Goal: Transaction & Acquisition: Purchase product/service

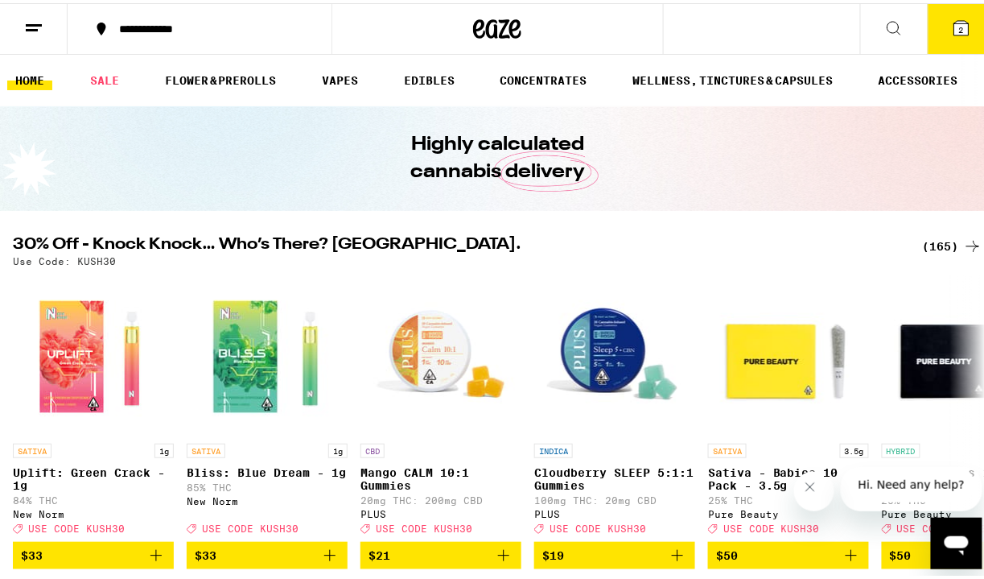
click at [928, 18] on button "2" at bounding box center [962, 26] width 68 height 50
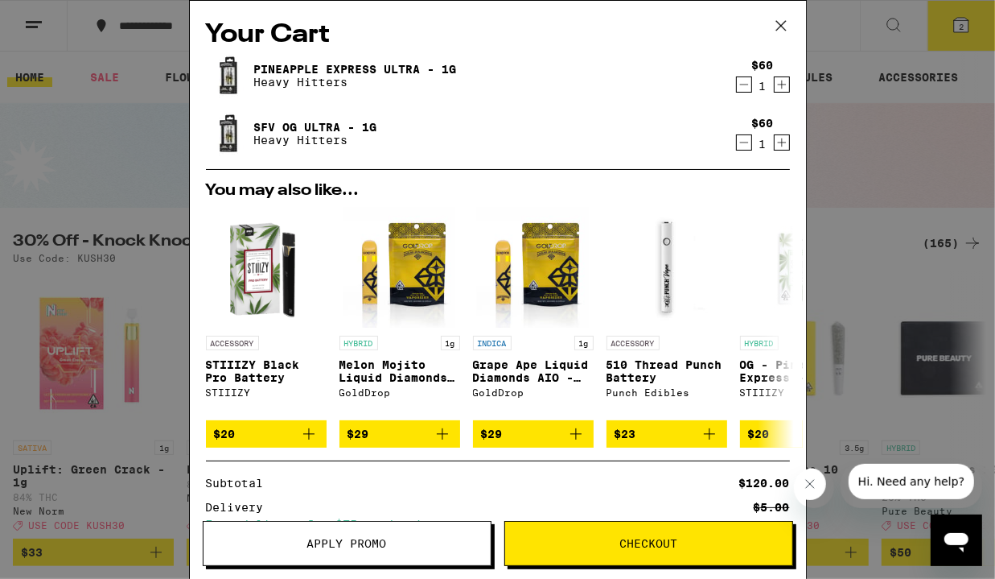
click at [737, 151] on icon "Decrement" at bounding box center [744, 142] width 14 height 19
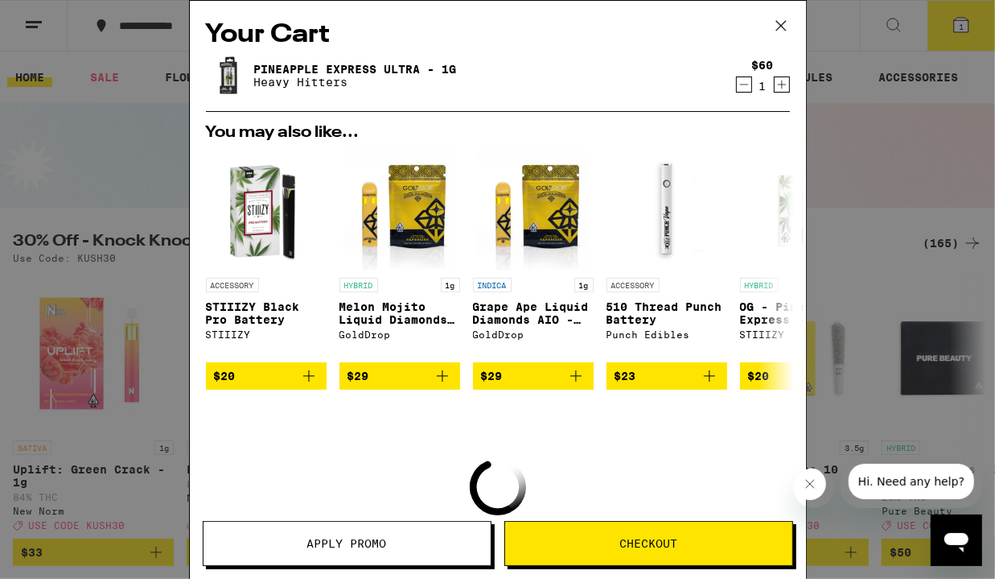
click at [739, 84] on icon "Decrement" at bounding box center [743, 84] width 9 height 0
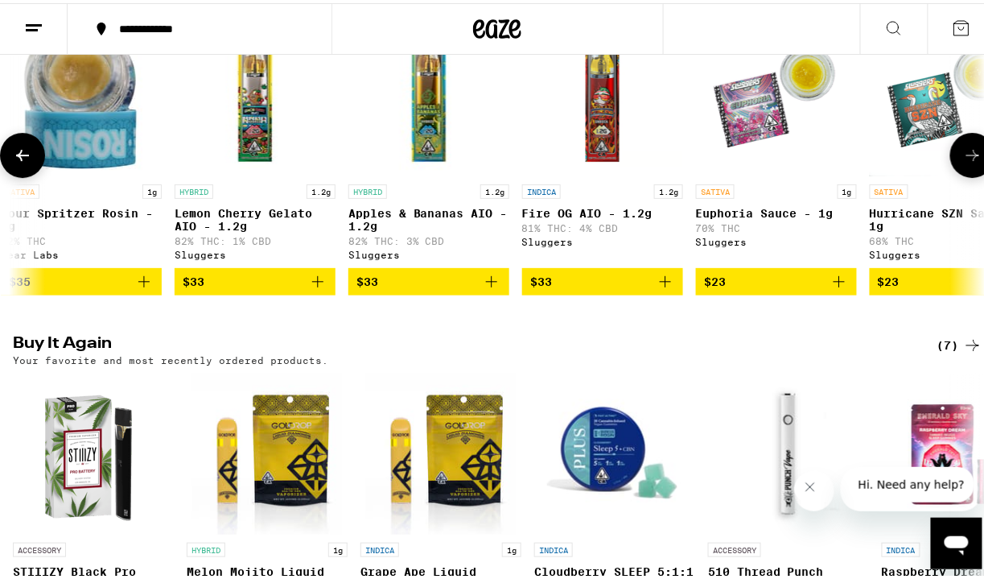
scroll to position [0, 360]
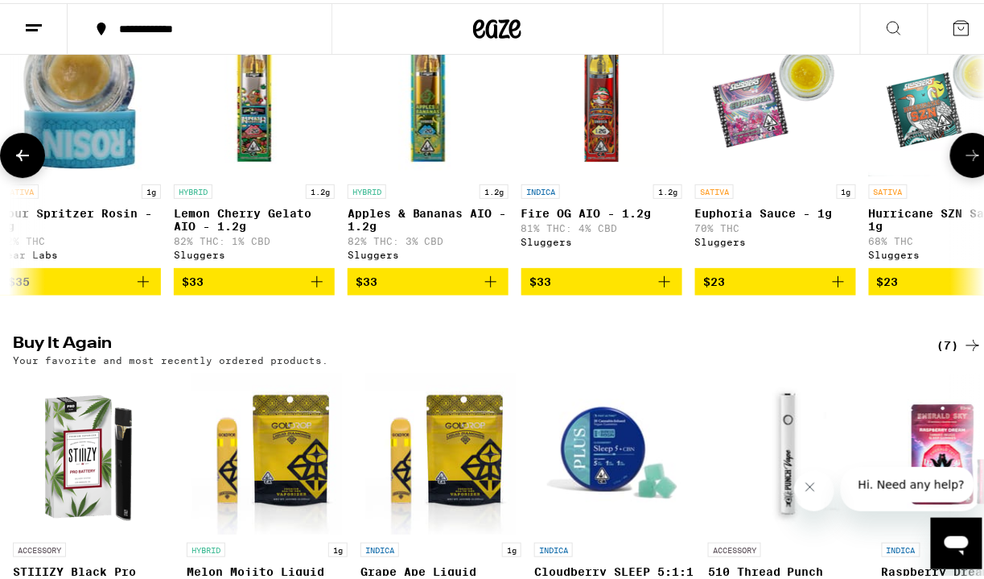
click at [473, 126] on img "Open page for Apples & Bananas AIO - 1.2g from Sluggers" at bounding box center [428, 92] width 161 height 161
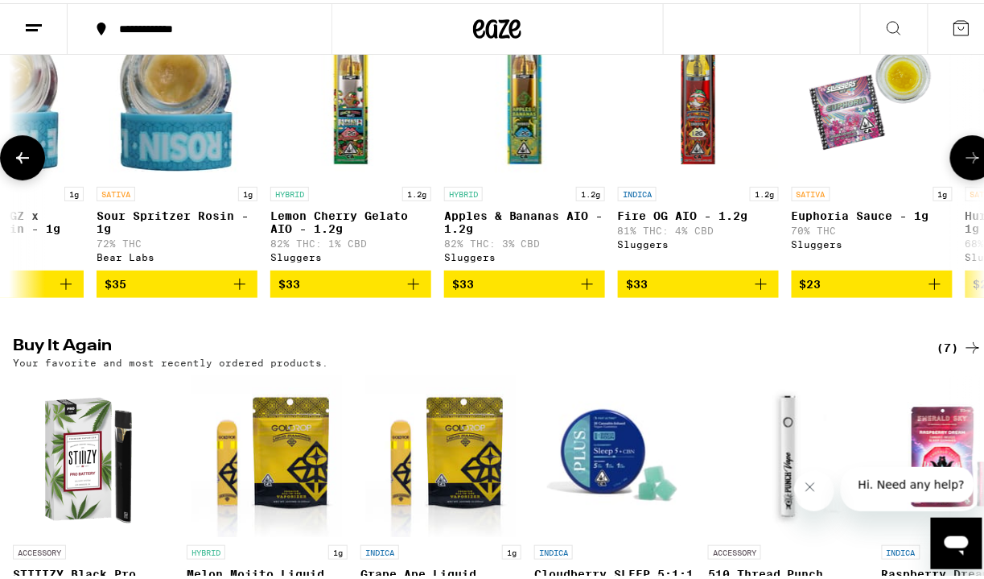
scroll to position [0, 265]
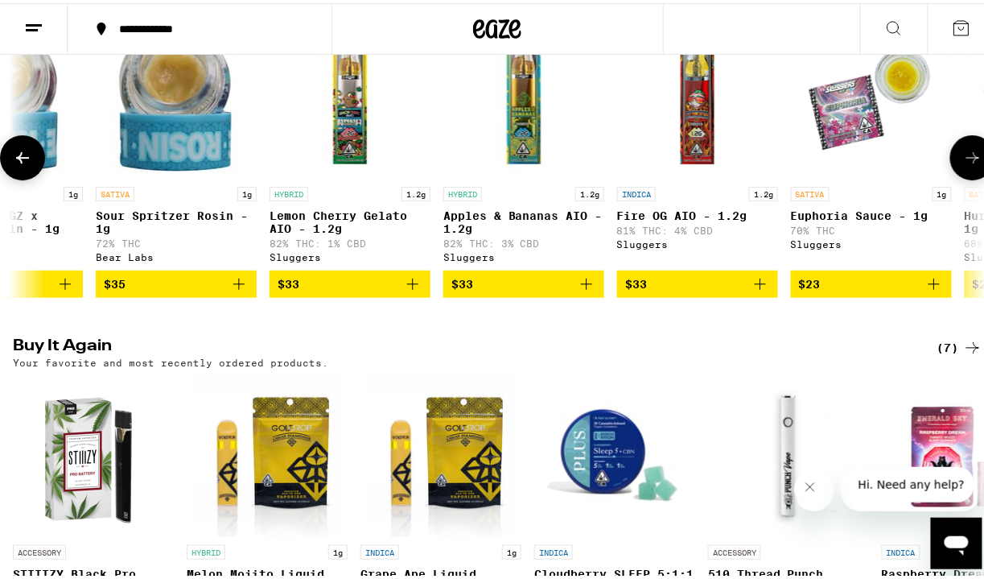
click at [352, 175] on img "Open page for Lemon Cherry Gelato AIO - 1.2g from Sluggers" at bounding box center [350, 94] width 161 height 161
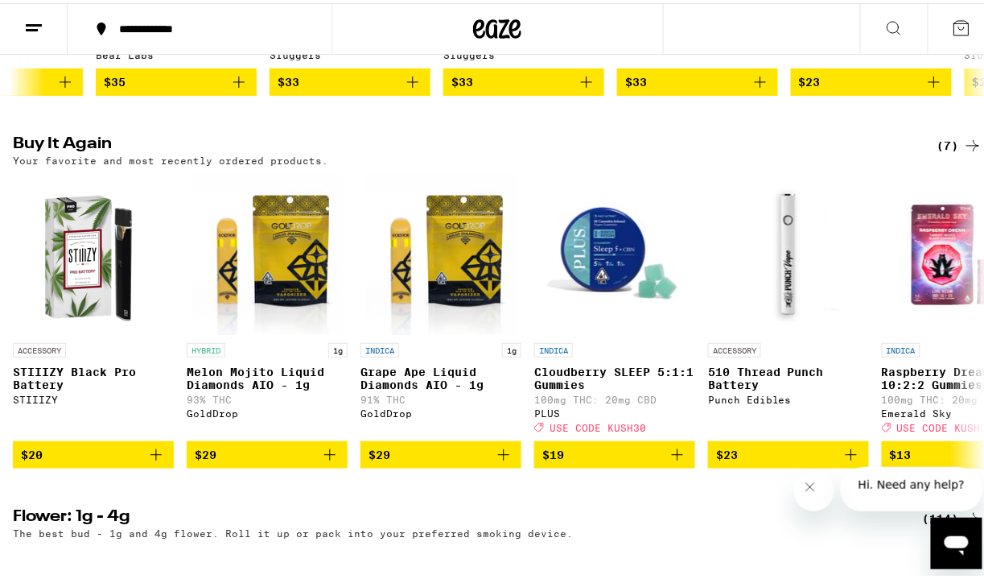
scroll to position [1703, 0]
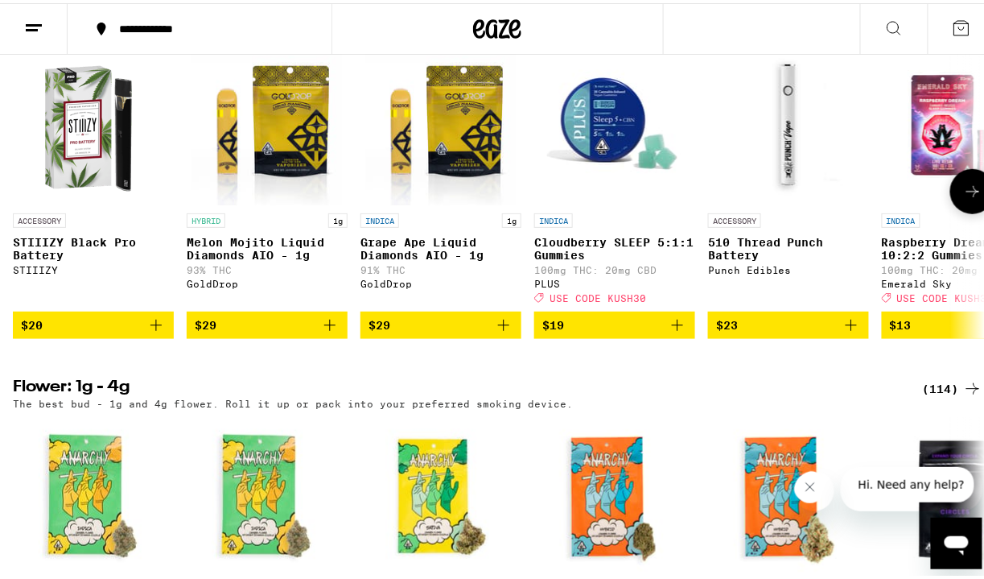
click at [82, 300] on div "ACCESSORY STIIIZY Black Pro Battery STIIIZY" at bounding box center [93, 255] width 161 height 90
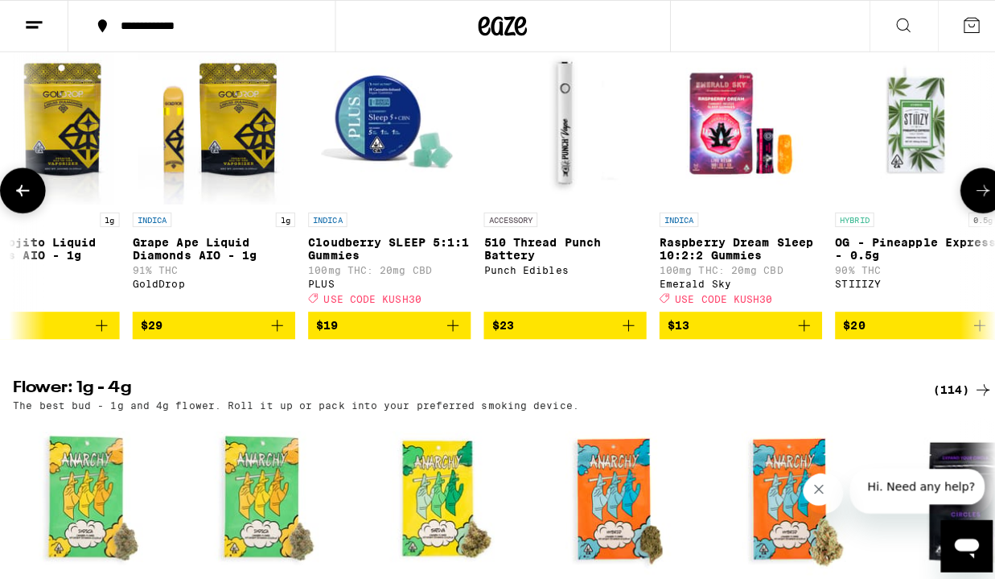
scroll to position [0, 245]
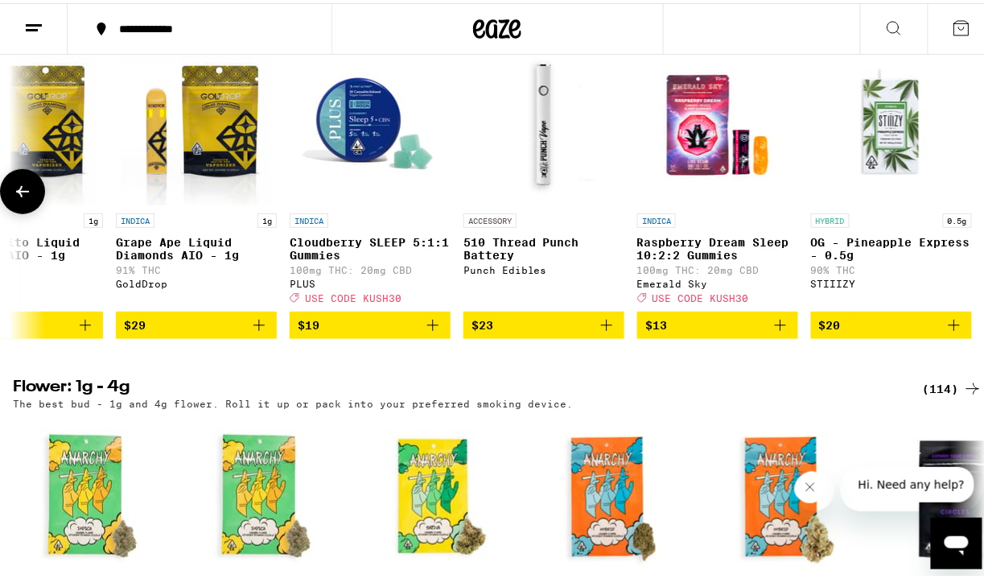
click at [538, 258] on p "510 Thread Punch Battery" at bounding box center [543, 246] width 161 height 26
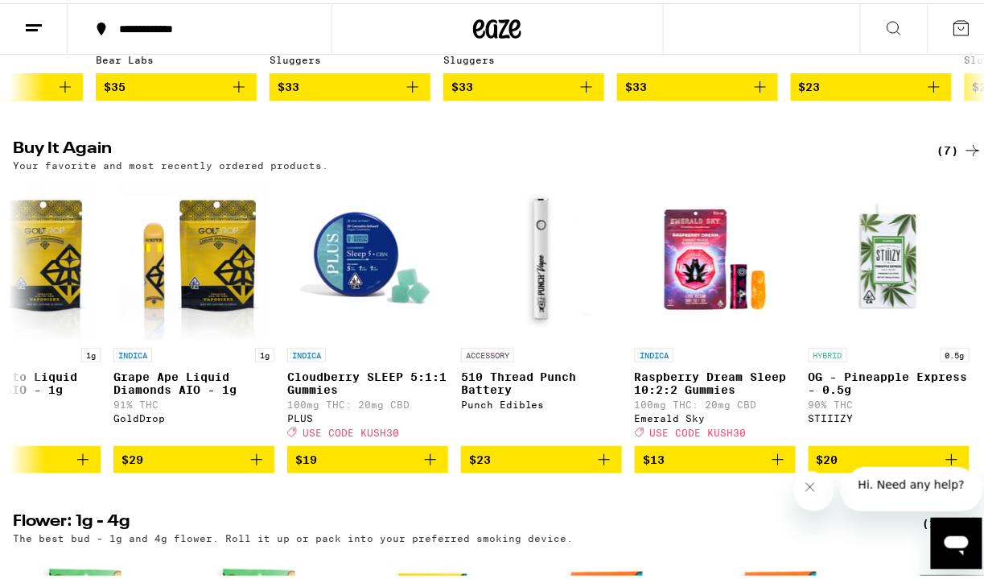
scroll to position [1581, 0]
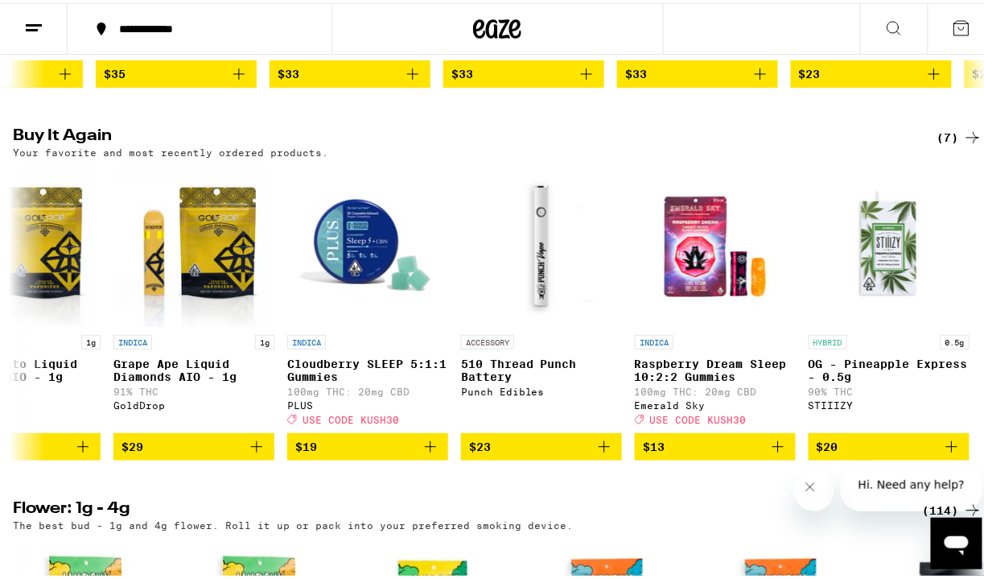
click at [943, 144] on div "(7)" at bounding box center [959, 134] width 45 height 19
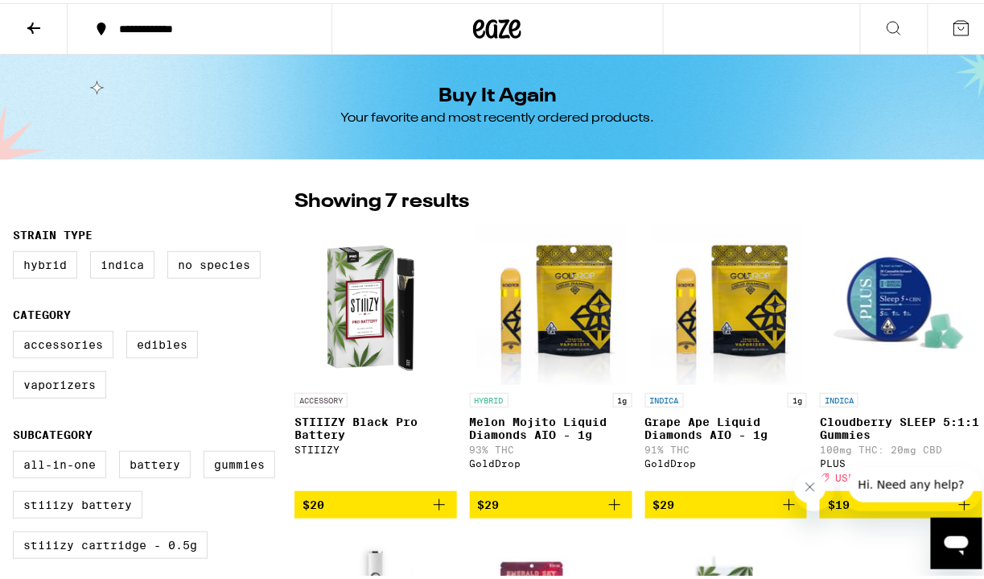
click at [378, 339] on img "Open page for STIIIZY Black Pro Battery from STIIIZY" at bounding box center [375, 300] width 161 height 161
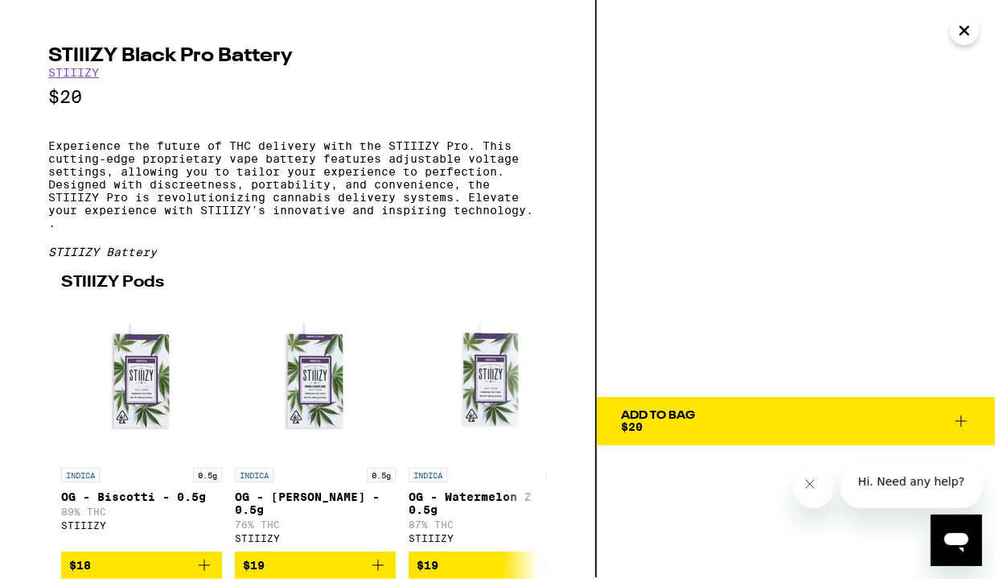
scroll to position [51, 0]
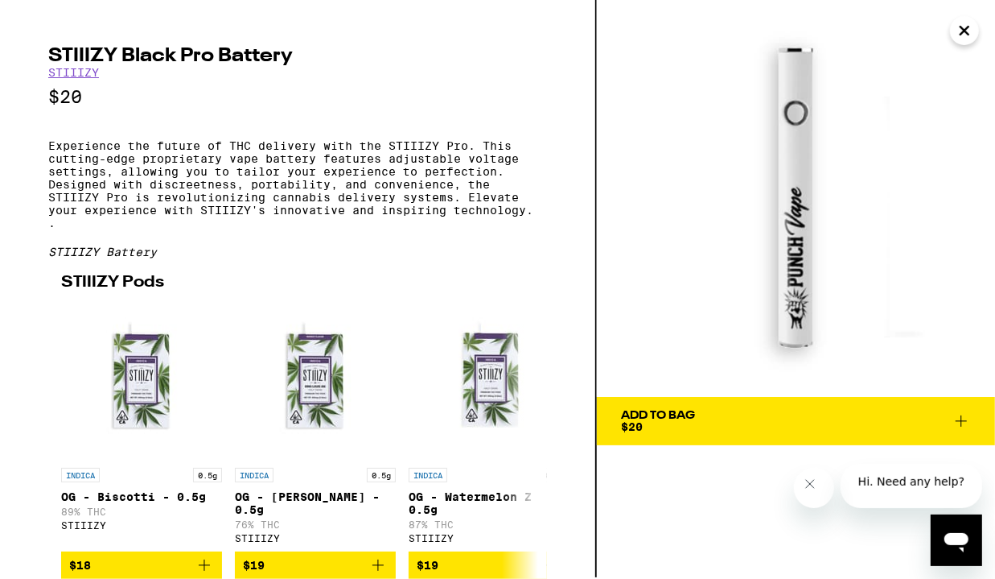
click at [281, 218] on div "STIIIZY Black Pro Battery STIIIZY $20 Experience the future of THC delivery wit…" at bounding box center [297, 313] width 499 height 532
click at [958, 28] on icon "Close" at bounding box center [964, 31] width 19 height 24
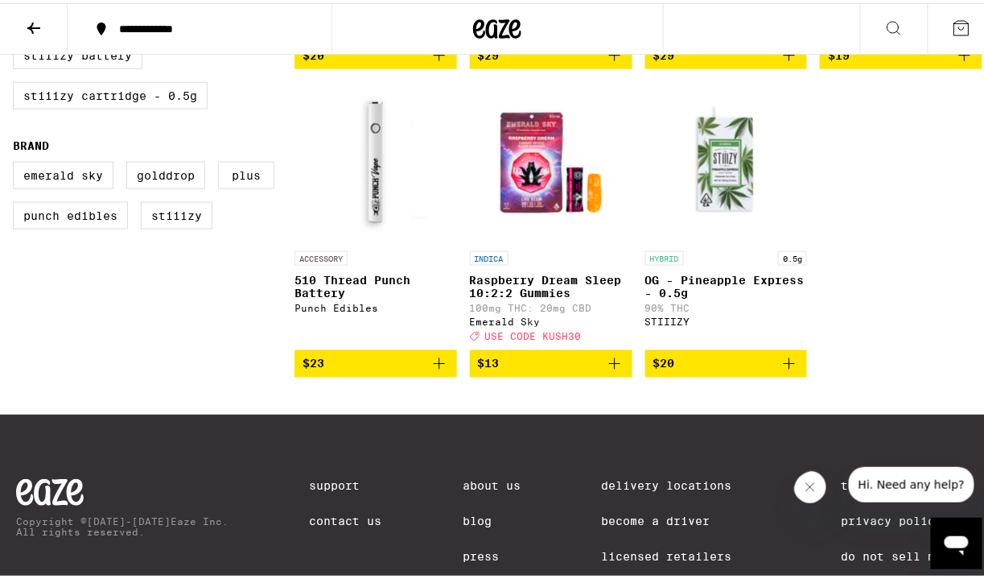
scroll to position [502, 0]
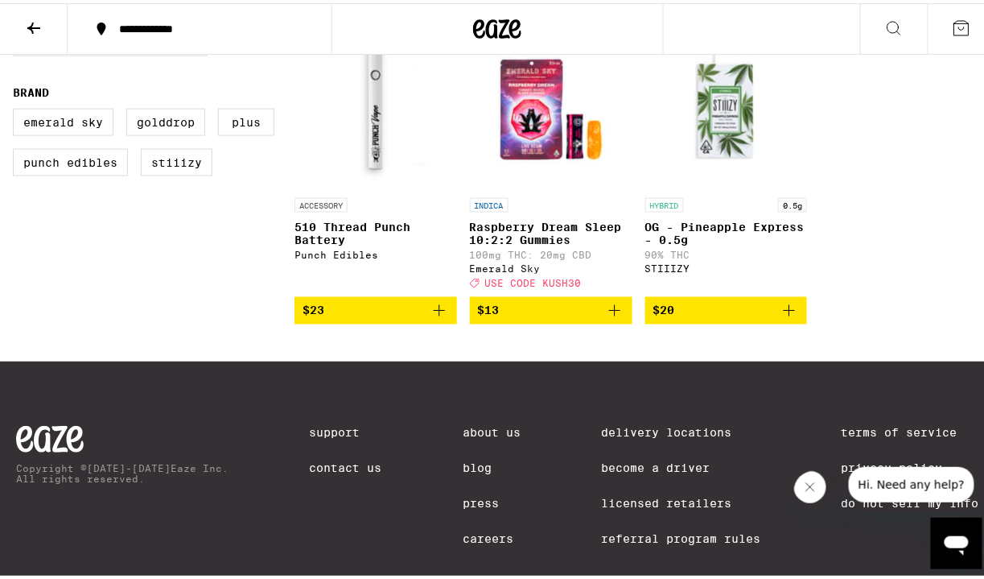
click at [431, 293] on link "ACCESSORY 510 Thread Punch Battery Punch Edibles" at bounding box center [375, 159] width 163 height 267
click at [29, 18] on icon at bounding box center [33, 24] width 19 height 19
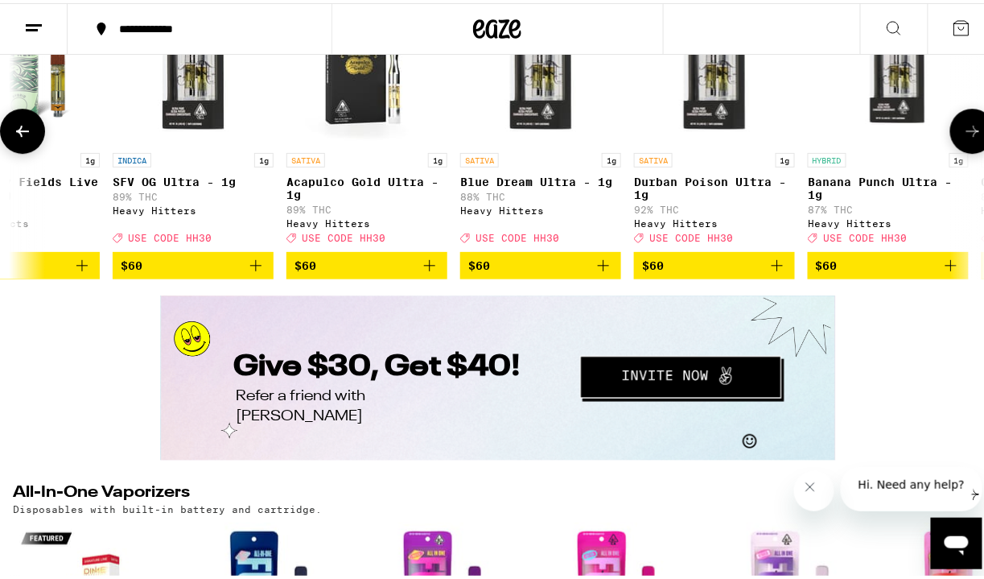
scroll to position [0, 12261]
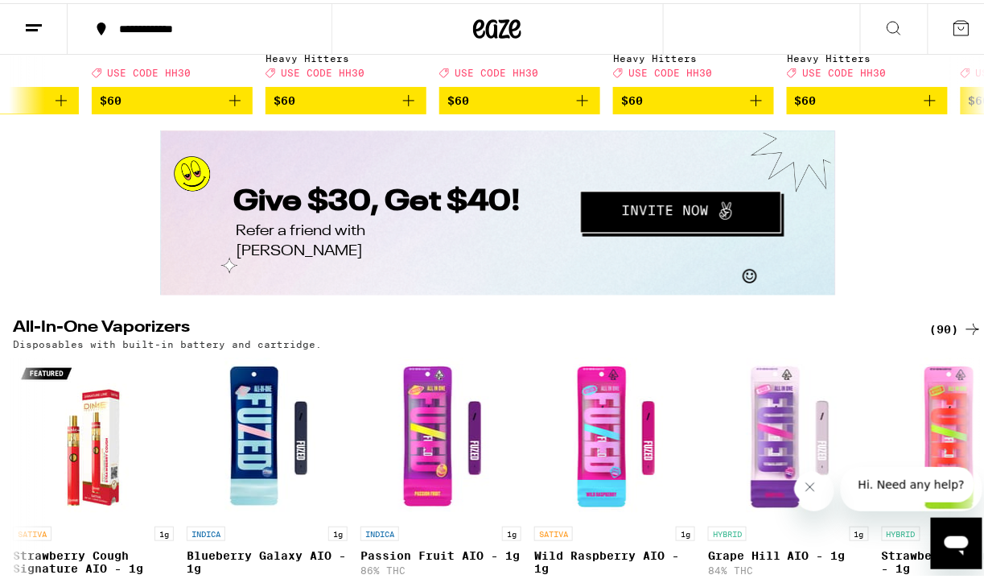
click at [826, 154] on img at bounding box center [789, 161] width 86 height 63
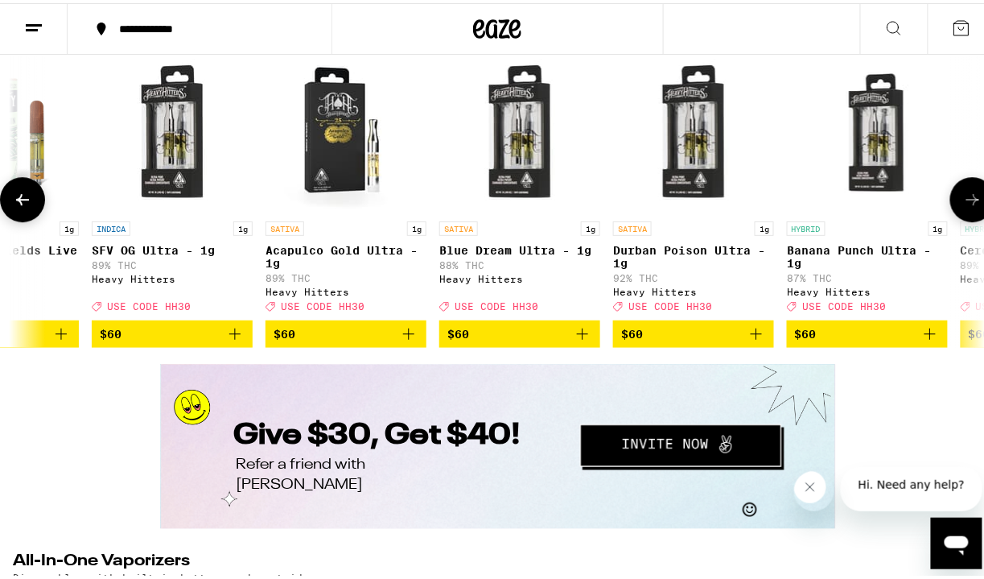
scroll to position [2800, 0]
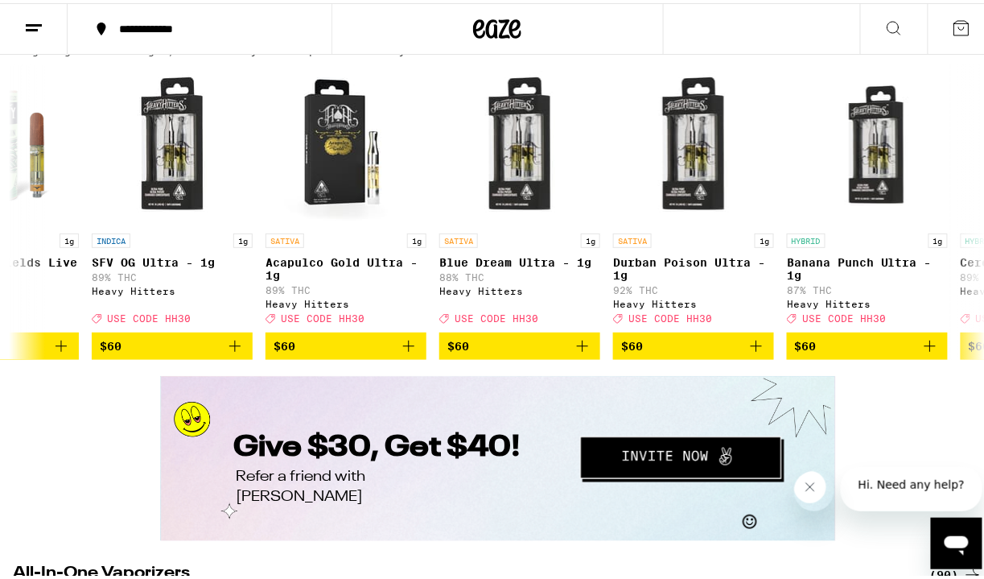
click at [937, 43] on div "(85)" at bounding box center [956, 32] width 52 height 19
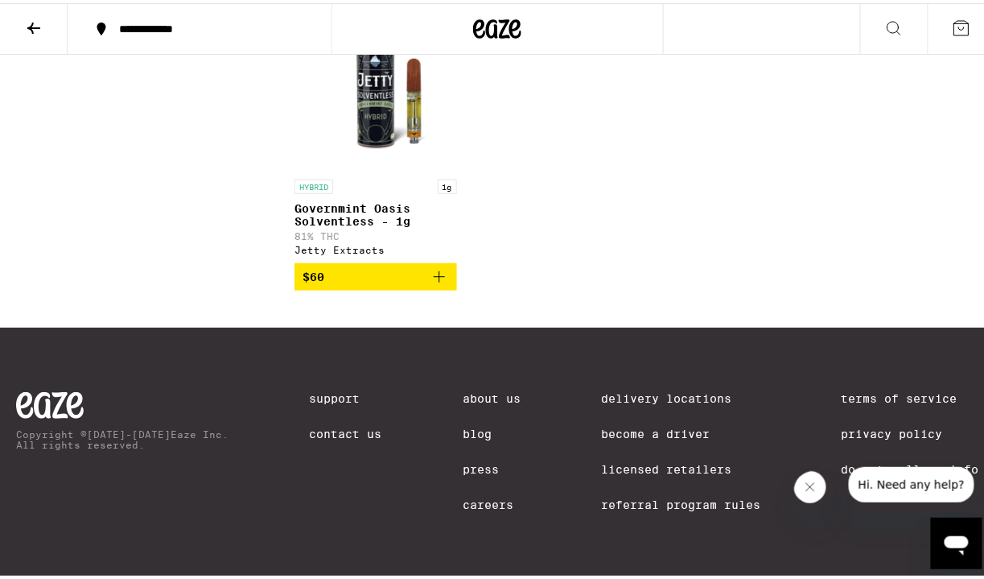
scroll to position [6788, 0]
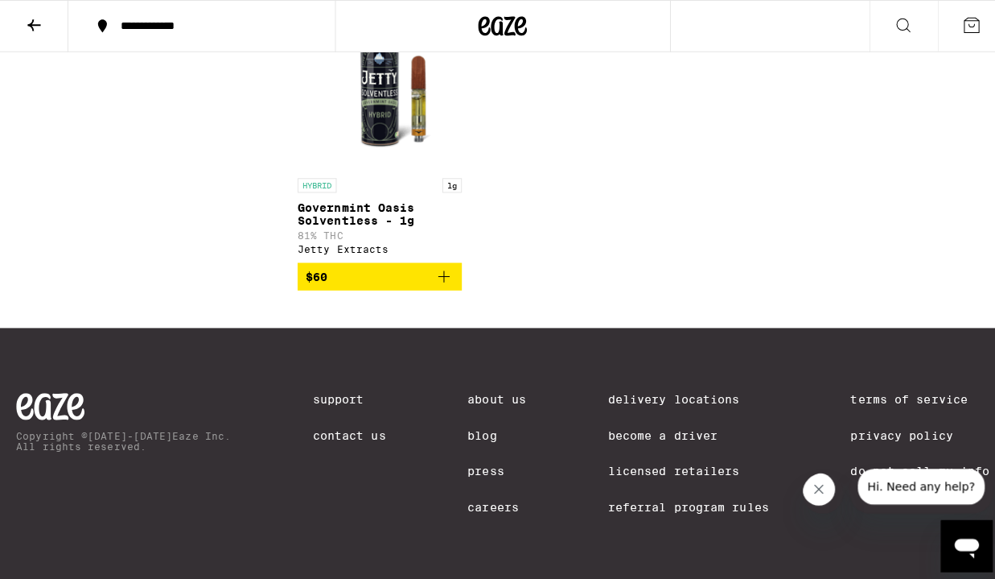
scroll to position [6791, 0]
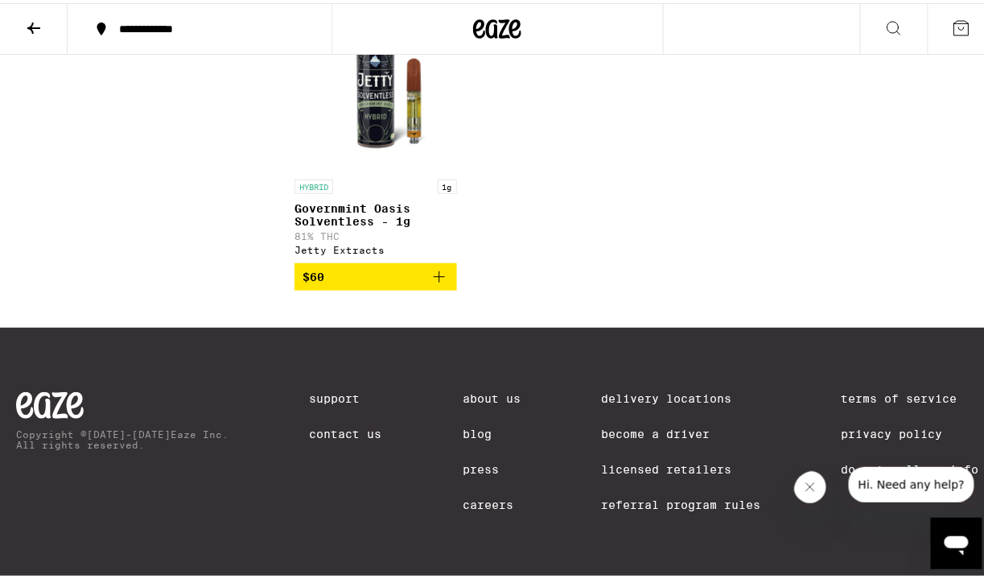
click at [390, 168] on img "Open page for Governmint Oasis Solventless - 1g from Jetty Extracts" at bounding box center [375, 87] width 161 height 161
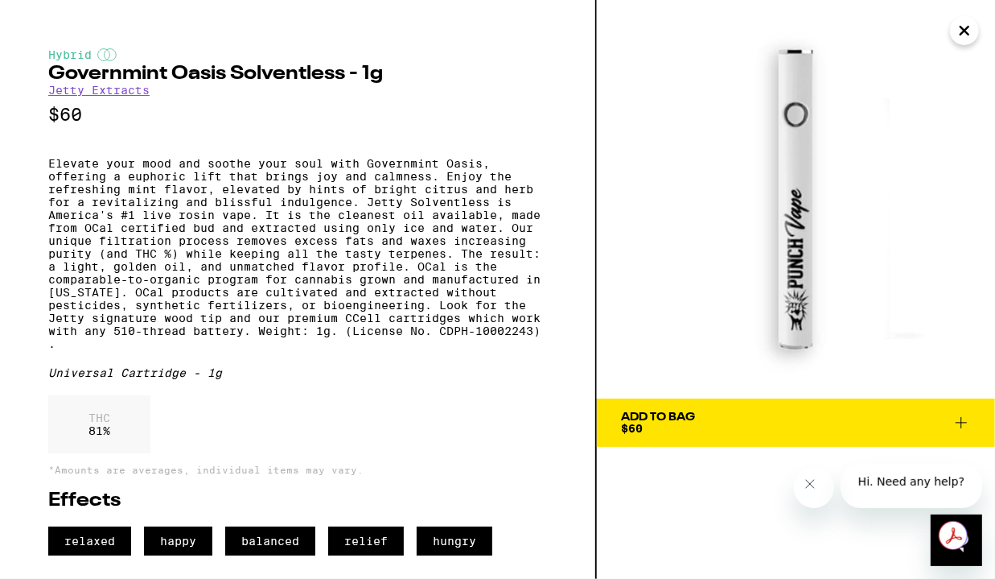
click at [540, 23] on div "Hybrid Governmint Oasis Solventless - 1g Jetty Extracts $60 Elevate your mood a…" at bounding box center [298, 289] width 597 height 579
click at [60, 292] on p "Elevate your mood and soothe your soul with Governmint Oasis, offering a euphor…" at bounding box center [297, 253] width 499 height 193
click at [217, 443] on div "THC 81 %" at bounding box center [297, 428] width 499 height 66
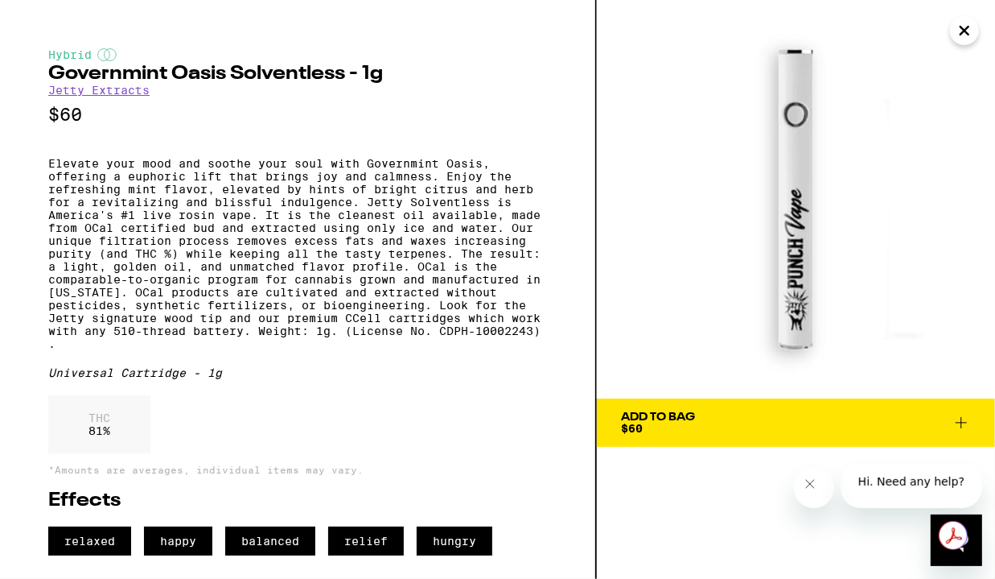
click at [47, 87] on div "Hybrid Governmint Oasis Solventless - 1g Jetty Extracts $60 Elevate your mood a…" at bounding box center [298, 289] width 597 height 579
click at [175, 84] on div "Hybrid Governmint Oasis Solventless - 1g Jetty Extracts $60 Elevate your mood a…" at bounding box center [297, 301] width 499 height 507
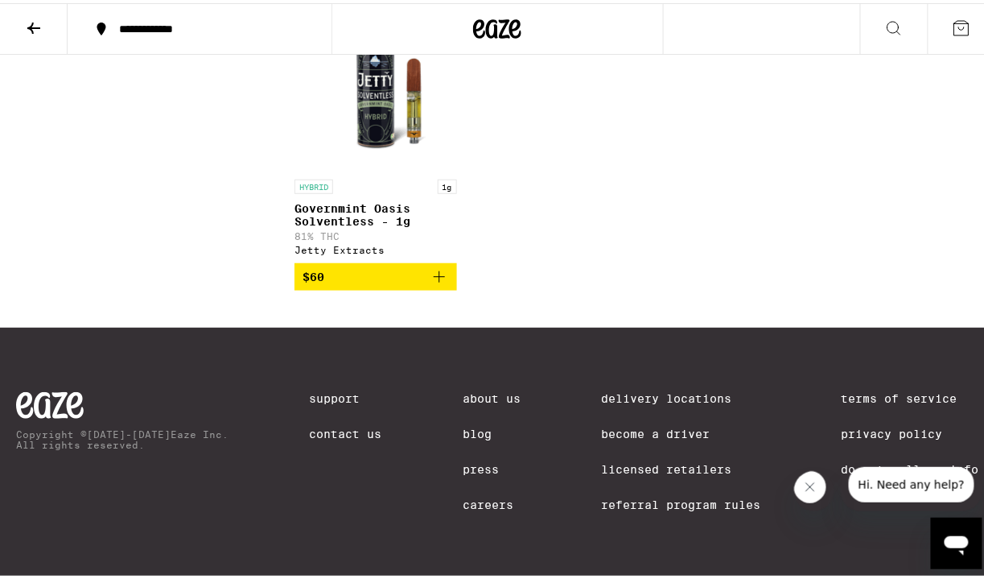
scroll to position [6411, 0]
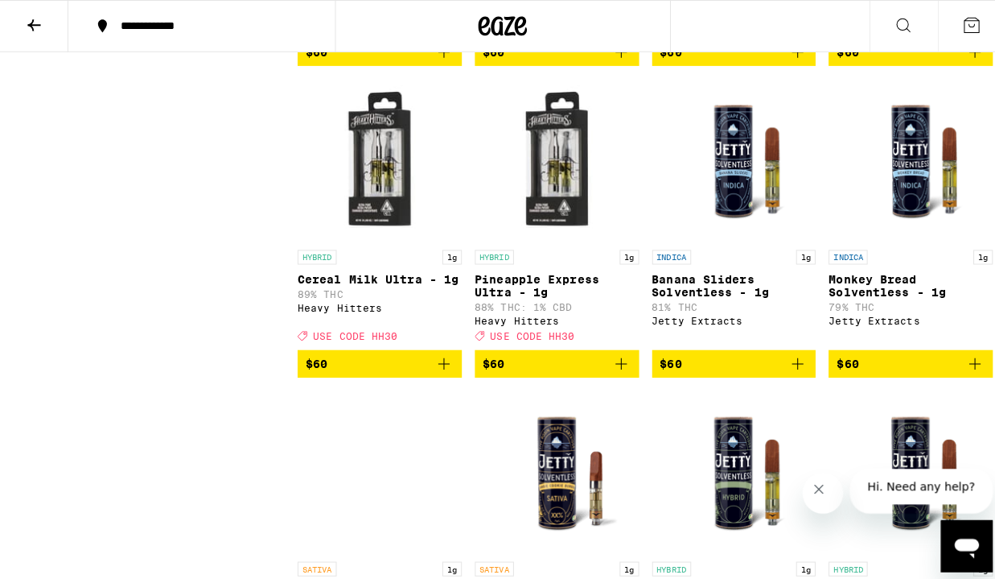
scroll to position [5728, 0]
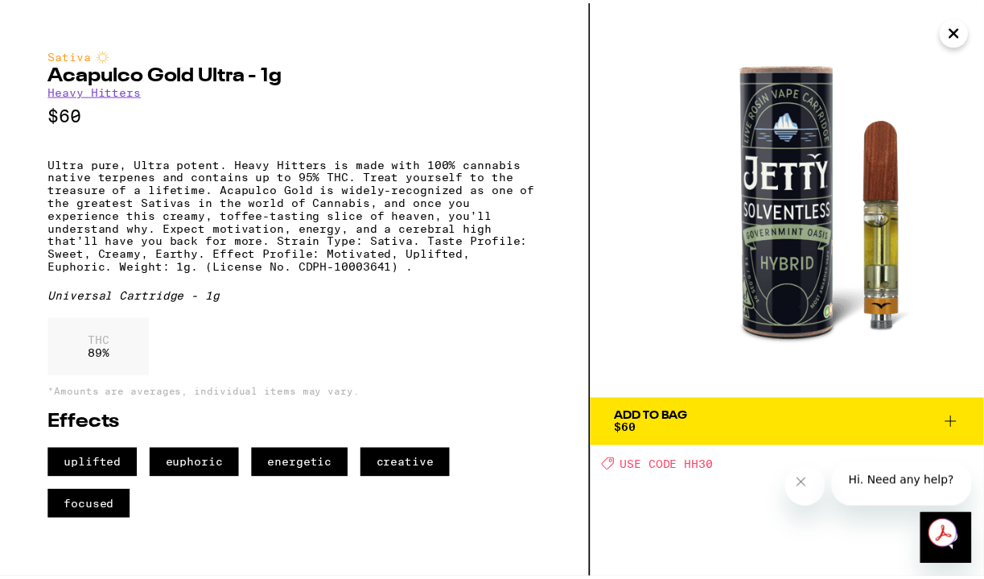
scroll to position [10, 0]
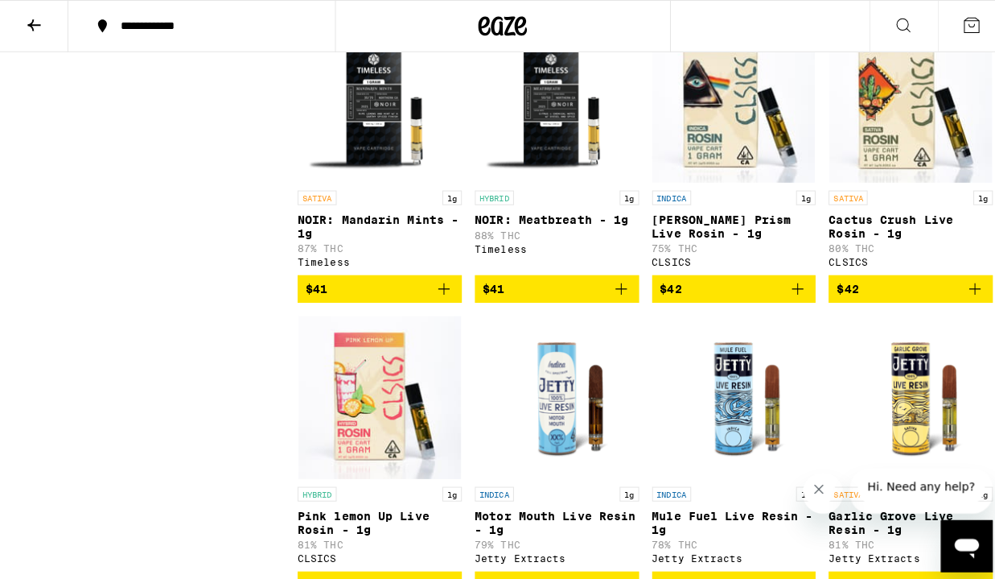
scroll to position [4655, 0]
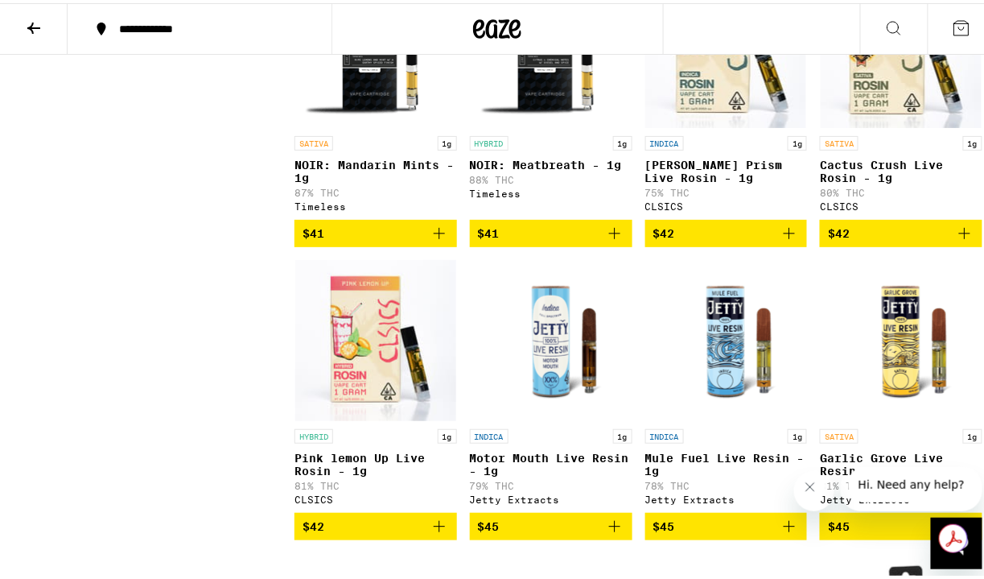
click at [751, 125] on img "Open page for Berry Prism Live Rosin - 1g from CLSICS" at bounding box center [725, 44] width 161 height 161
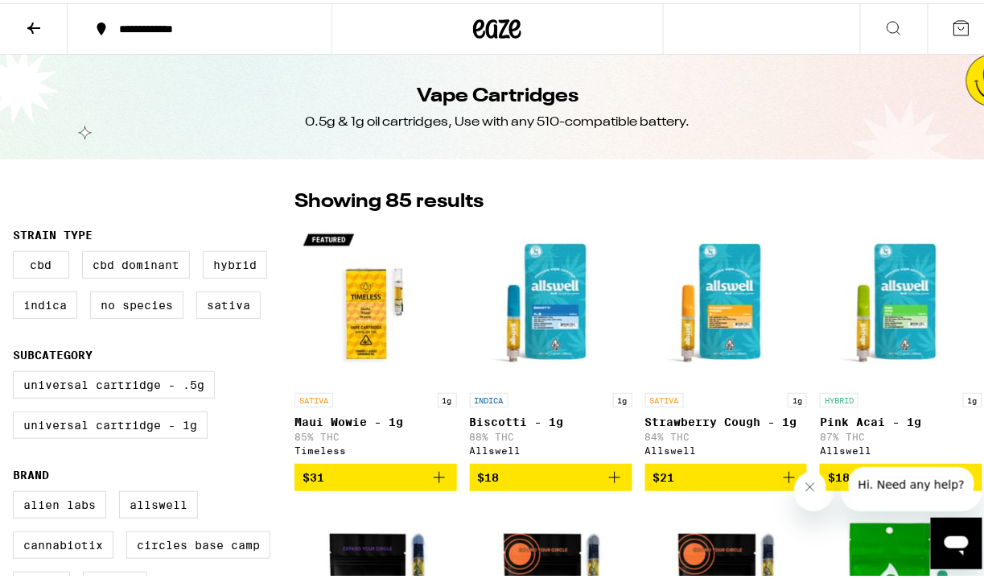
click at [38, 28] on icon at bounding box center [33, 24] width 19 height 19
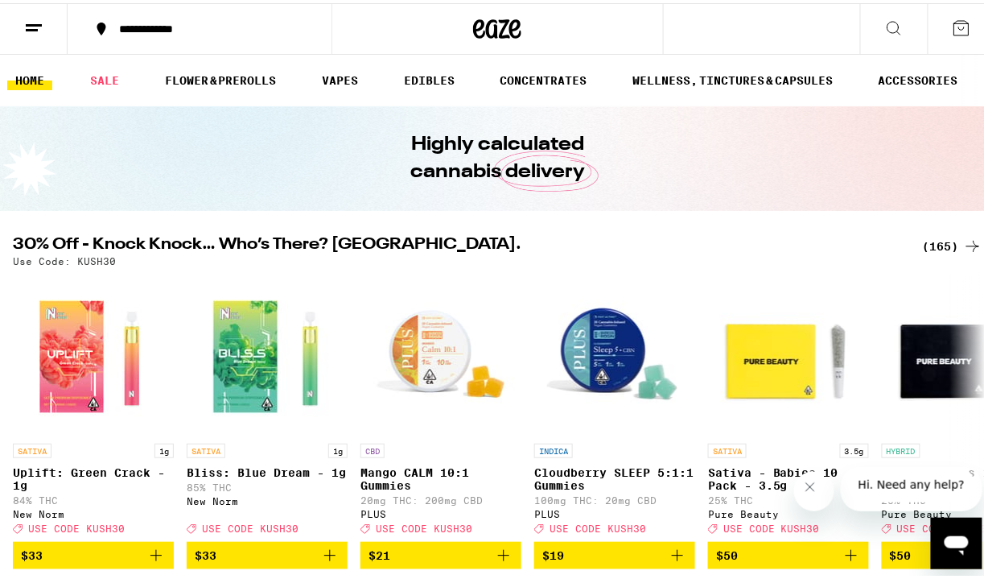
click at [891, 24] on icon at bounding box center [893, 24] width 19 height 19
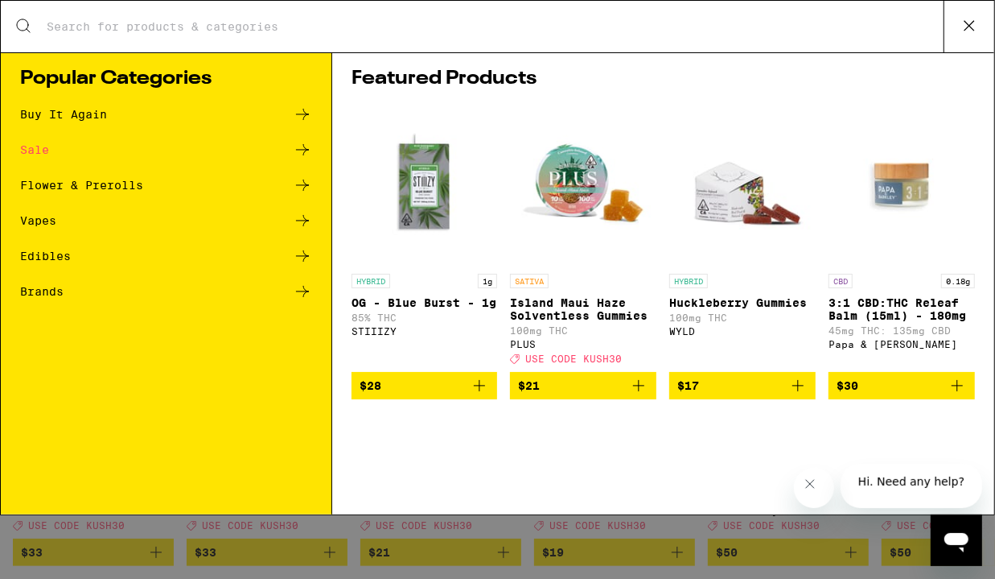
click at [891, 23] on div "Search for Products Popular Categories Buy It Again Sale Flower & Prerolls Vape…" at bounding box center [497, 257] width 995 height 515
click at [333, 10] on div "Search for Products" at bounding box center [498, 26] width 994 height 51
click at [234, 27] on input "Search for Products" at bounding box center [495, 26] width 898 height 14
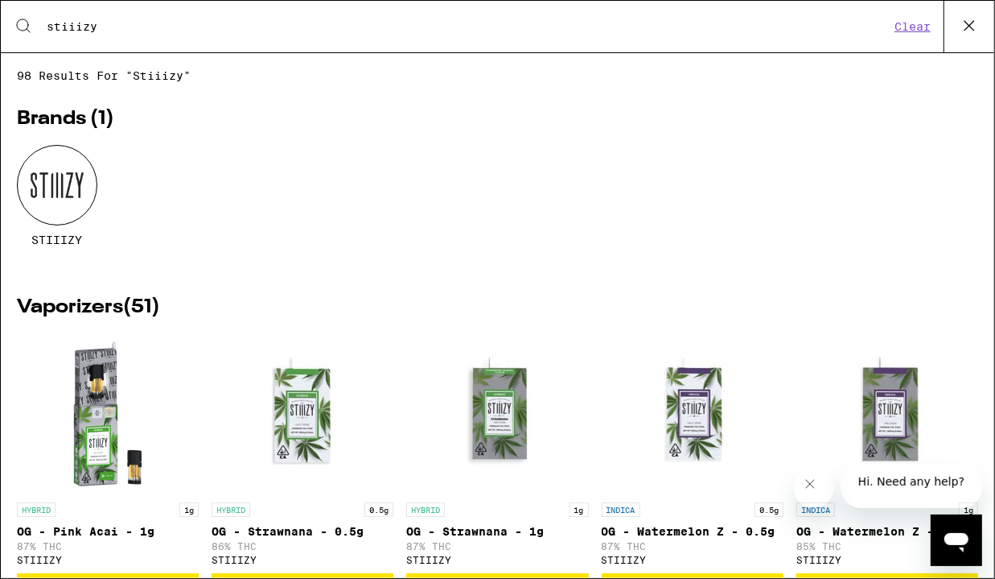
type input "stiiizy"
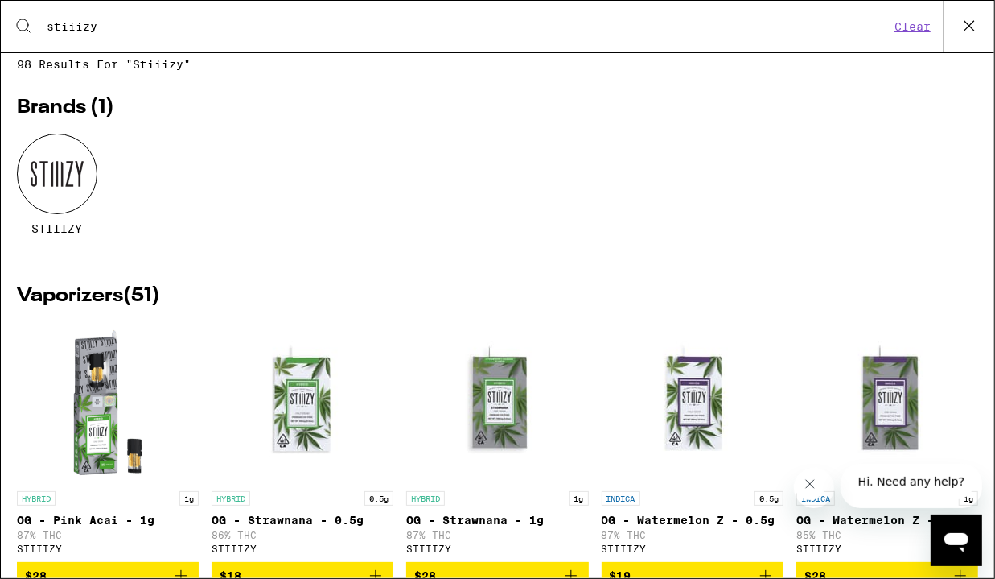
click at [362, 194] on div "STIIIZY" at bounding box center [497, 197] width 961 height 126
click at [57, 299] on h2 "Vaporizers ( 51 )" at bounding box center [497, 295] width 961 height 19
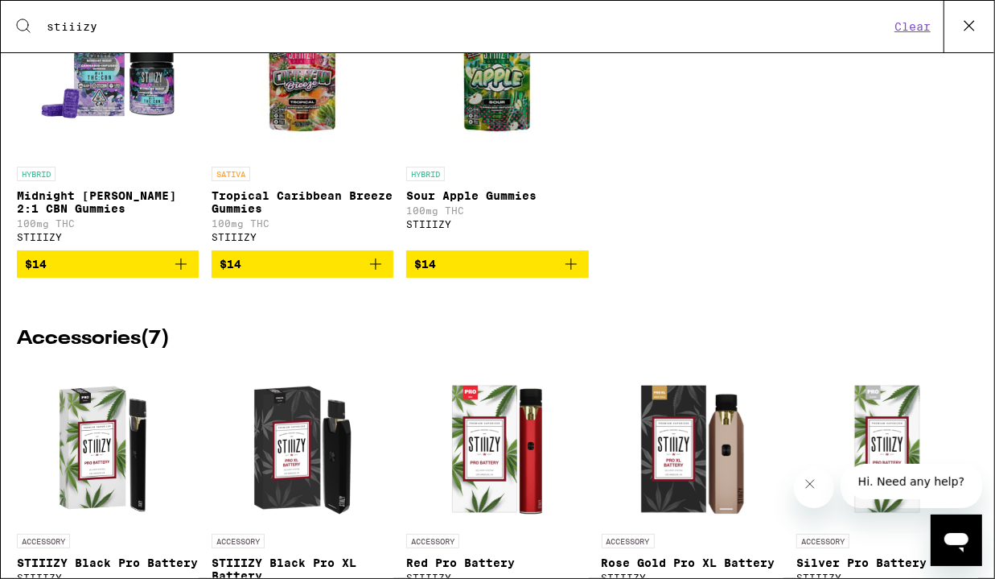
scroll to position [2757, 0]
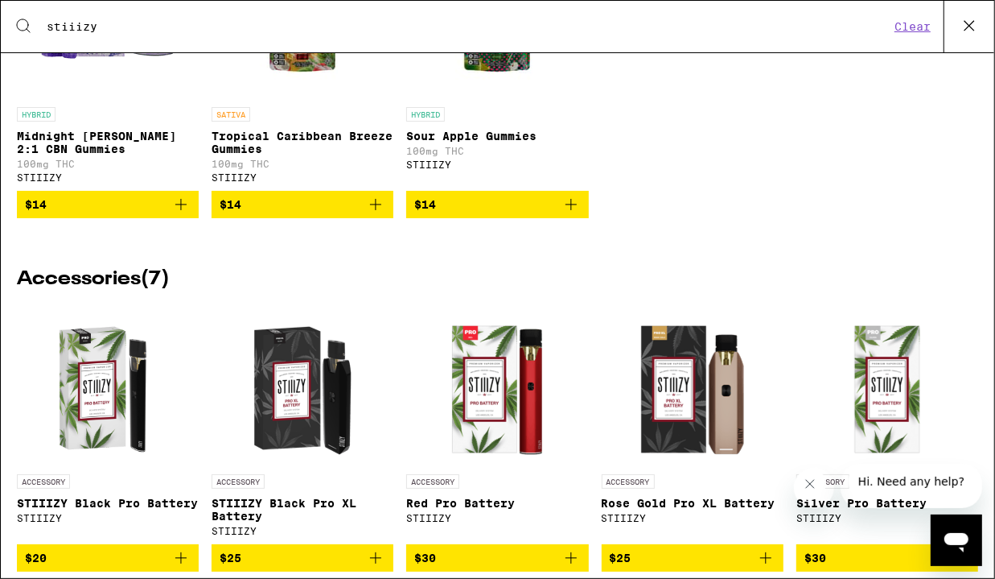
click at [347, 468] on div "Accessories ( 7 ) ACCESSORY STIIIZY Black Pro Battery STIIIZY $20 ACCESSORY STI…" at bounding box center [497, 563] width 961 height 620
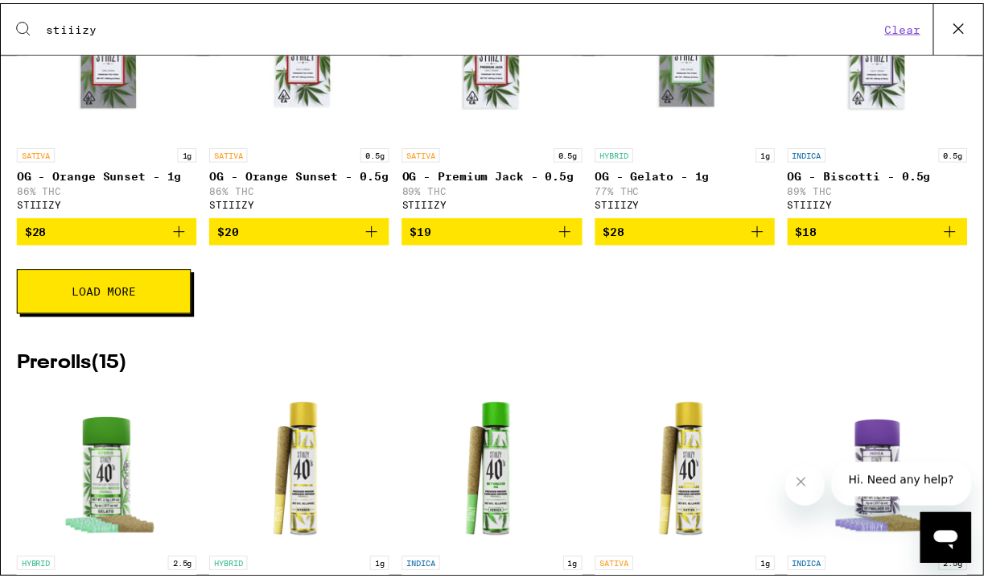
scroll to position [0, 0]
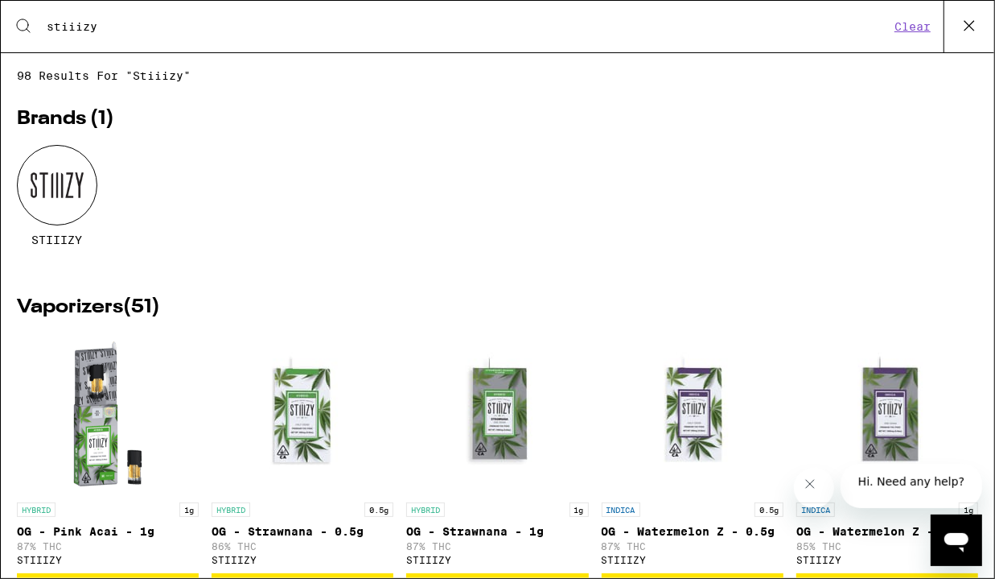
click at [58, 186] on div at bounding box center [57, 185] width 80 height 80
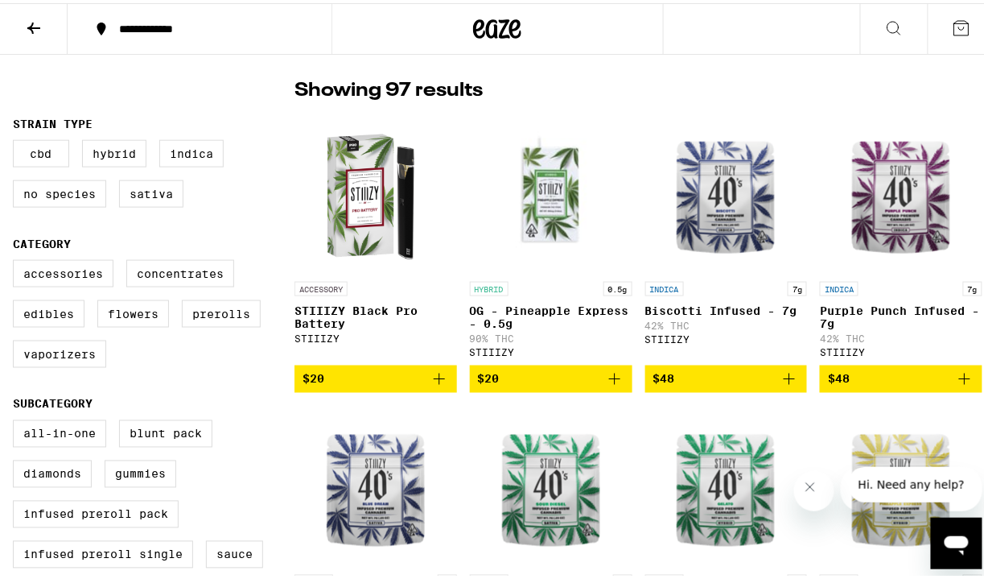
scroll to position [410, 0]
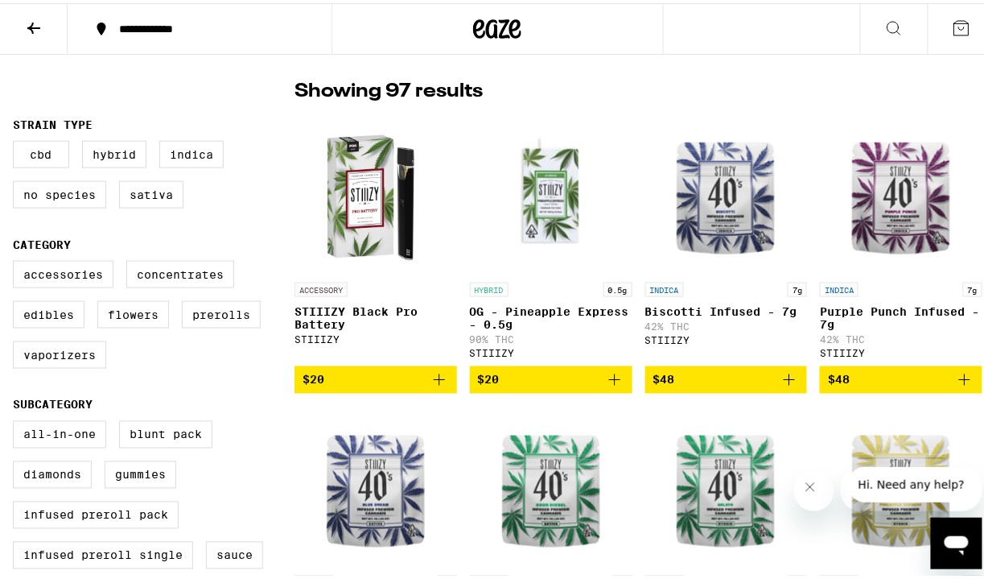
click at [545, 228] on img "Open page for OG - Pineapple Express - 0.5g from STIIIZY" at bounding box center [551, 190] width 161 height 161
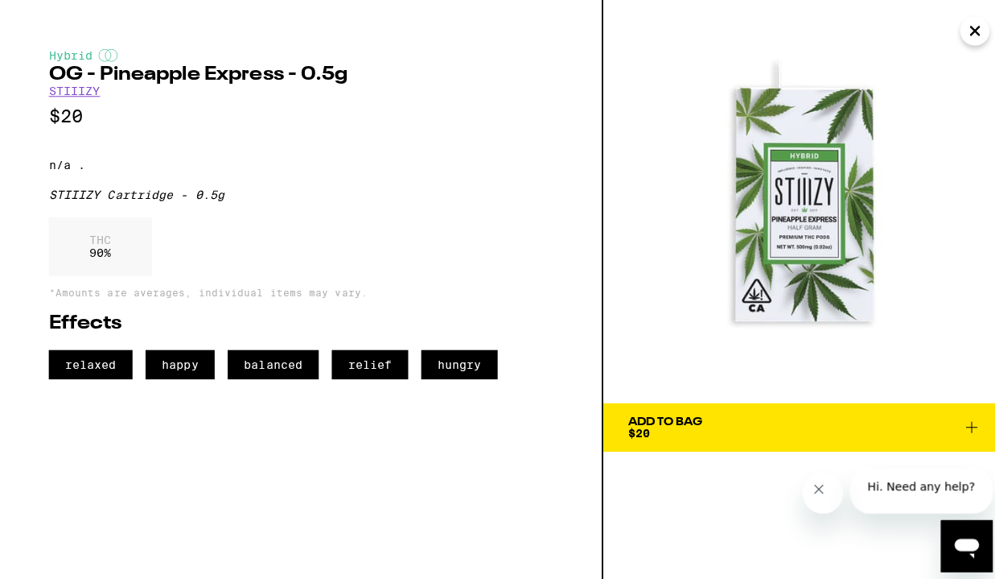
scroll to position [410, 0]
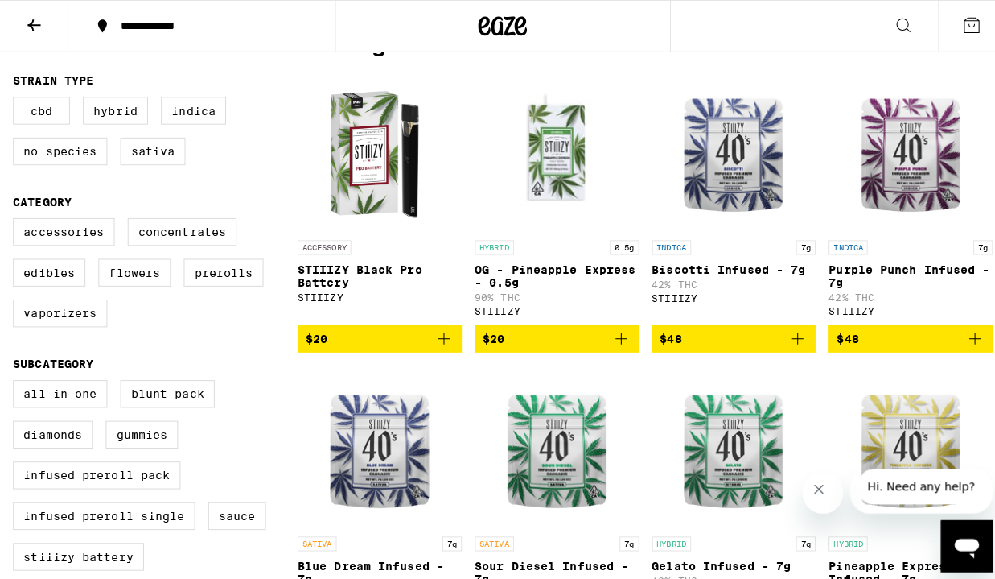
scroll to position [459, 0]
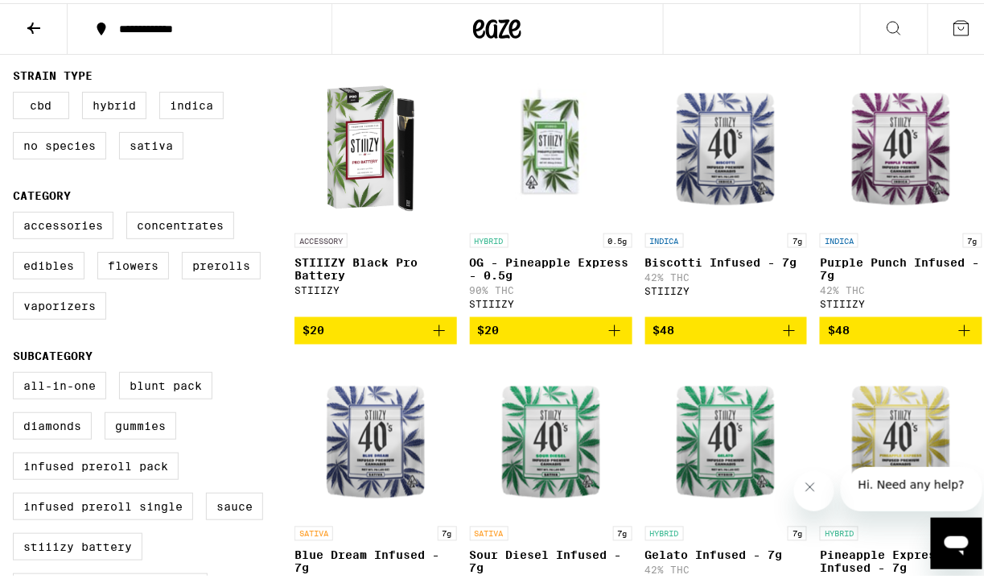
click at [730, 293] on div "STIIIZY" at bounding box center [726, 287] width 163 height 10
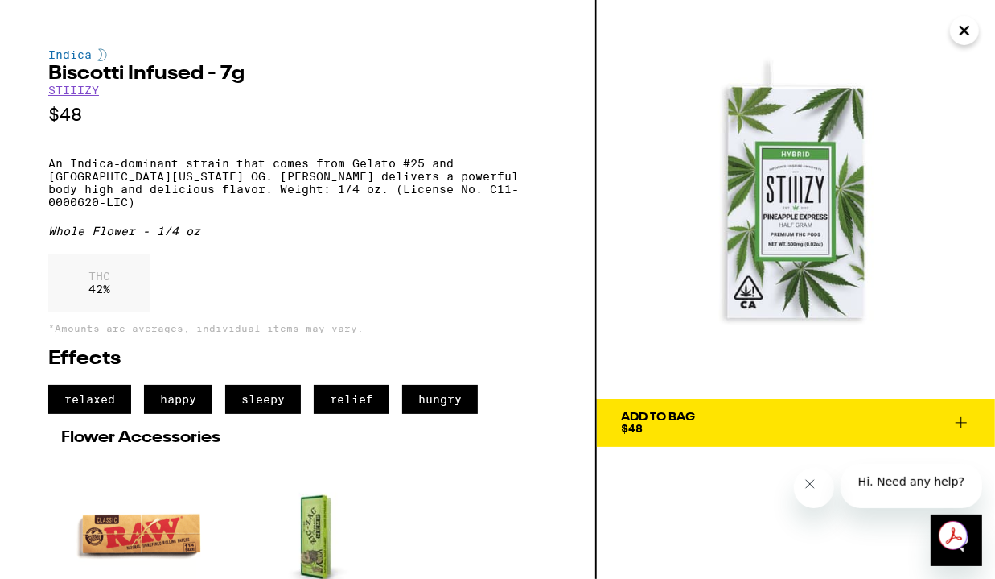
scroll to position [4, 0]
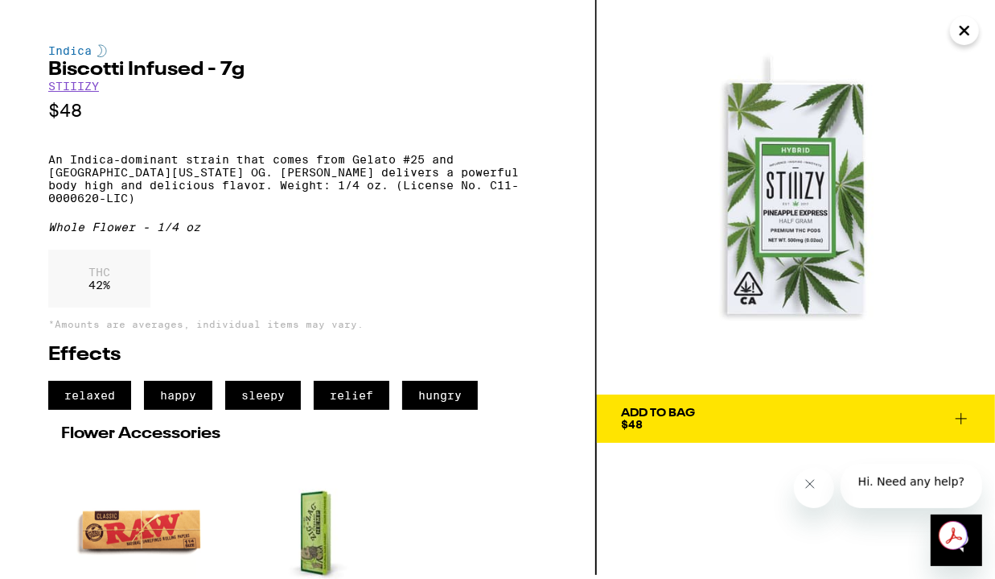
click at [960, 32] on icon "Close" at bounding box center [964, 31] width 19 height 24
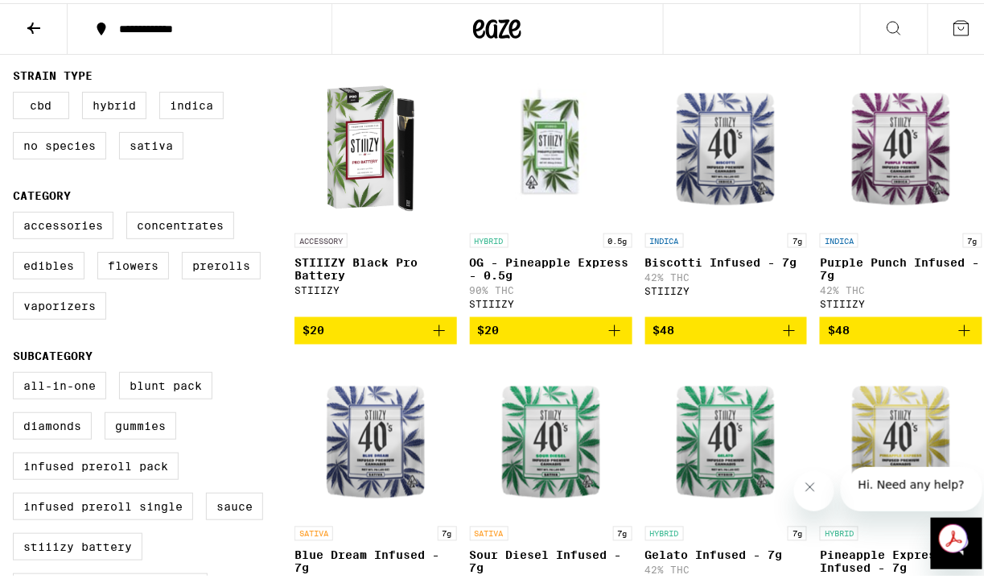
click at [719, 179] on img "Open page for Biscotti Infused - 7g from STIIIZY" at bounding box center [725, 141] width 161 height 161
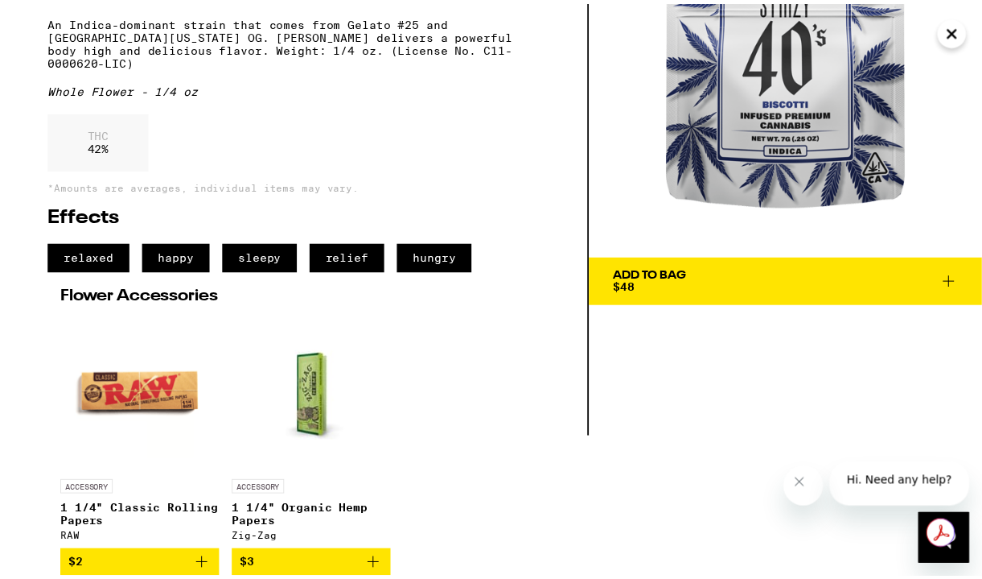
scroll to position [179, 0]
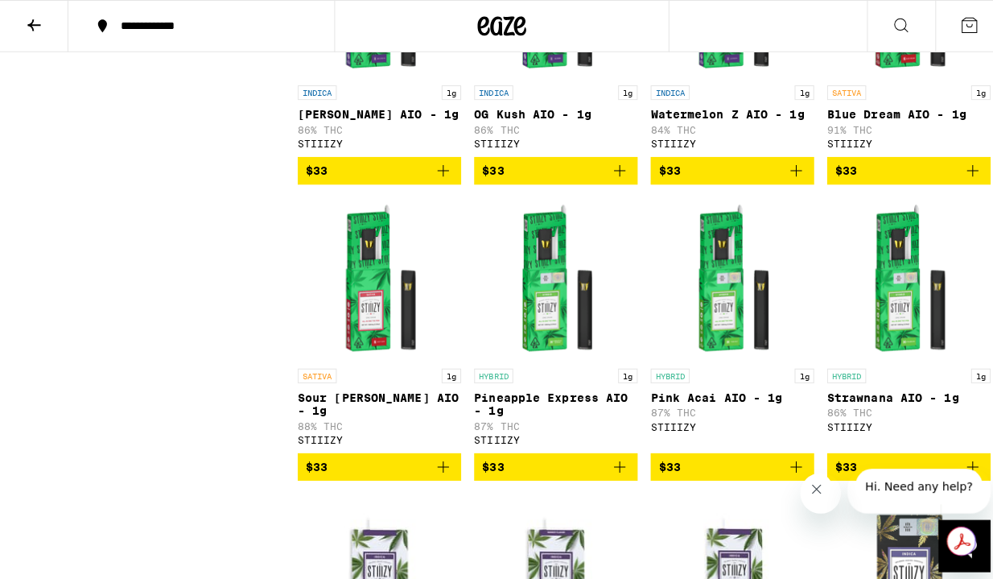
scroll to position [1328, 0]
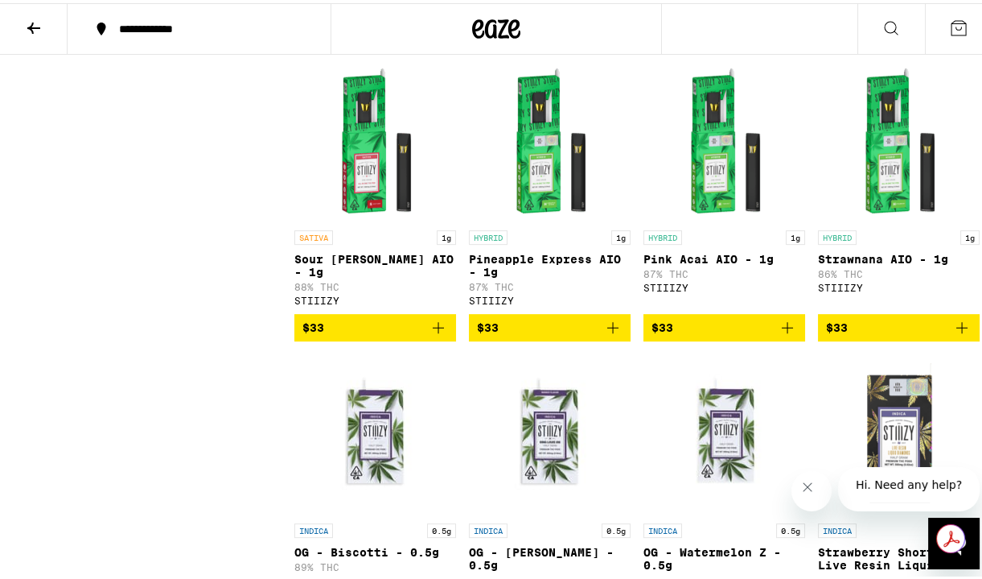
click at [714, 512] on img "Open page for OG - Watermelon Z - 0.5g from STIIIZY" at bounding box center [724, 431] width 161 height 161
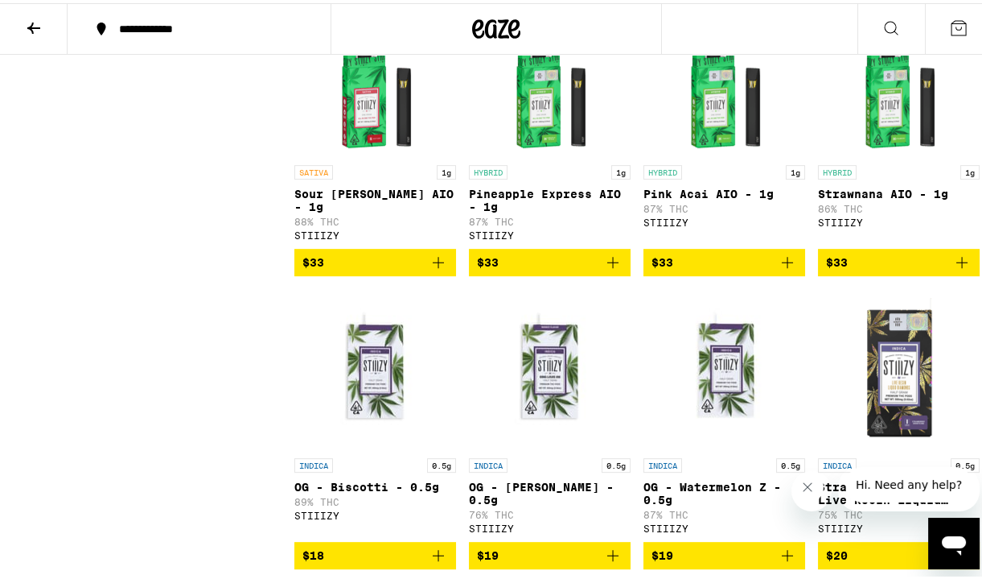
scroll to position [1392, 0]
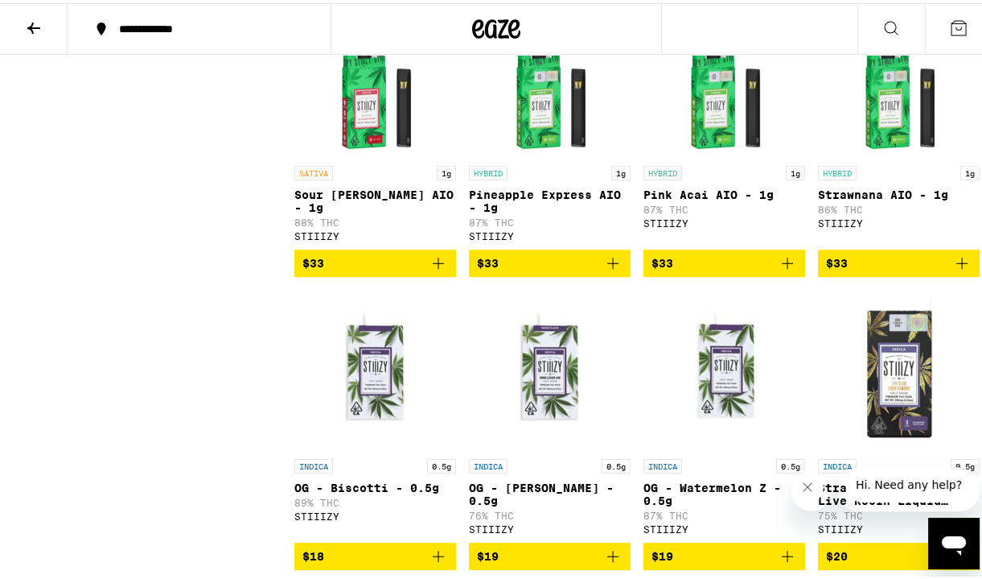
click at [893, 154] on img "Open page for Strawnana AIO - 1g from STIIIZY" at bounding box center [899, 74] width 161 height 161
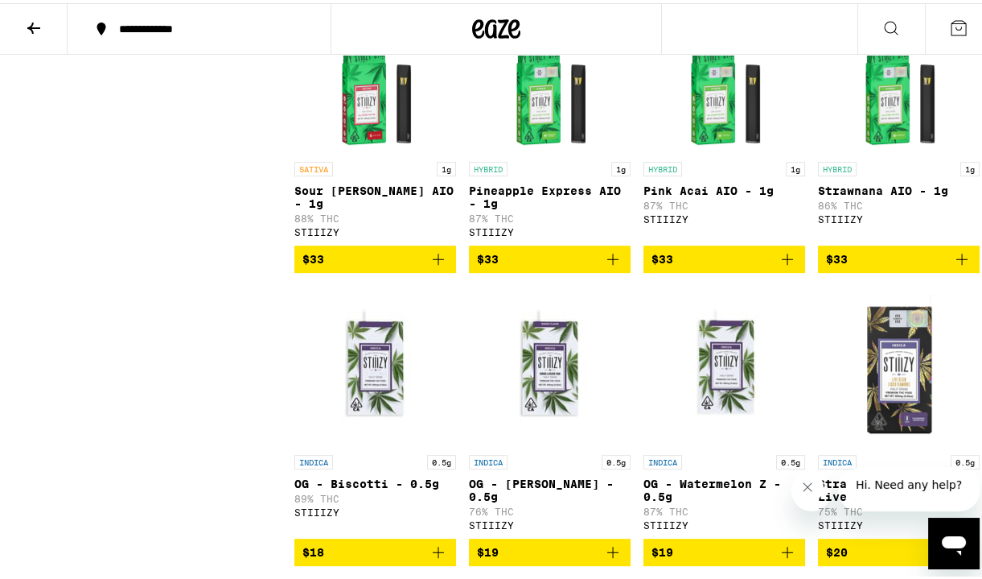
scroll to position [1395, 0]
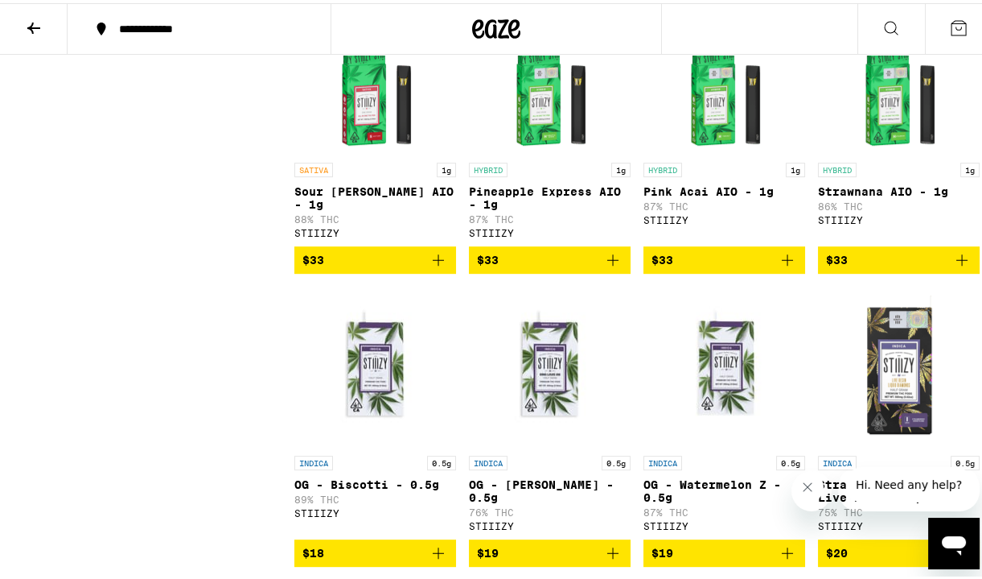
click at [883, 151] on img "Open page for Strawnana AIO - 1g from STIIIZY" at bounding box center [899, 70] width 161 height 161
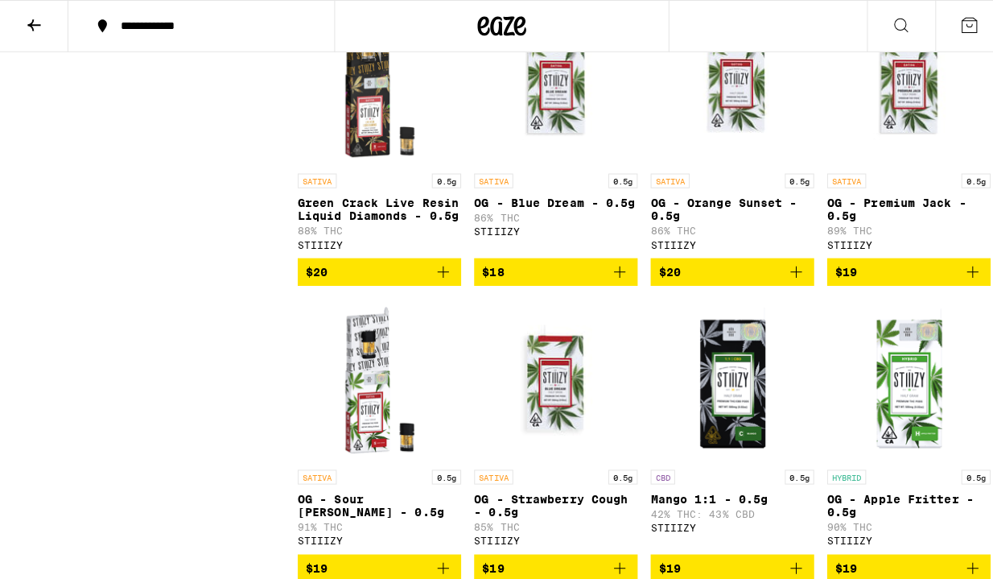
scroll to position [2043, 0]
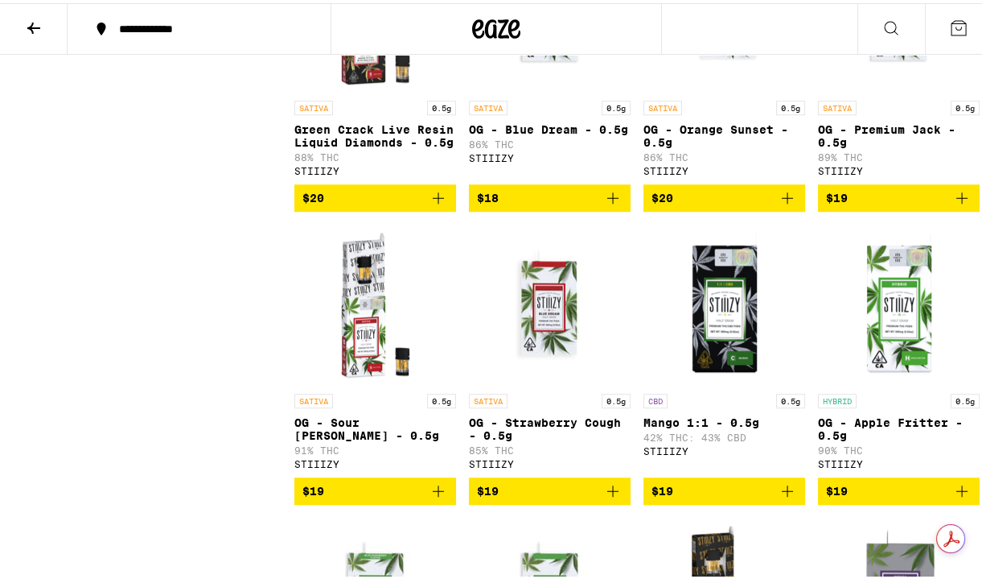
click at [360, 89] on img "Open page for Green Crack Live Resin Liquid Diamonds - 0.5g from STIIIZY" at bounding box center [375, 8] width 161 height 161
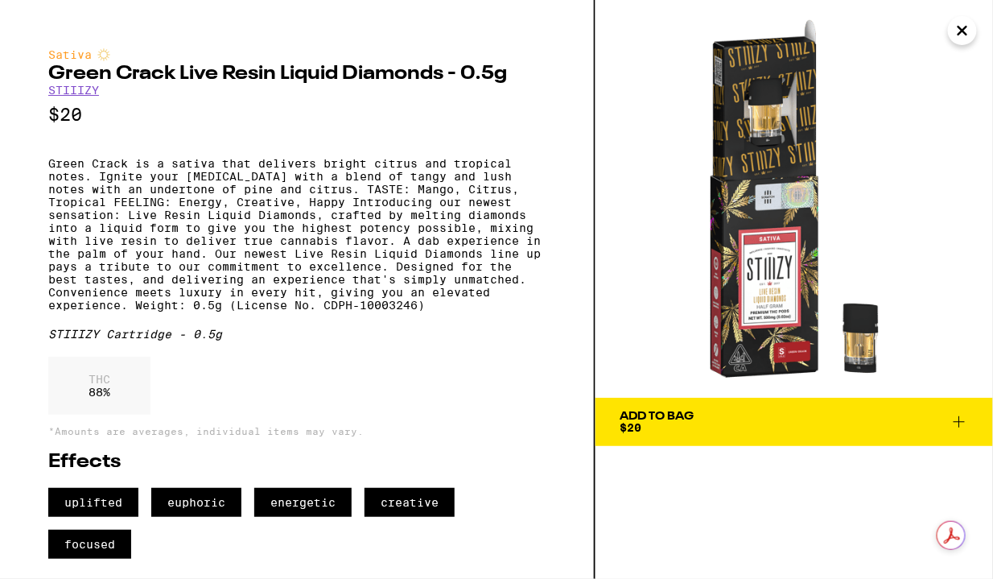
click at [218, 237] on p "Green Crack is a sativa that delivers bright citrus and tropical notes. Ignite …" at bounding box center [296, 234] width 497 height 154
click at [278, 264] on p "Green Crack is a sativa that delivers bright citrus and tropical notes. Ignite …" at bounding box center [296, 234] width 497 height 154
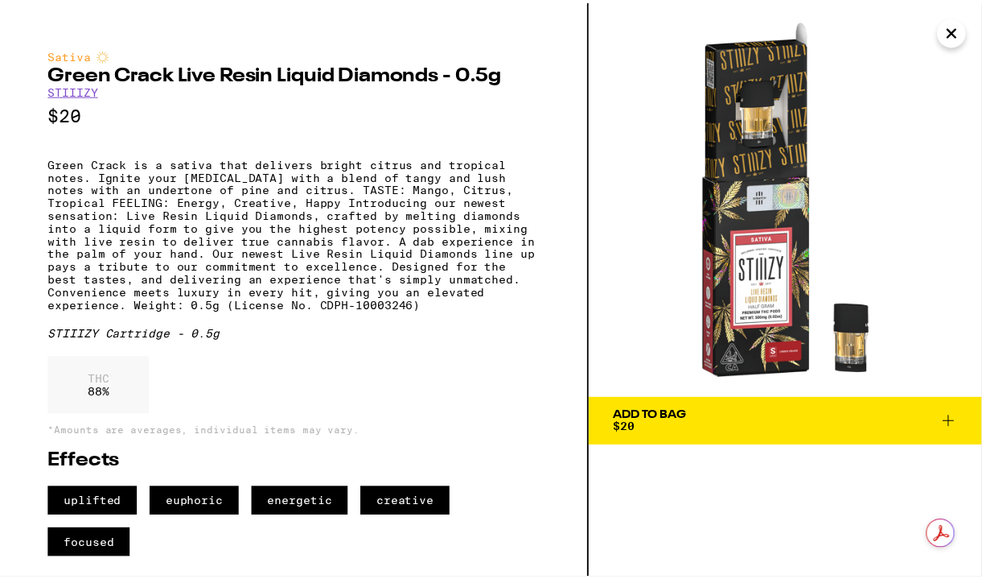
scroll to position [57, 0]
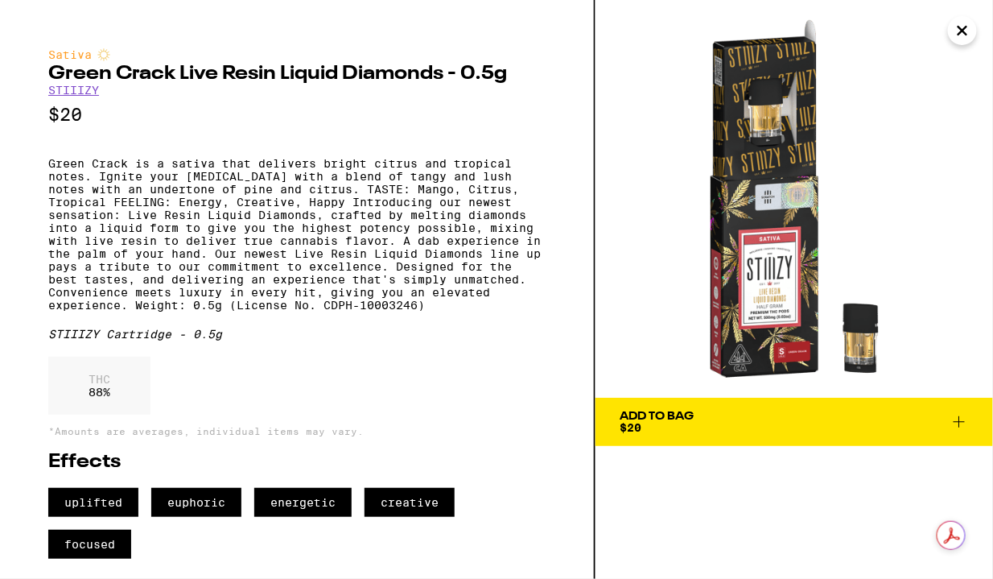
click at [743, 410] on span "Add To Bag $20" at bounding box center [794, 421] width 349 height 23
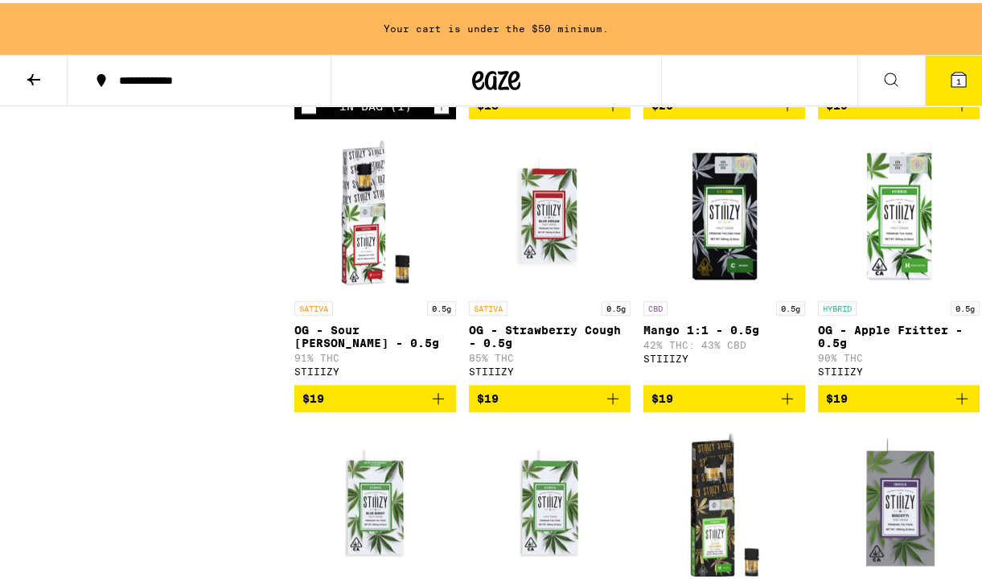
scroll to position [2213, 0]
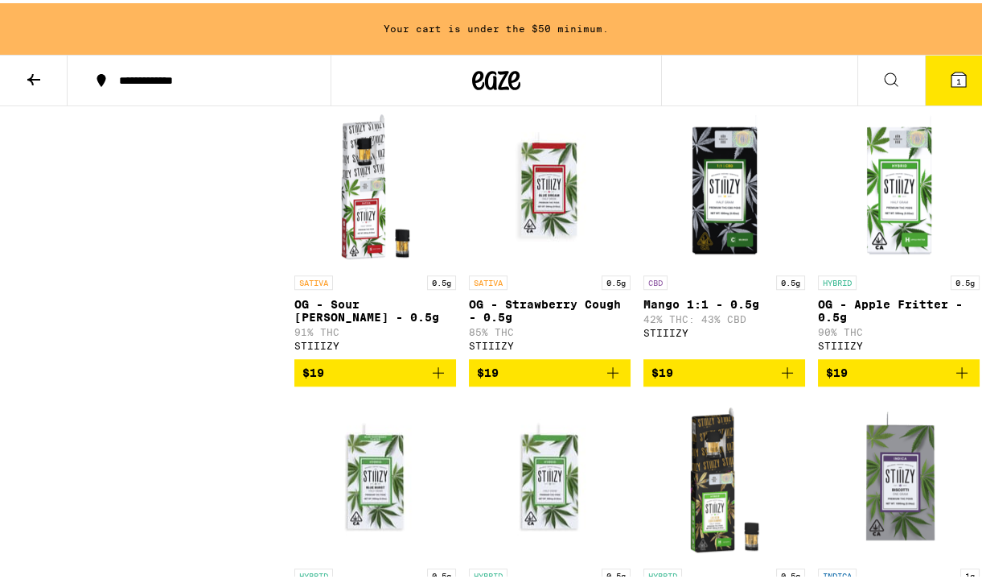
click at [471, 90] on button "$18" at bounding box center [550, 76] width 162 height 27
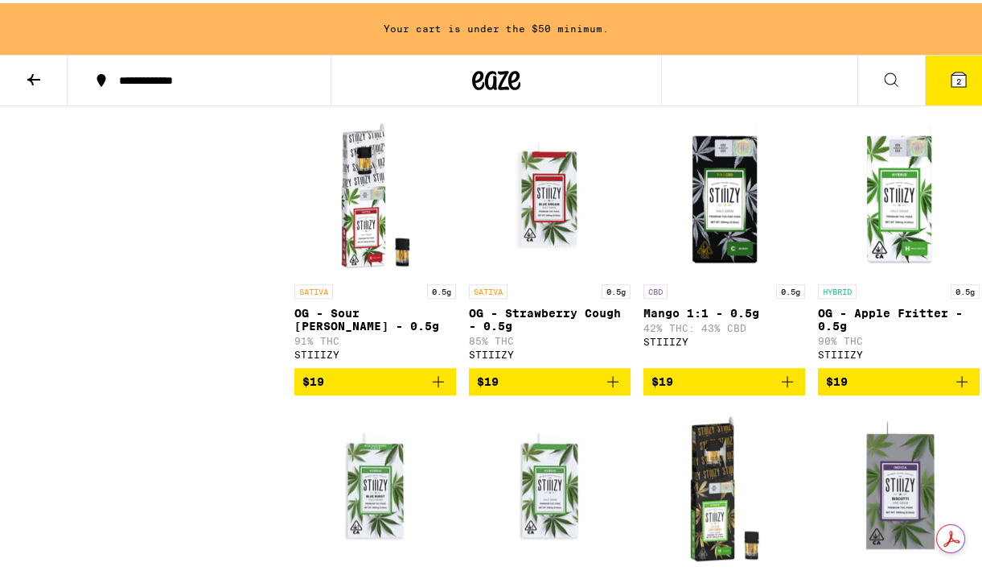
scroll to position [2202, 0]
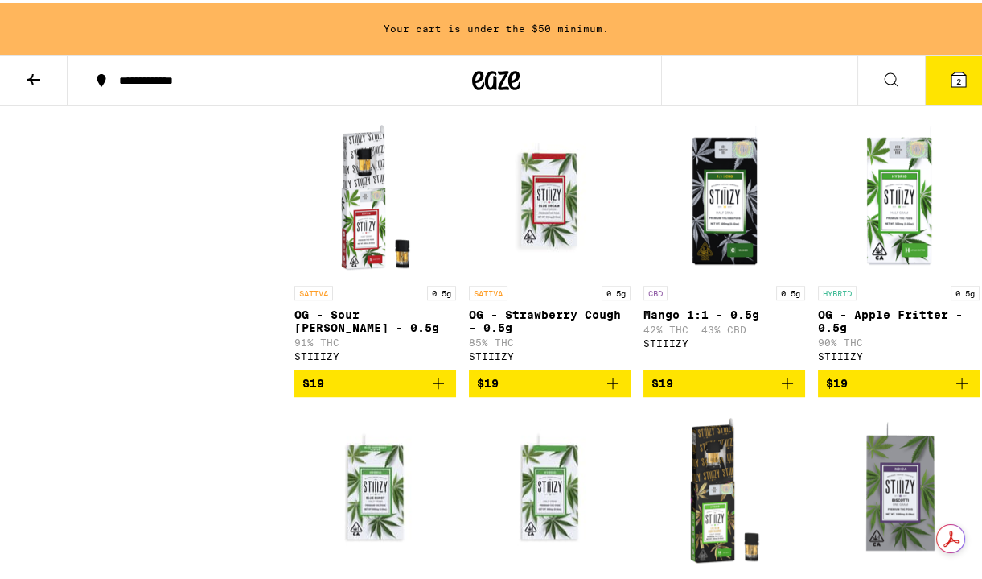
click at [912, 274] on img "Open page for OG - Apple Fritter - 0.5g from STIIIZY" at bounding box center [899, 193] width 161 height 161
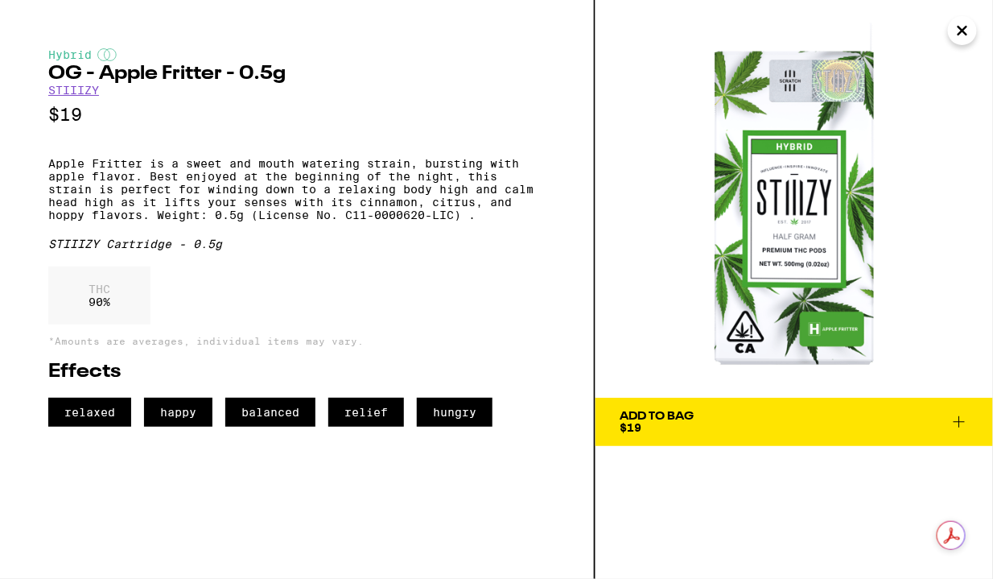
click at [747, 443] on button "Add To Bag $19" at bounding box center [793, 421] width 397 height 48
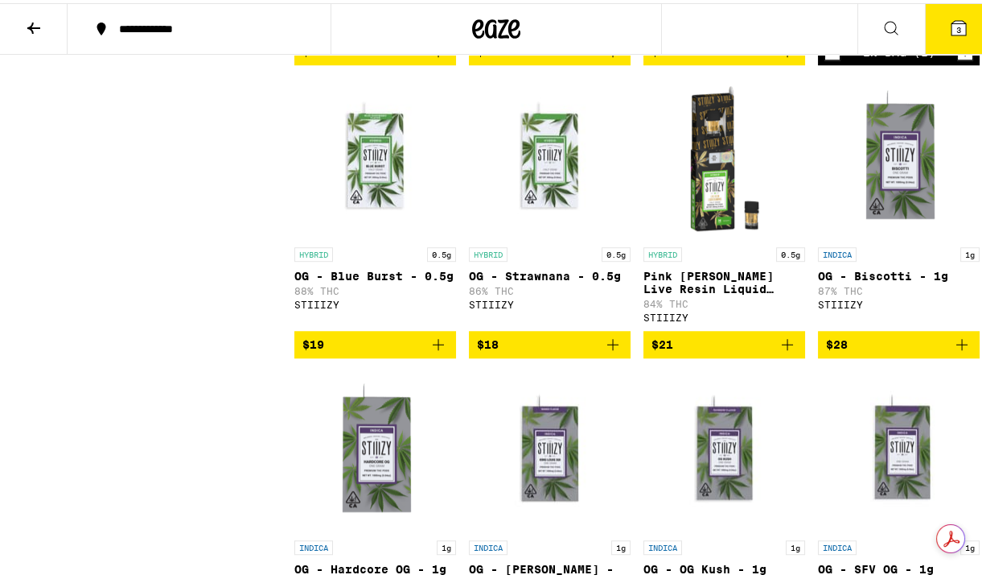
scroll to position [2479, 0]
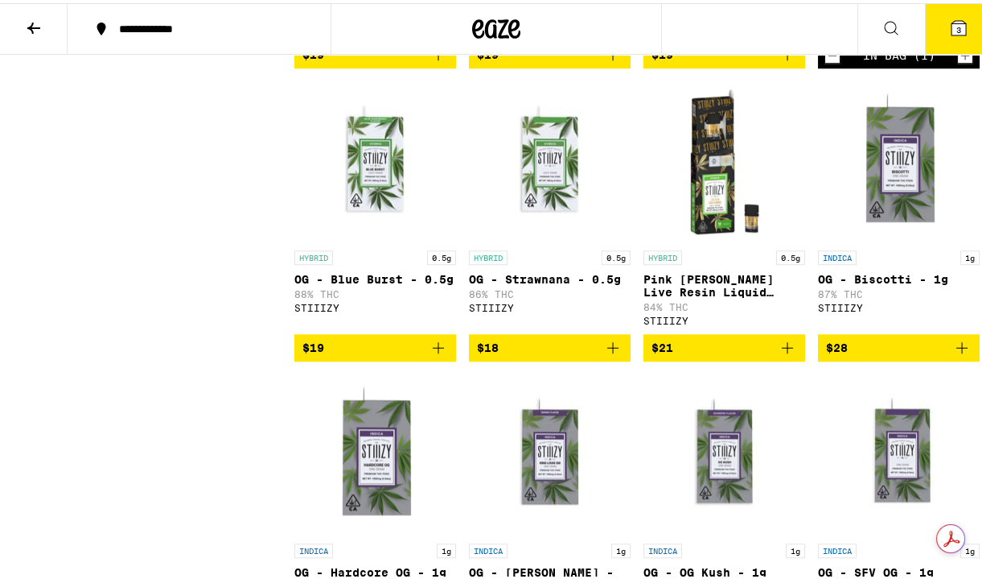
click at [694, 261] on div "HYBRID 0.5g" at bounding box center [725, 254] width 162 height 14
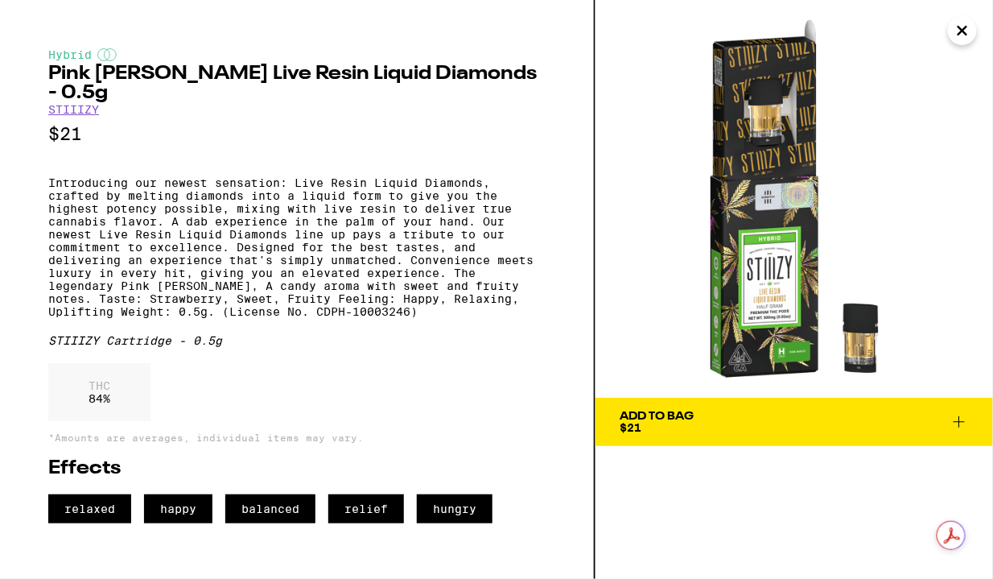
click at [694, 402] on button "Add To Bag $21" at bounding box center [793, 421] width 397 height 48
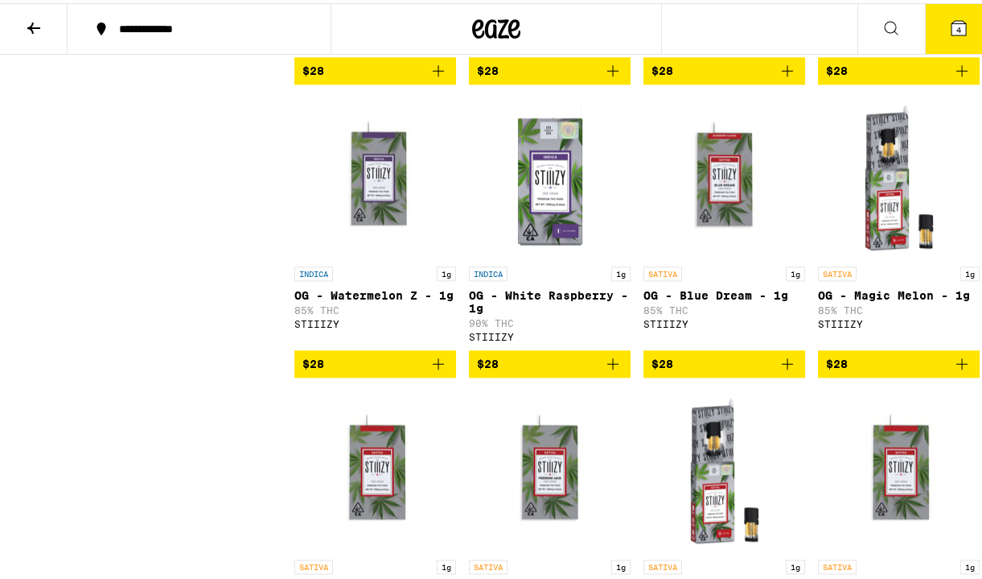
scroll to position [3048, 0]
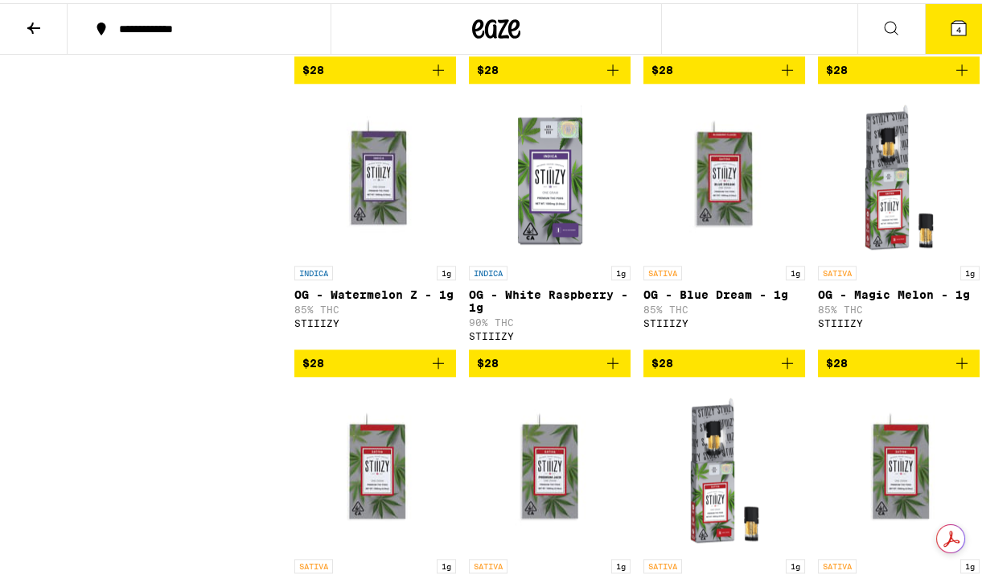
click at [607, 338] on div "INDICA 1g OG - White Raspberry - 1g 90% THC STIIIZY" at bounding box center [550, 300] width 162 height 76
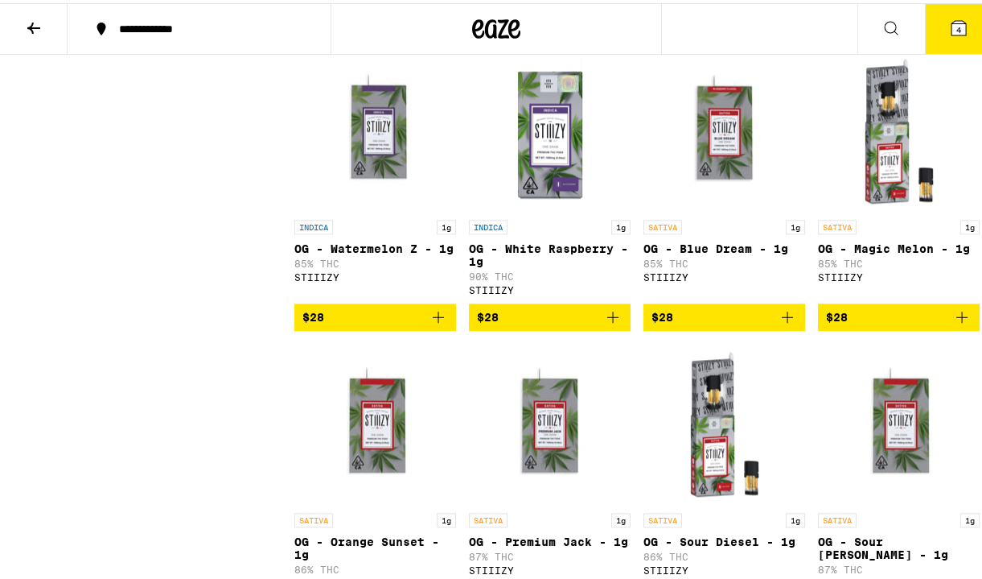
scroll to position [3140, 0]
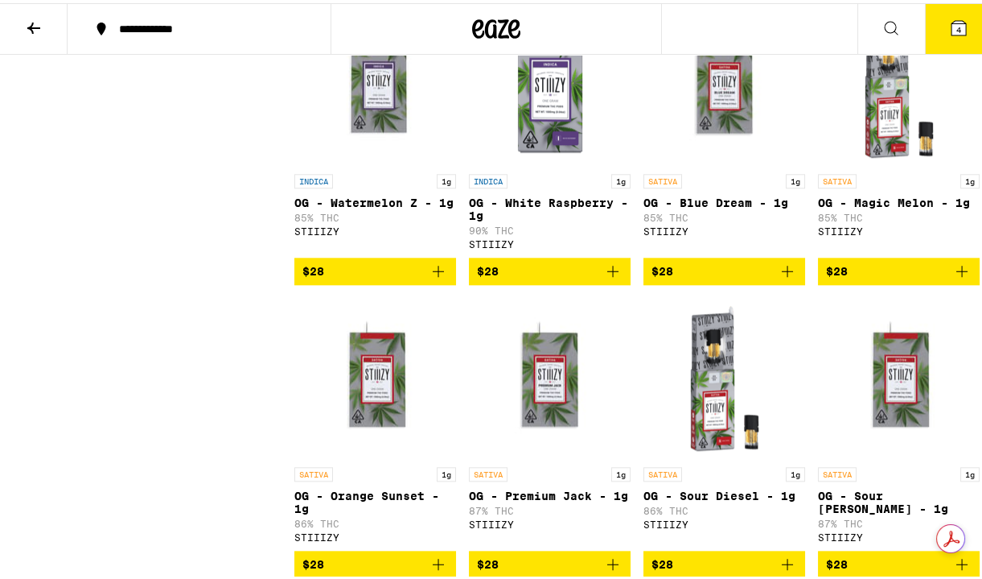
click at [534, 163] on img "Open page for OG - White Raspberry - 1g from STIIIZY" at bounding box center [550, 82] width 161 height 161
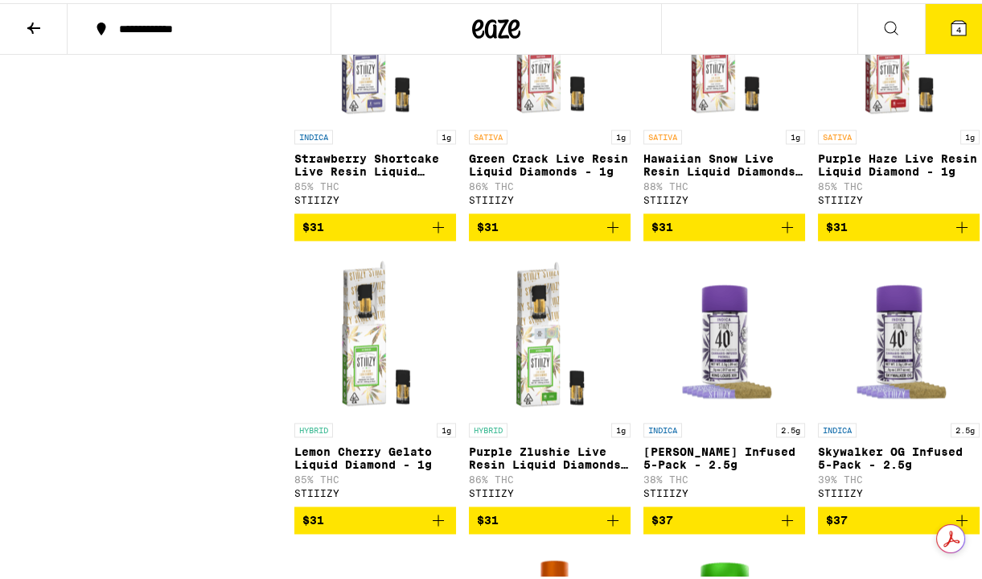
scroll to position [4361, 0]
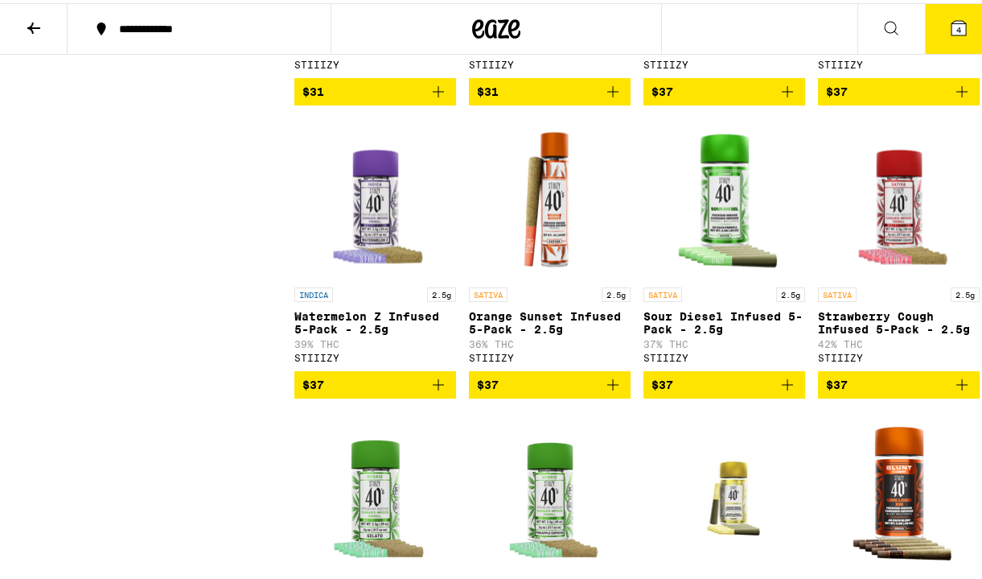
scroll to position [4784, 0]
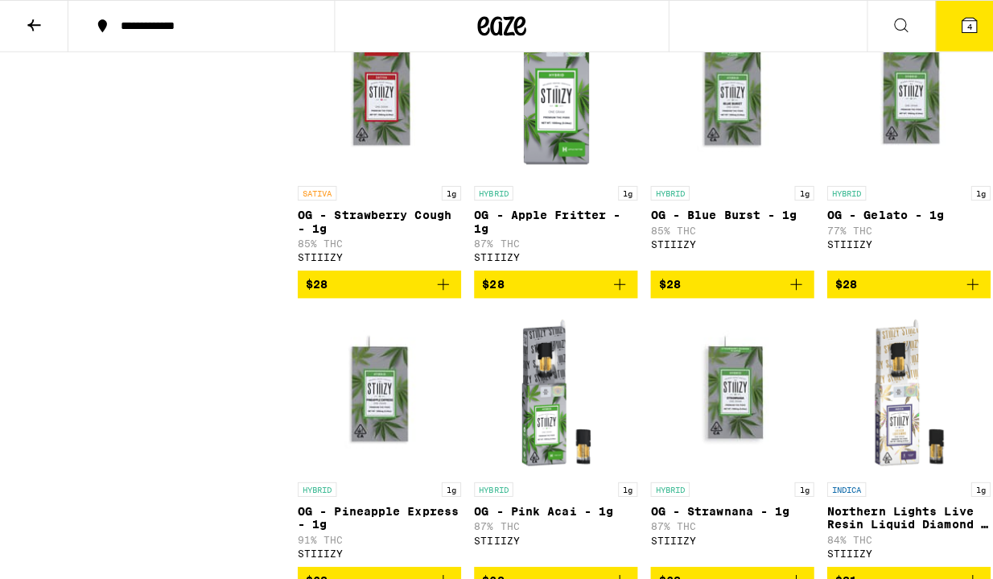
scroll to position [3737, 0]
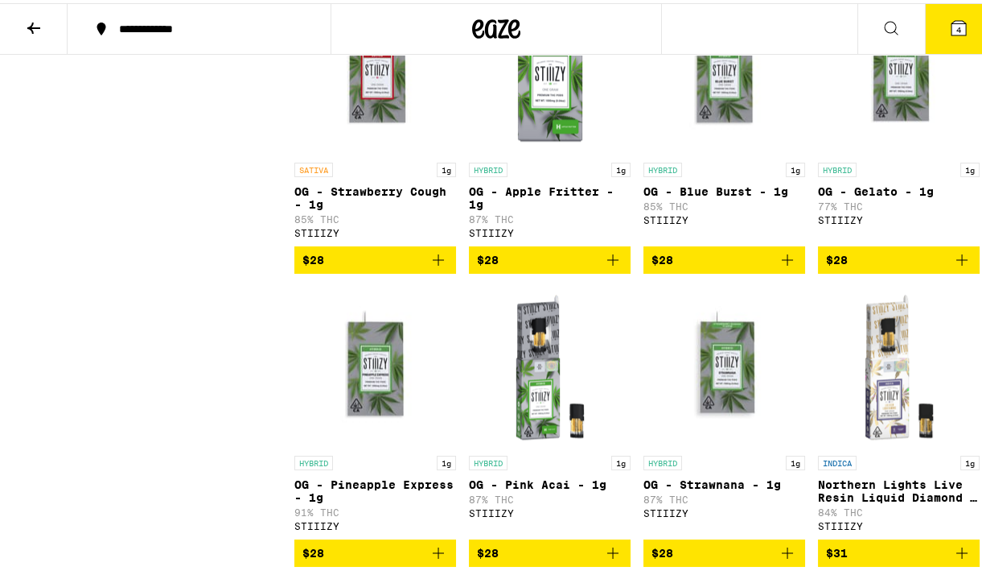
click at [452, 151] on img "Open page for OG - Strawberry Cough - 1g from STIIIZY" at bounding box center [375, 70] width 161 height 161
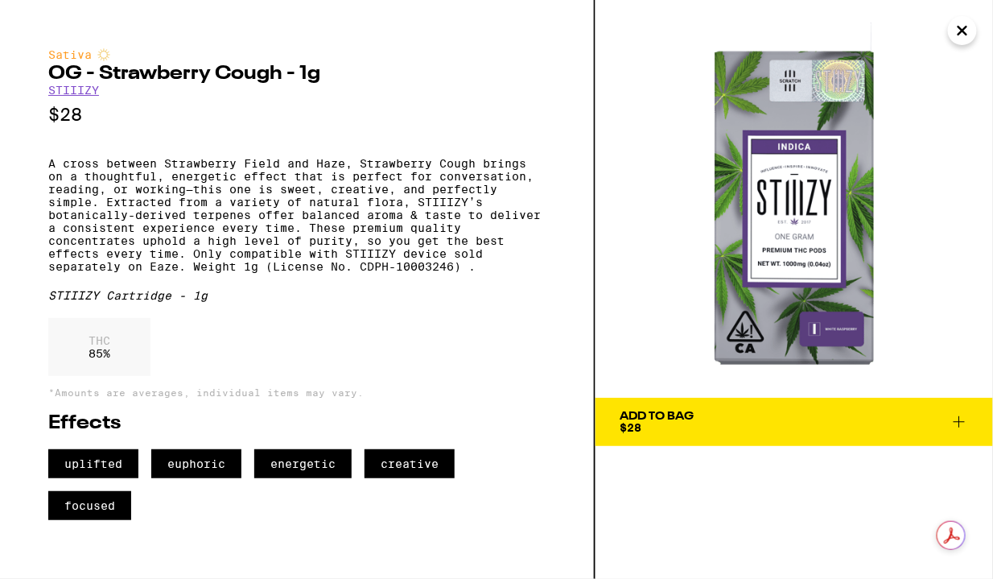
click at [300, 329] on div "Sativa OG - Strawberry Cough - 1g STIIIZY $28 A cross between Strawberry Field …" at bounding box center [296, 283] width 497 height 471
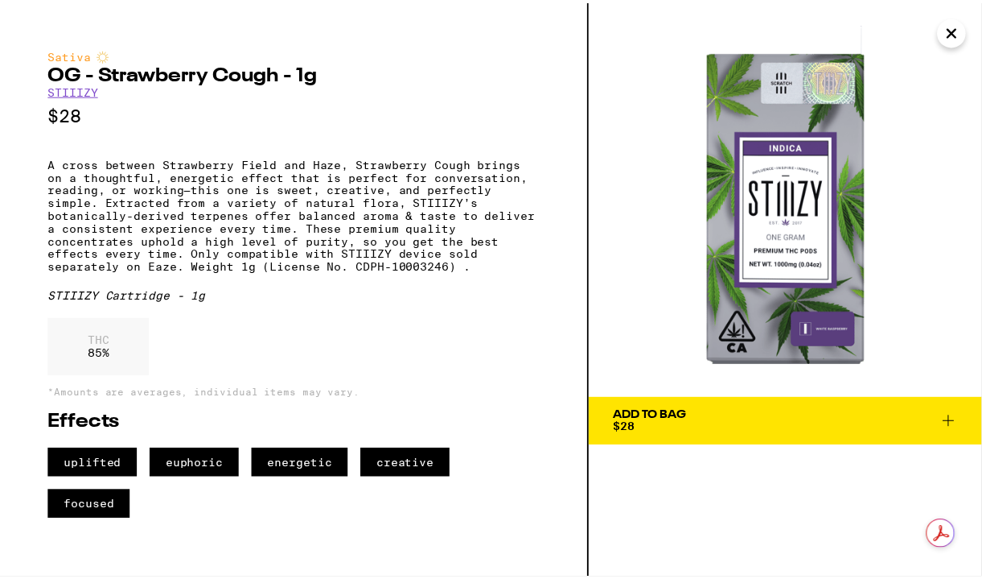
scroll to position [3, 0]
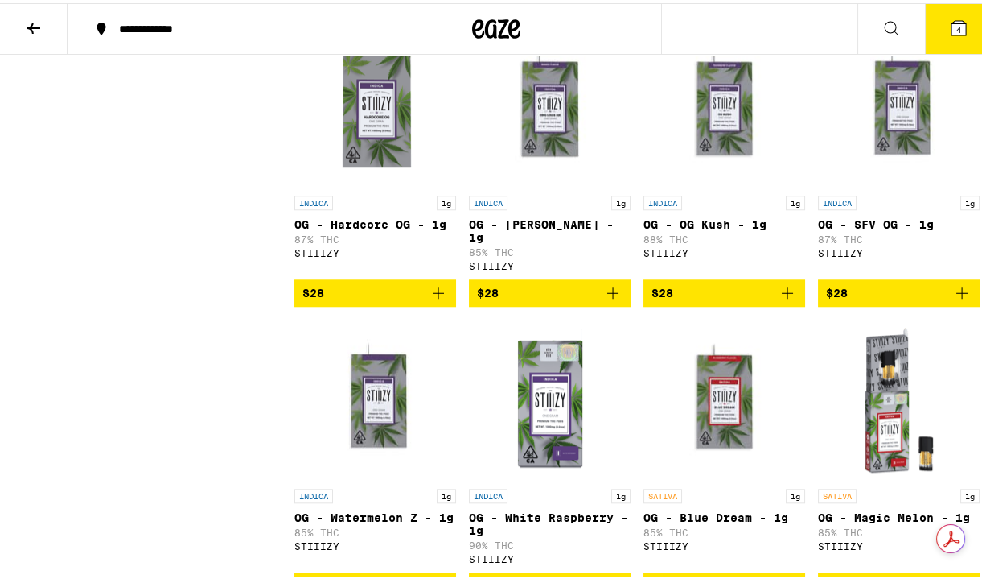
scroll to position [2827, 0]
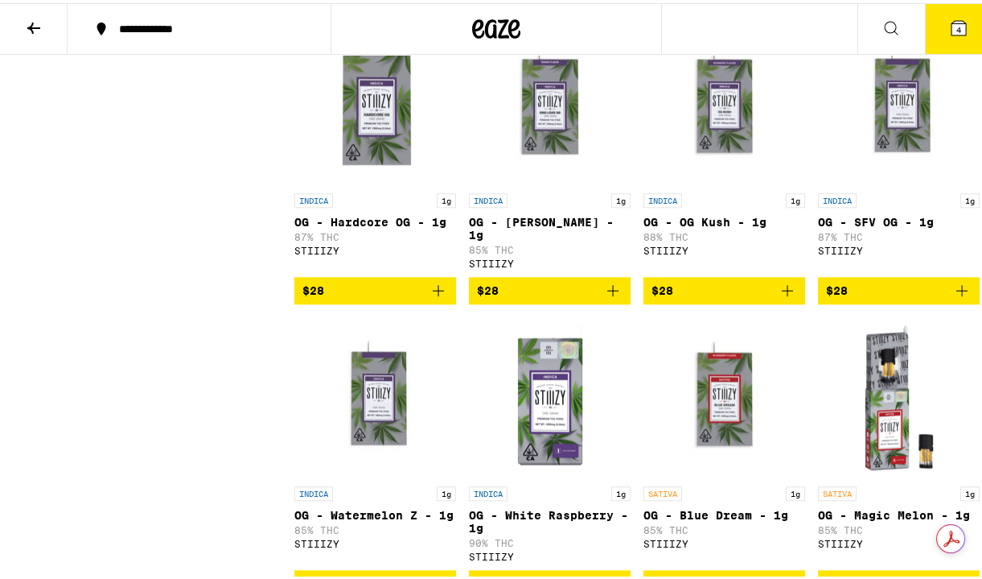
click at [413, 274] on link "INDICA 1g OG - Hardcore OG - 1g 87% THC STIIIZY" at bounding box center [375, 147] width 162 height 253
click at [348, 182] on img "Open page for OG - Hardcore OG - 1g from STIIIZY" at bounding box center [375, 101] width 161 height 161
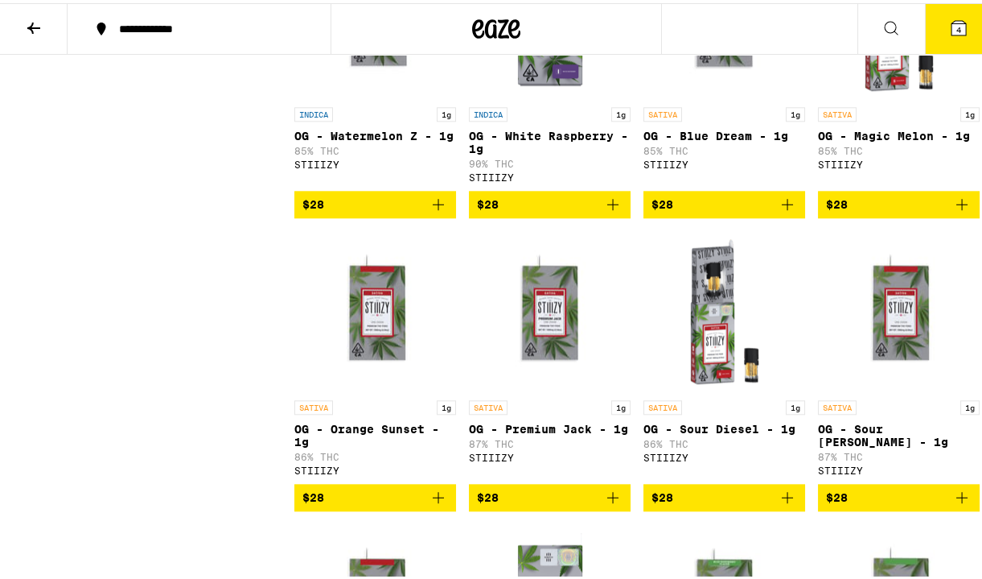
scroll to position [3258, 0]
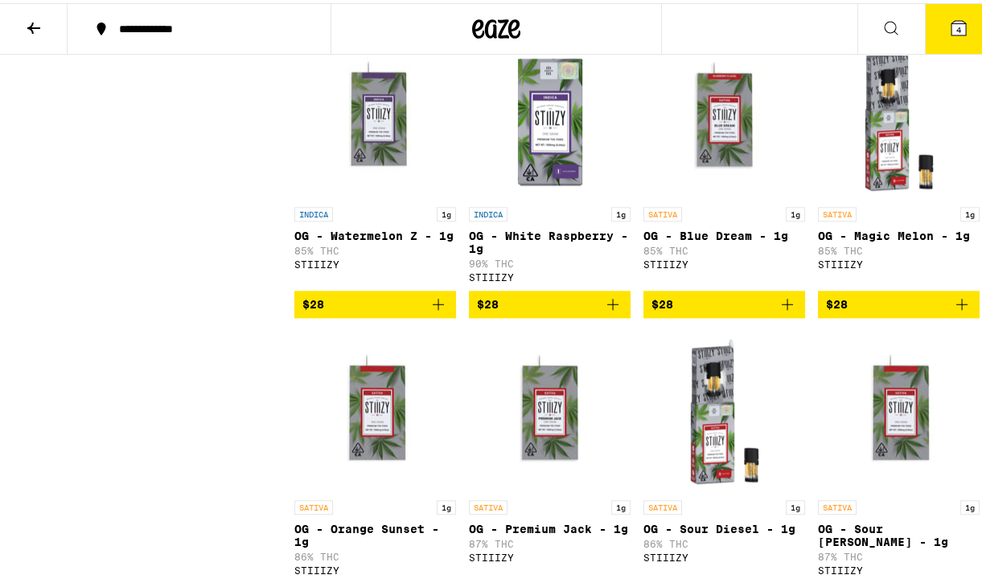
scroll to position [3115, 0]
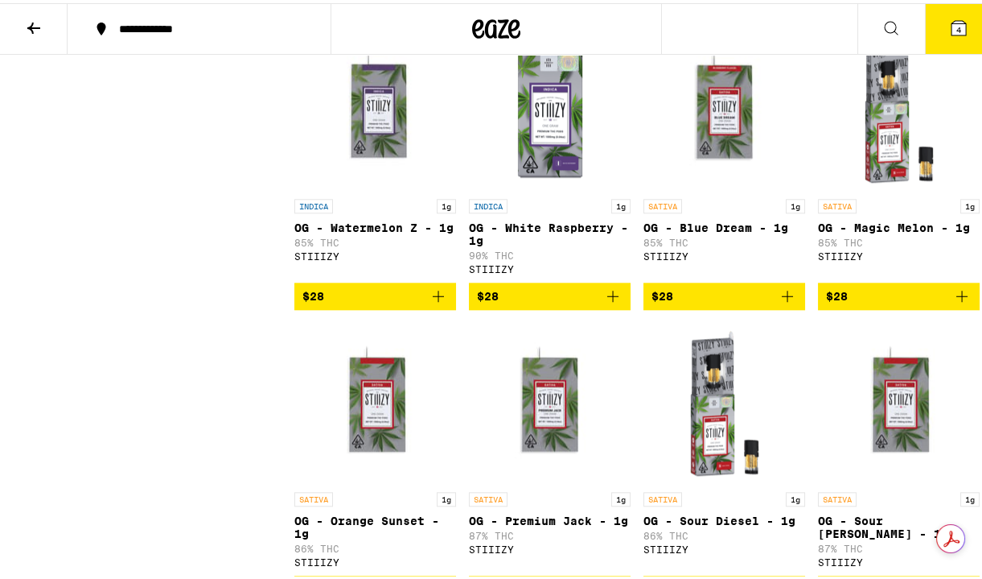
click at [533, 271] on div "INDICA 1g OG - White Raspberry - 1g 90% THC STIIIZY" at bounding box center [550, 234] width 162 height 76
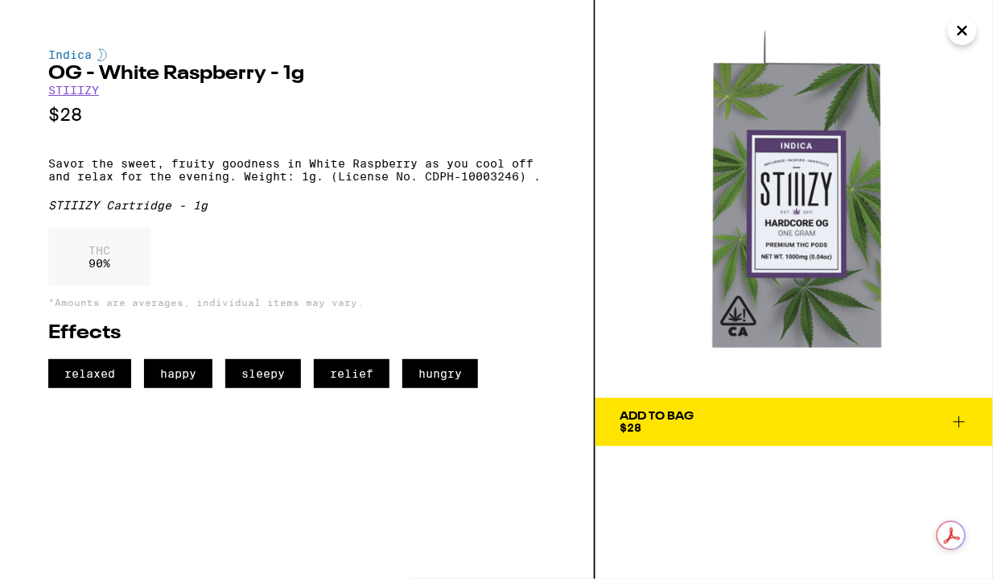
click at [255, 156] on div "Indica OG - White Raspberry - 1g STIIIZY $28 Savor the sweet, fruity goodness i…" at bounding box center [296, 218] width 497 height 340
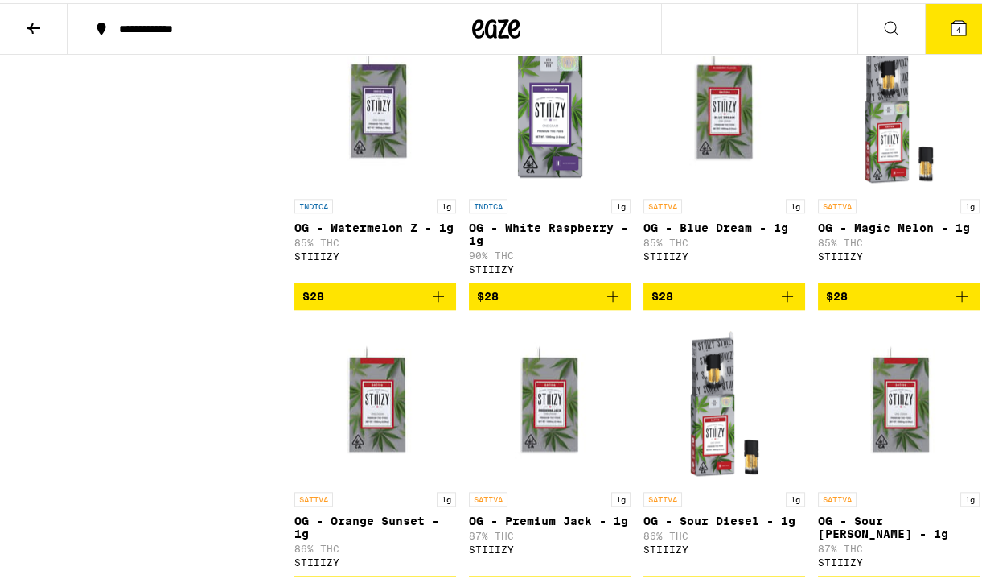
scroll to position [3127, 0]
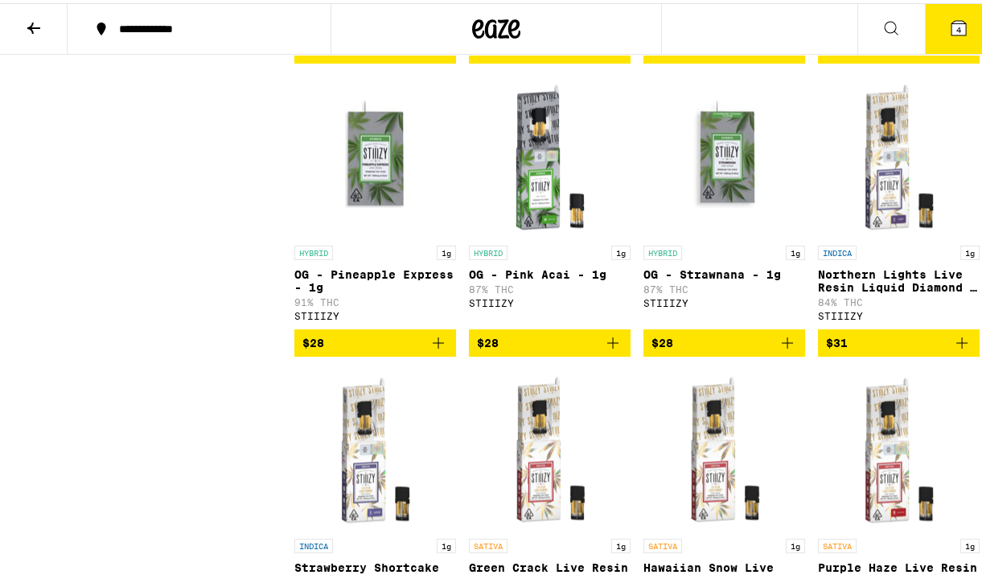
scroll to position [3952, 0]
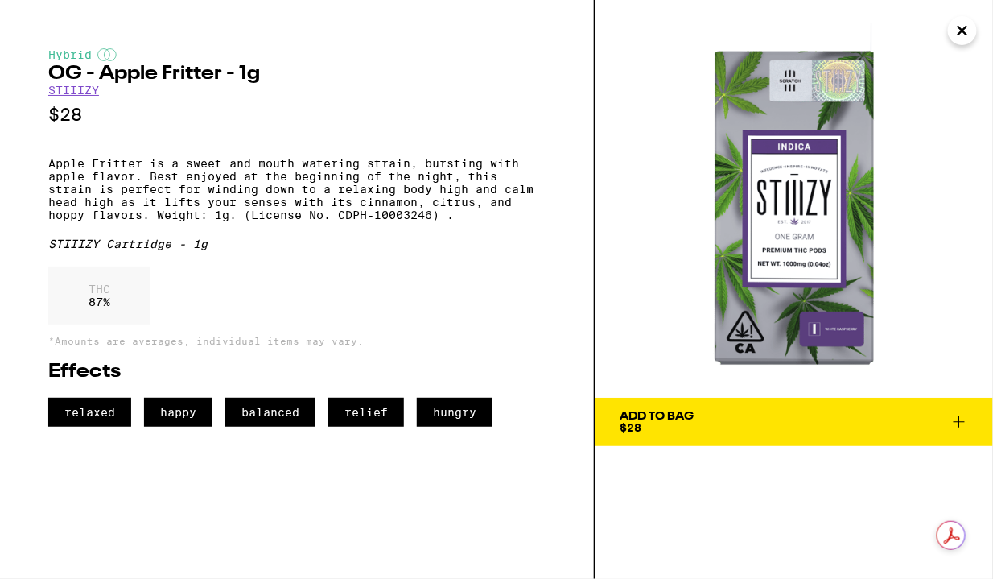
click at [961, 31] on icon "Close" at bounding box center [962, 31] width 8 height 8
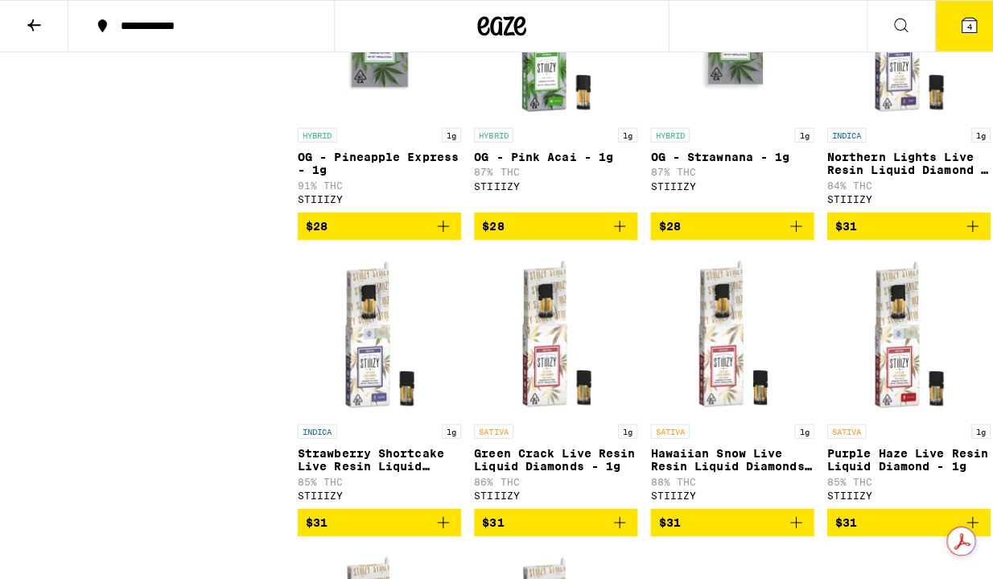
scroll to position [4062, 0]
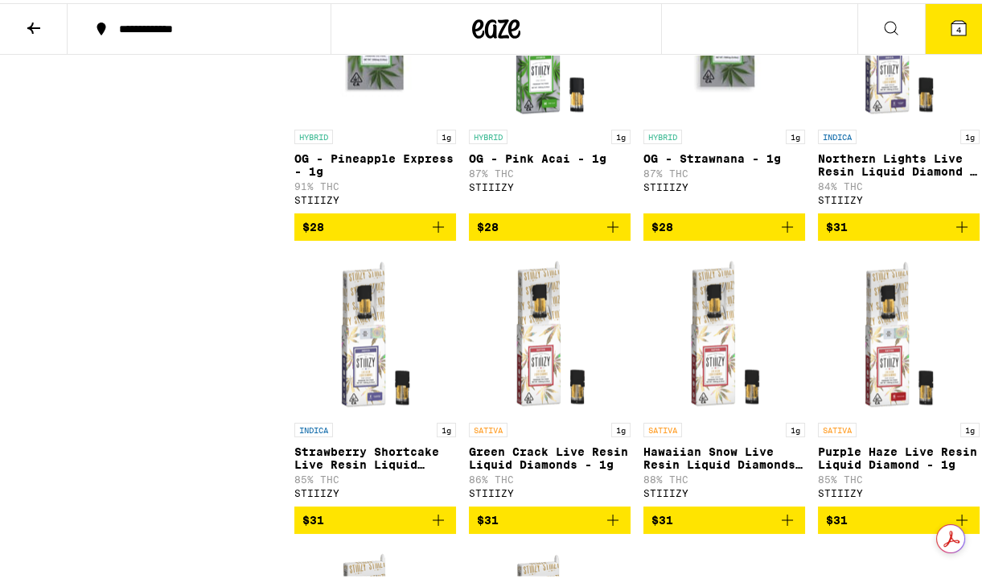
click at [885, 175] on p "Northern Lights Live Resin Liquid Diamond - 1g" at bounding box center [899, 162] width 162 height 26
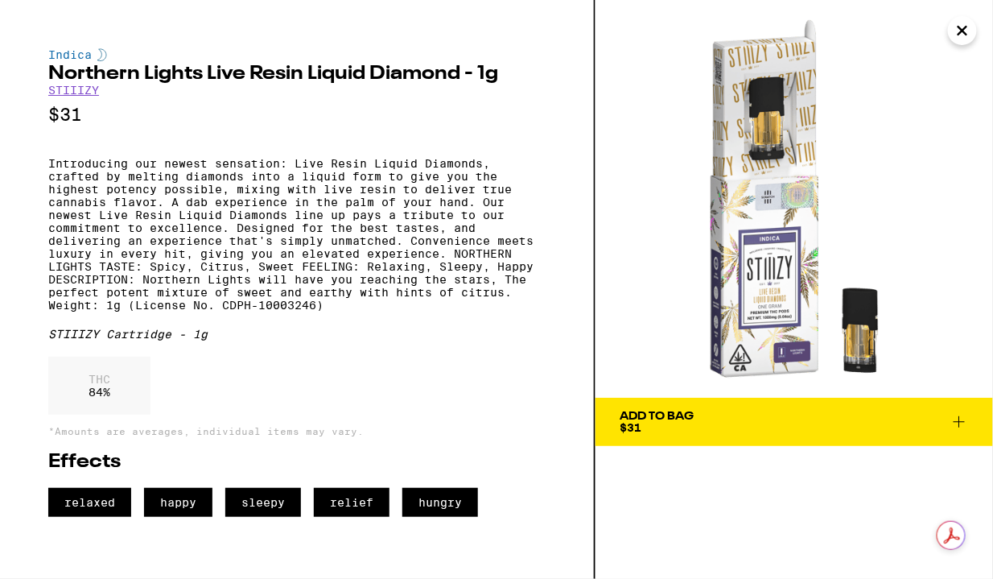
click at [148, 151] on div "Indica Northern Lights Live Resin Liquid Diamond - 1g STIIIZY $31 Introducing o…" at bounding box center [296, 282] width 497 height 468
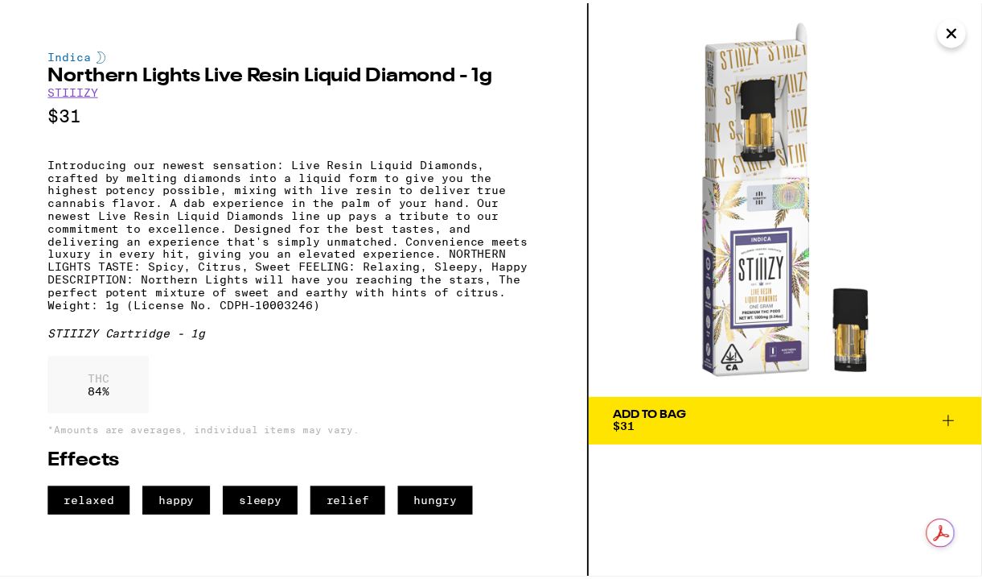
scroll to position [13, 0]
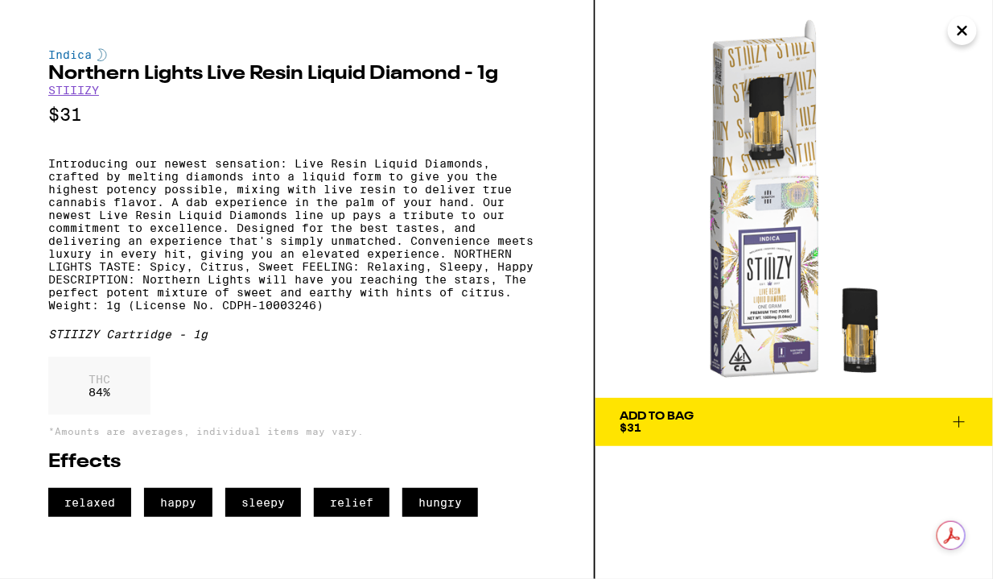
click at [703, 397] on button "Add To Bag $31" at bounding box center [793, 421] width 397 height 48
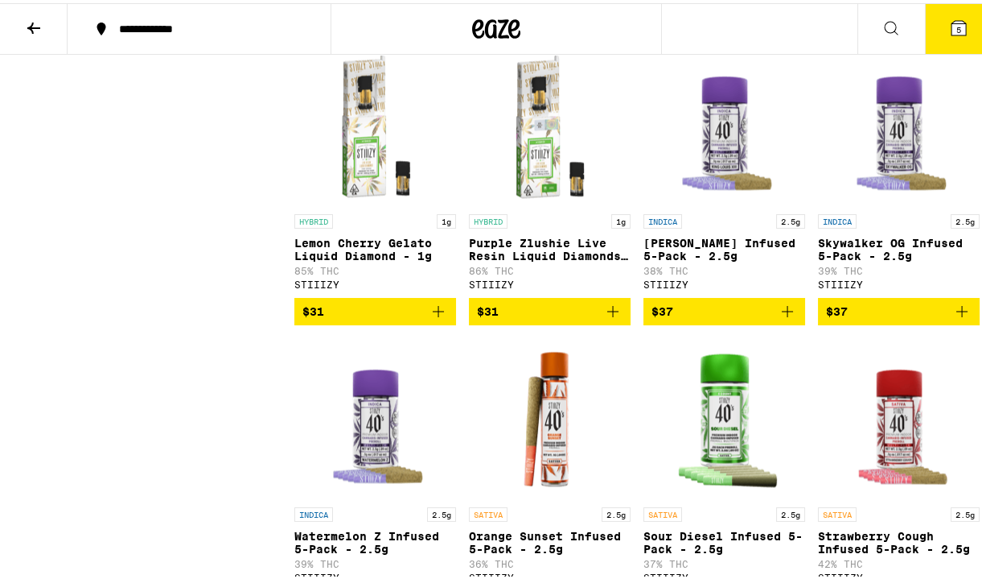
scroll to position [4563, 0]
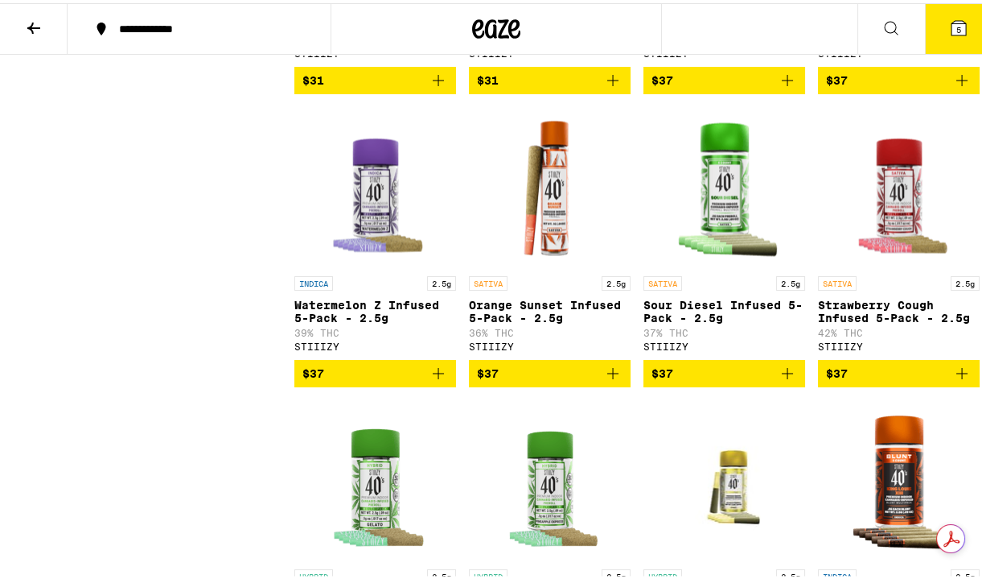
scroll to position [4793, 0]
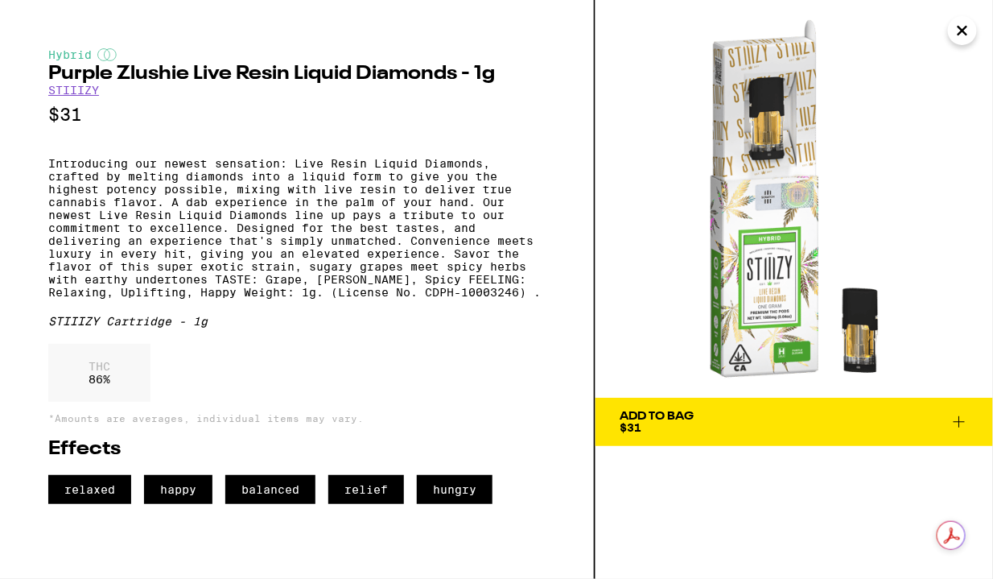
click at [693, 414] on div "Add To Bag" at bounding box center [657, 415] width 74 height 11
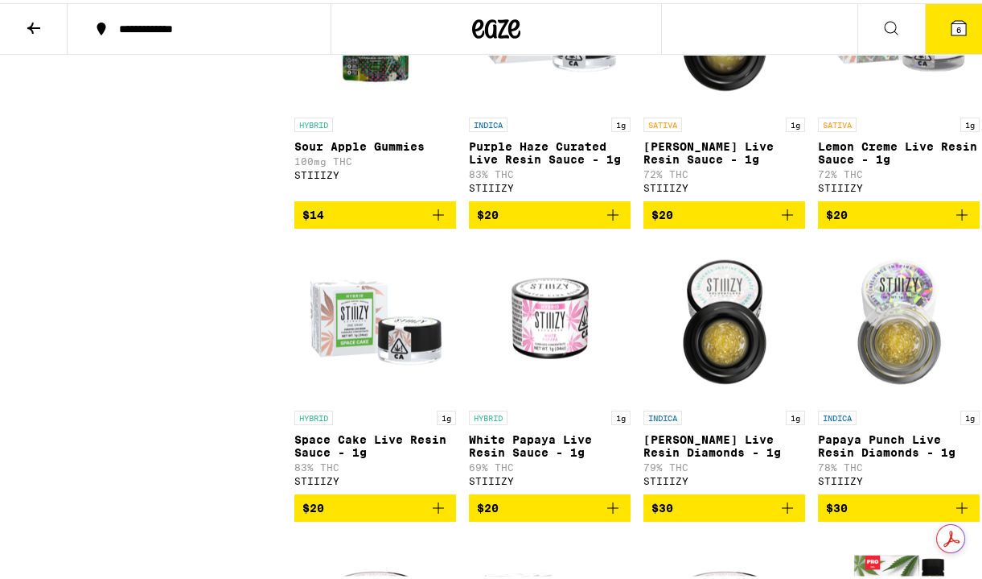
scroll to position [6409, 0]
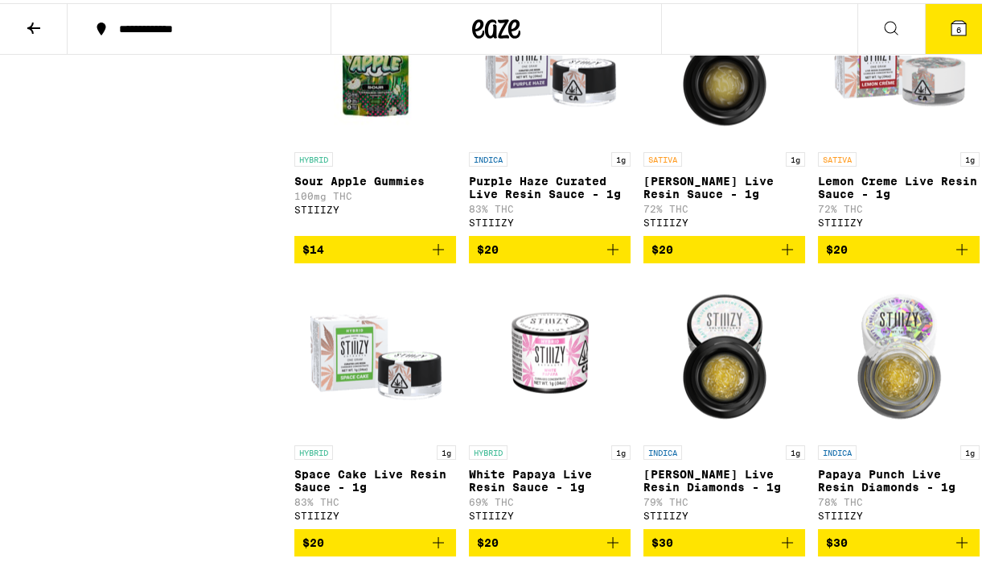
scroll to position [6380, 0]
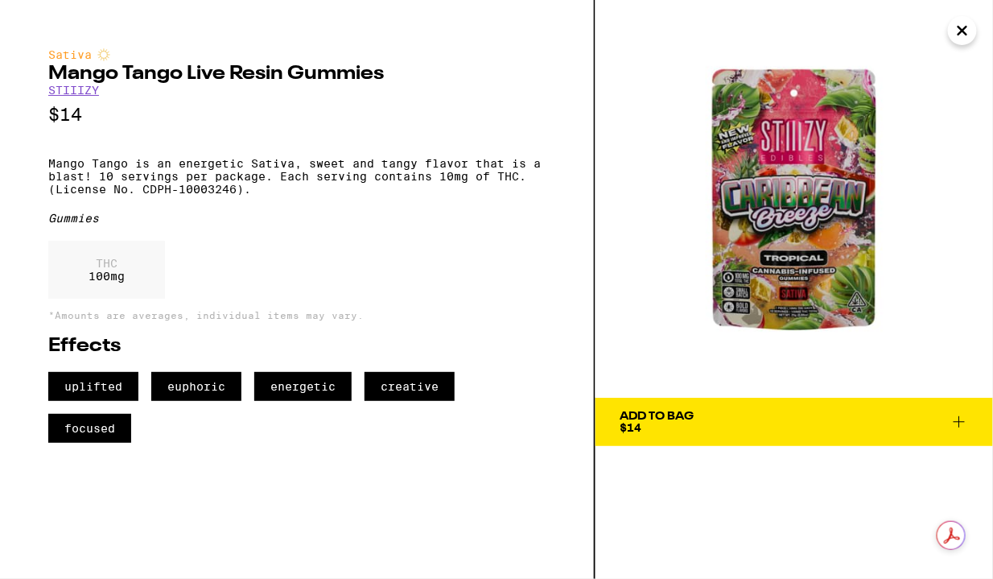
click at [367, 307] on div "THC 100 mg" at bounding box center [296, 274] width 497 height 66
click at [171, 162] on div "Sativa Mango Tango Live Resin Gummies STIIIZY $14 Mango Tango is an energetic S…" at bounding box center [296, 245] width 497 height 394
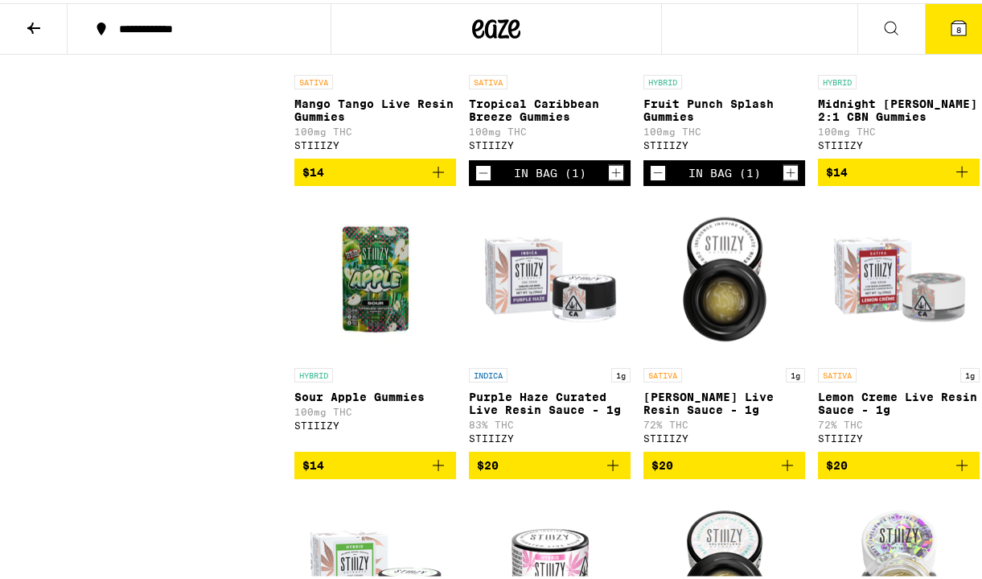
scroll to position [6170, 0]
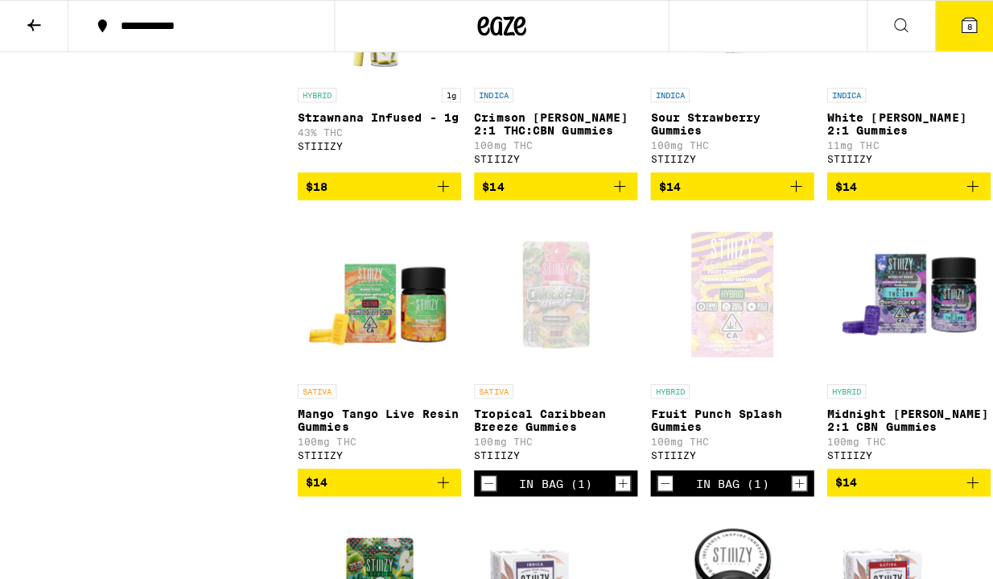
scroll to position [5787, 0]
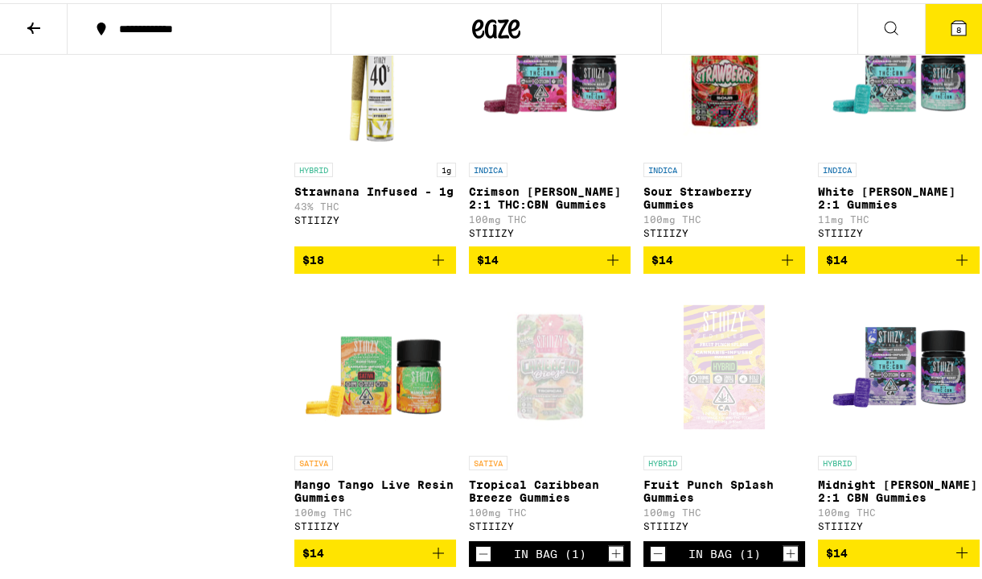
click at [952, 15] on icon at bounding box center [958, 24] width 19 height 19
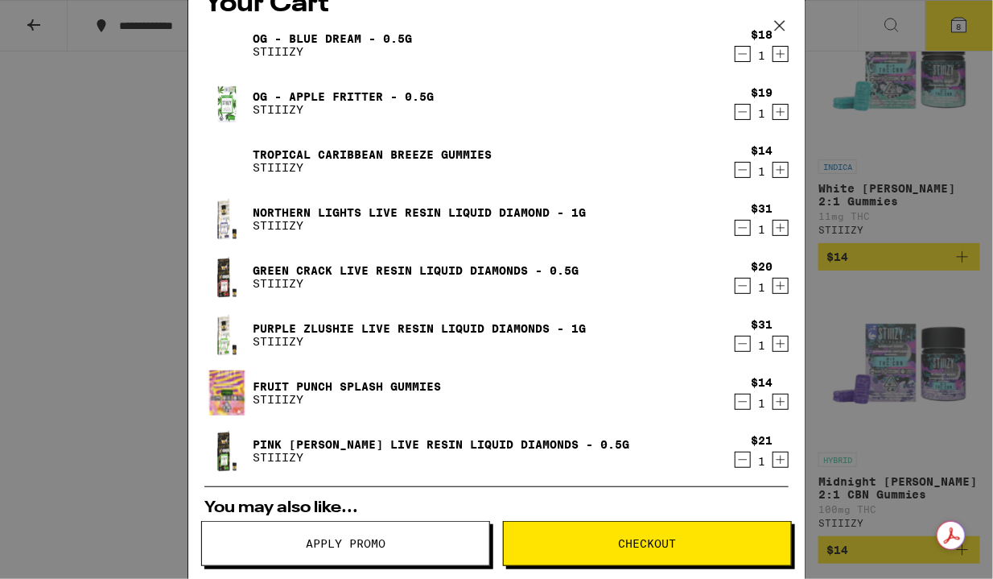
scroll to position [41, 0]
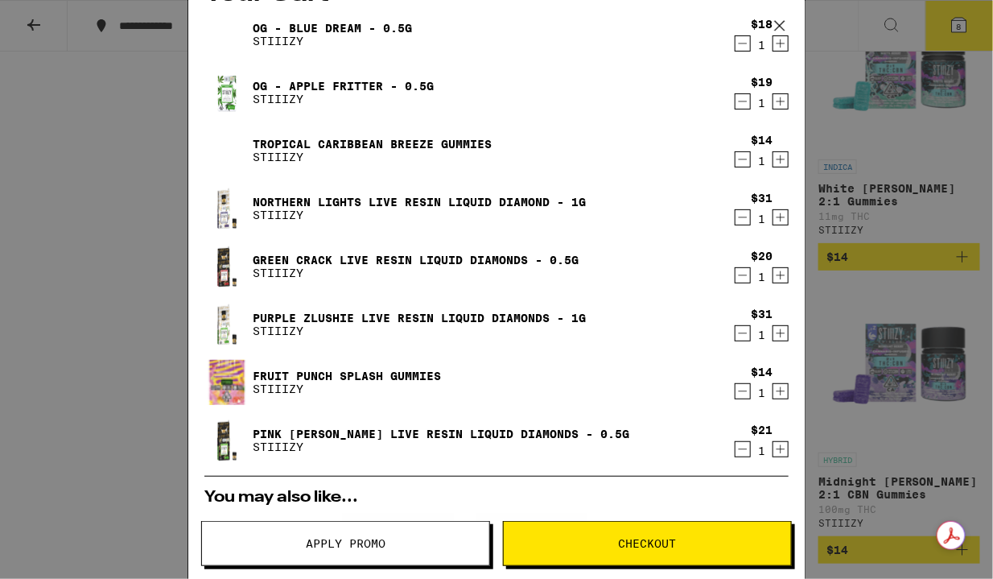
click at [437, 216] on p "STIIIZY" at bounding box center [419, 214] width 333 height 13
click at [356, 187] on div "Northern Lights Live Resin Liquid Diamond - 1g STIIIZY" at bounding box center [465, 208] width 522 height 45
click at [357, 202] on link "Northern Lights Live Resin Liquid Diamond - 1g" at bounding box center [419, 202] width 333 height 13
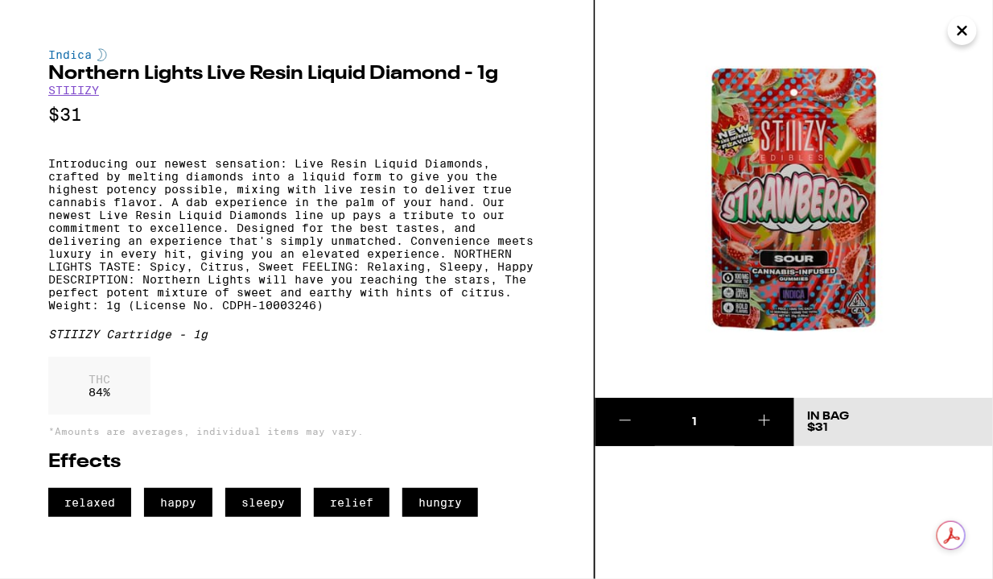
scroll to position [5787, 0]
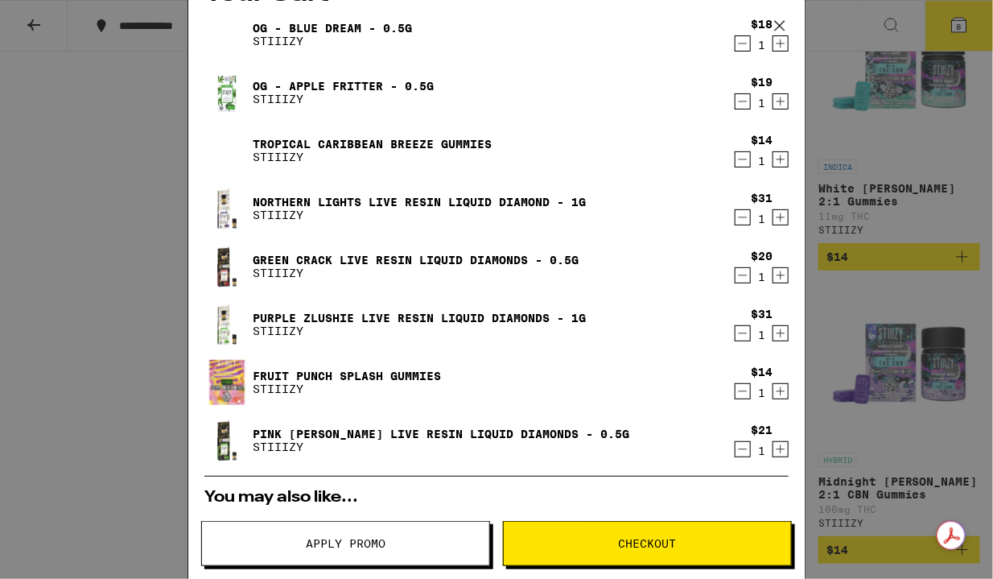
click at [367, 212] on p "STIIIZY" at bounding box center [419, 214] width 333 height 13
click at [270, 208] on p "STIIIZY" at bounding box center [419, 214] width 333 height 13
click at [227, 208] on img at bounding box center [226, 208] width 45 height 45
click at [298, 208] on p "STIIIZY" at bounding box center [419, 214] width 333 height 13
click at [421, 196] on link "Northern Lights Live Resin Liquid Diamond - 1g" at bounding box center [419, 202] width 333 height 13
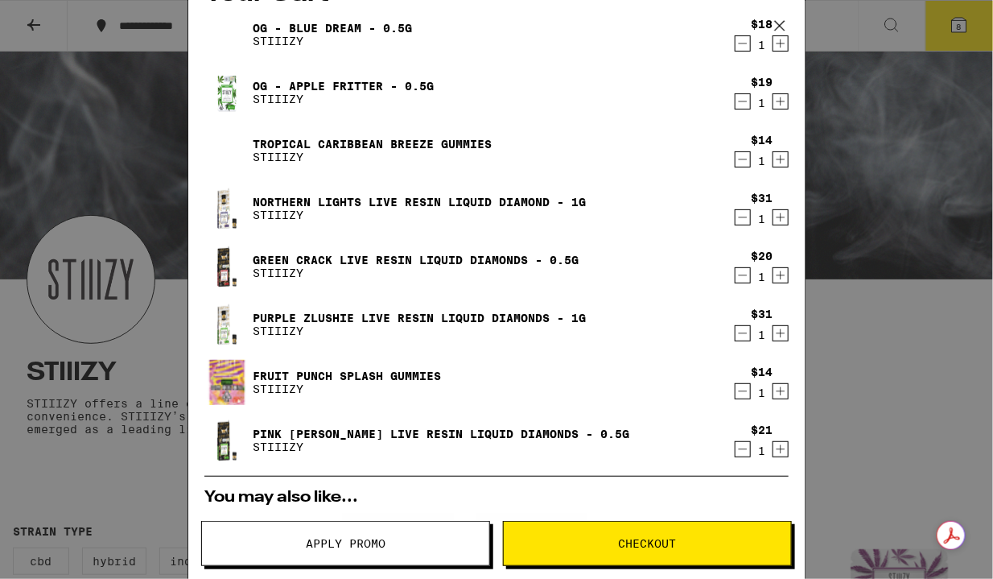
scroll to position [5787, 0]
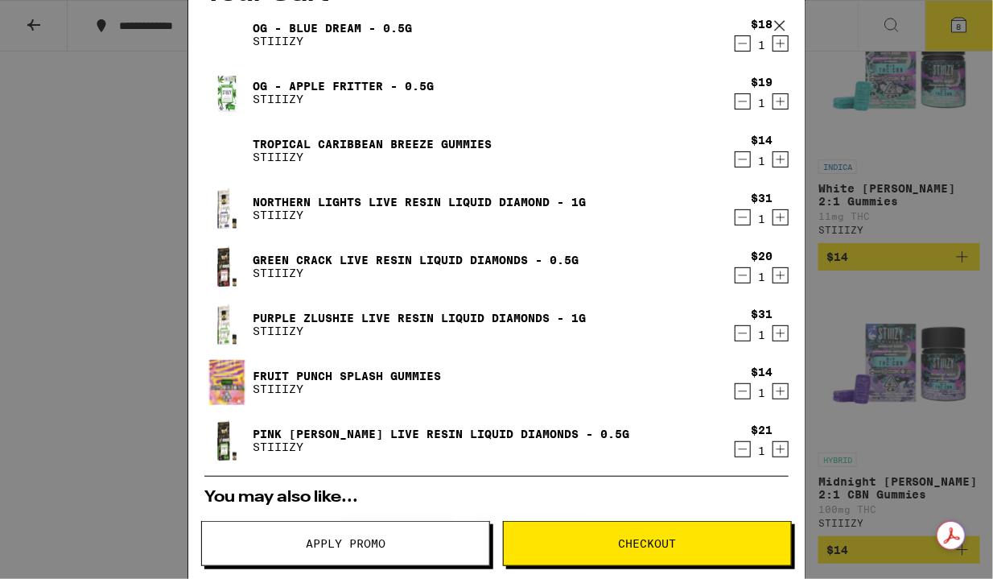
click at [451, 313] on link "Purple Zlushie Live Resin Liquid Diamonds - 1g" at bounding box center [419, 317] width 333 height 13
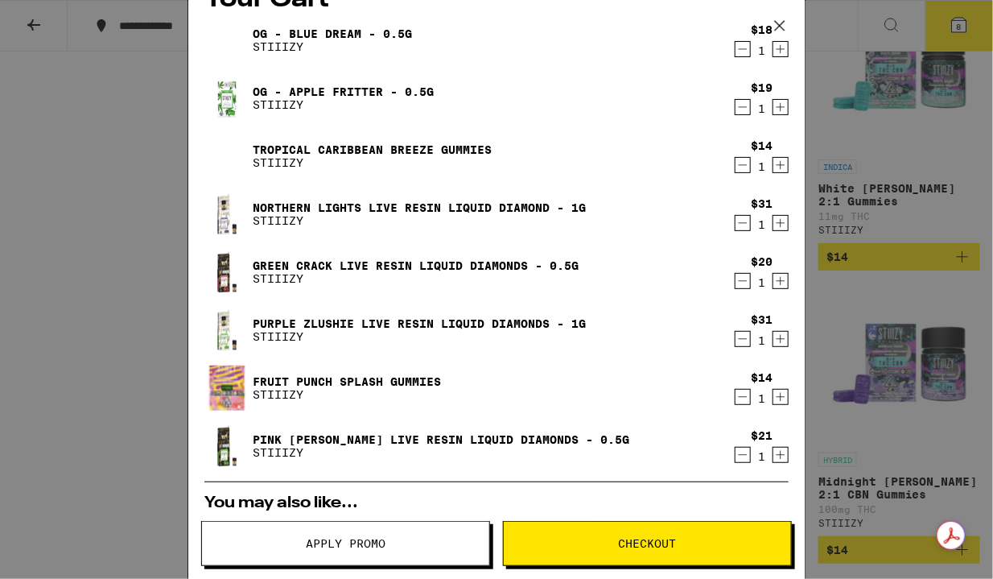
scroll to position [40, 0]
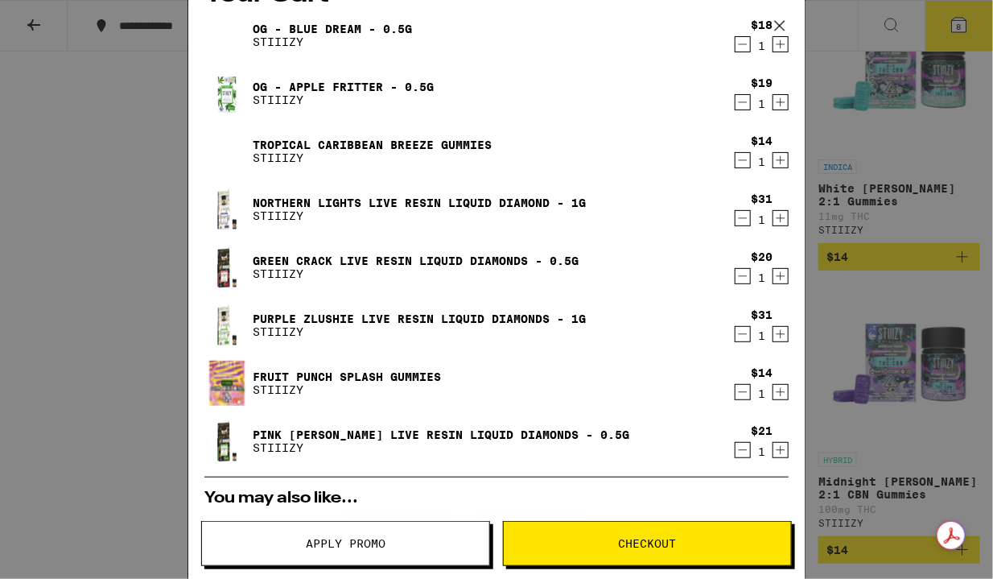
click at [455, 434] on link "Pink [PERSON_NAME] Live Resin Liquid Diamonds - 0.5g" at bounding box center [441, 434] width 377 height 13
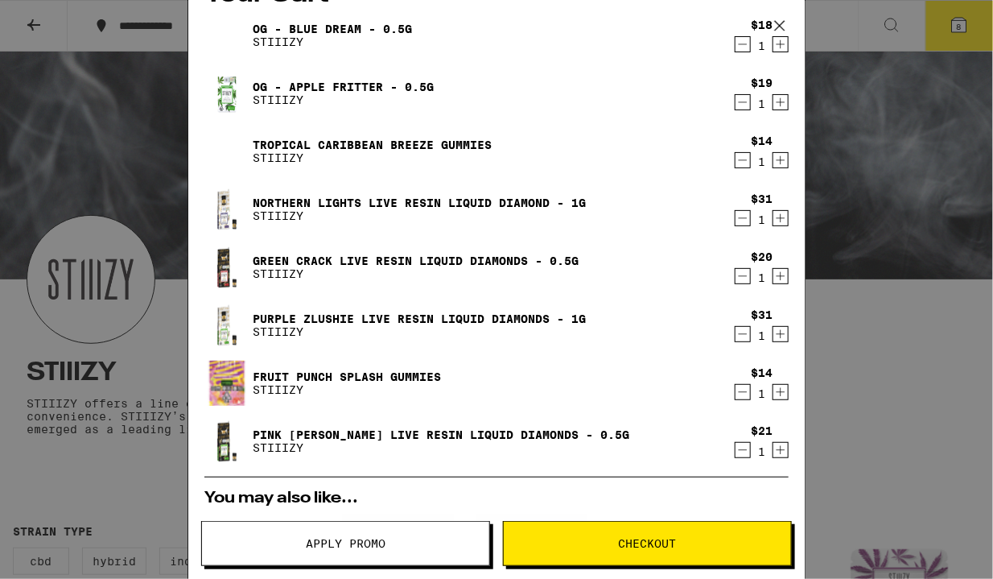
scroll to position [5787, 0]
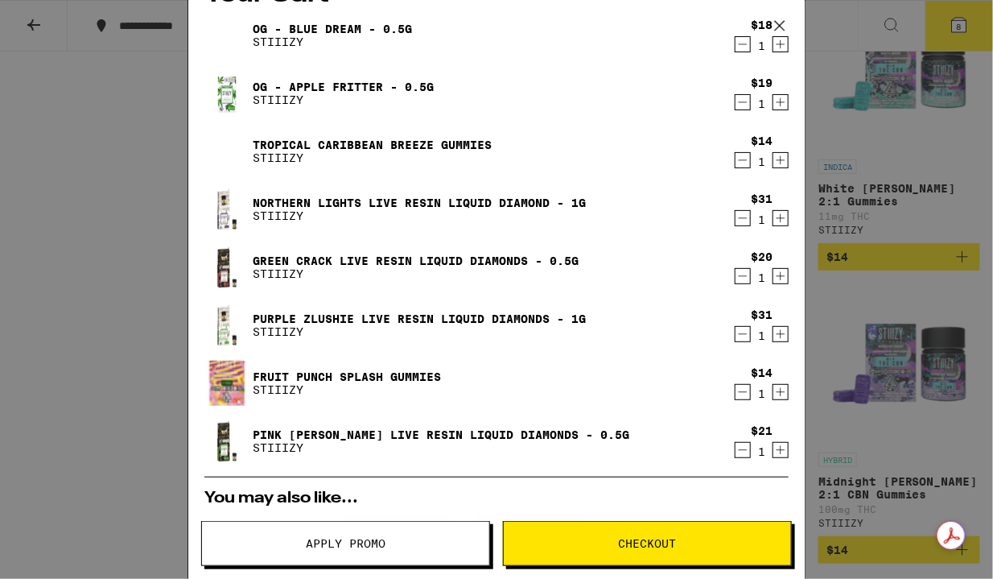
click at [776, 451] on icon "Increment" at bounding box center [780, 450] width 9 height 9
click at [513, 249] on div "Green Crack Live Resin Liquid Diamonds - 0.5g STIIIZY" at bounding box center [465, 267] width 522 height 45
click at [517, 254] on link "Green Crack Live Resin Liquid Diamonds - 0.5g" at bounding box center [416, 260] width 326 height 13
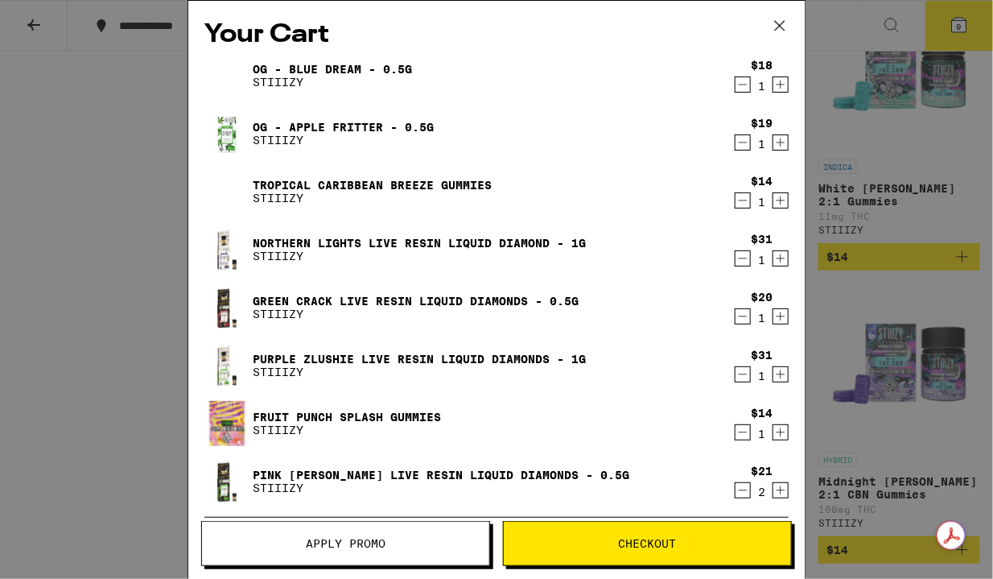
click at [299, 74] on link "OG - Blue Dream - 0.5g" at bounding box center [332, 69] width 159 height 13
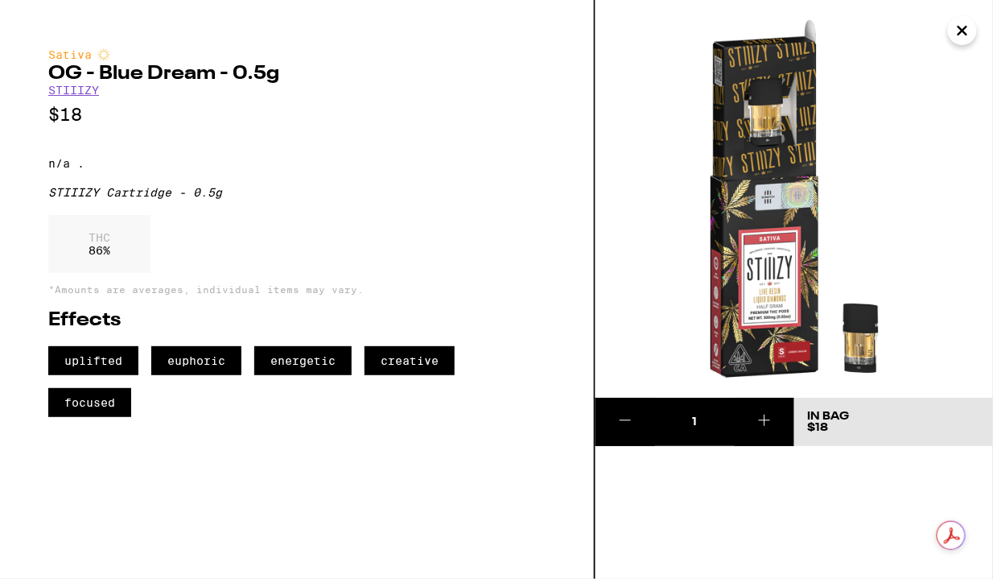
click at [299, 77] on h2 "OG - Blue Dream - 0.5g" at bounding box center [296, 73] width 497 height 19
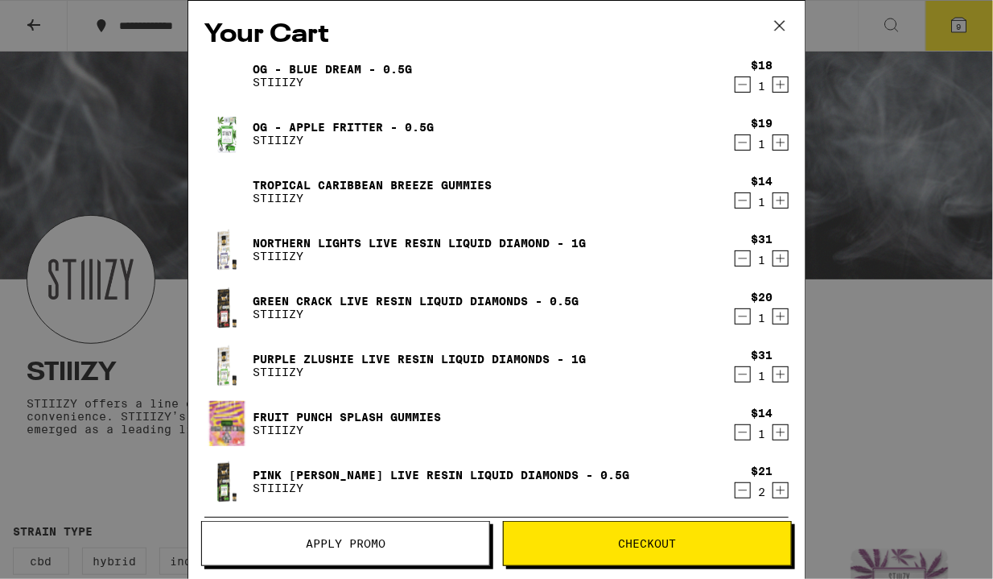
scroll to position [5787, 0]
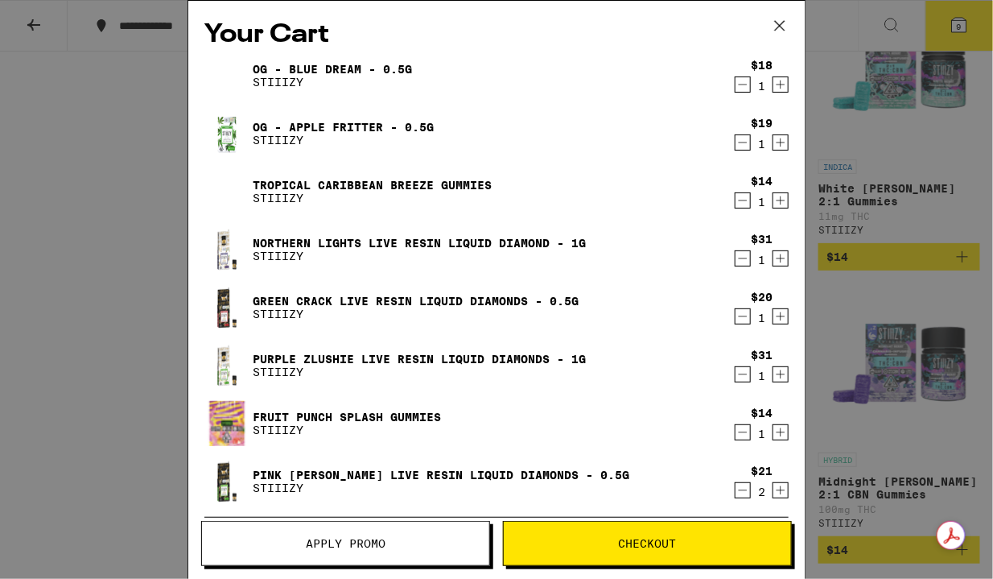
click at [321, 57] on div "OG - Blue Dream - 0.5g STIIIZY" at bounding box center [465, 75] width 522 height 45
click at [322, 67] on link "OG - Blue Dream - 0.5g" at bounding box center [332, 69] width 159 height 13
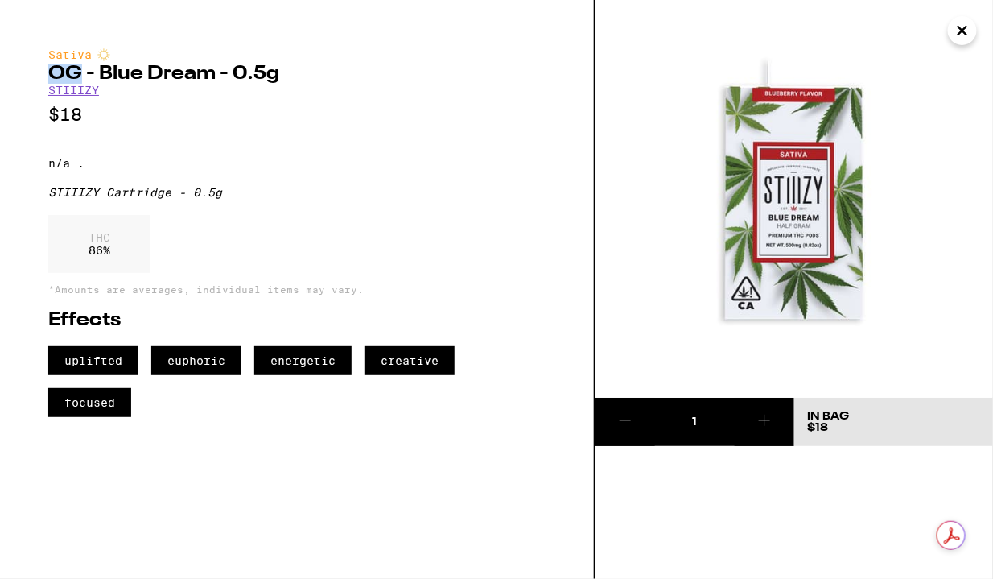
click at [322, 67] on h2 "OG - Blue Dream - 0.5g" at bounding box center [296, 73] width 497 height 19
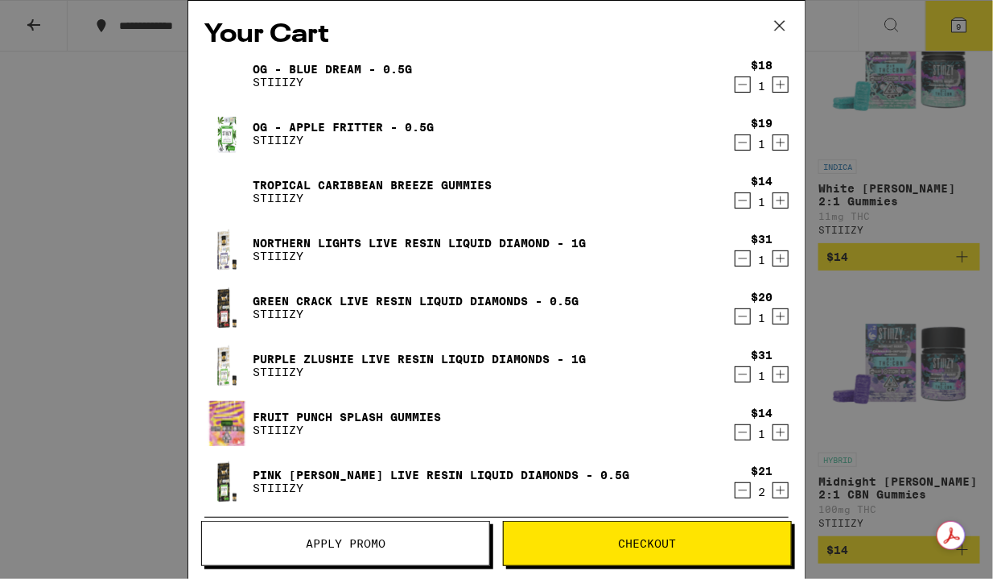
click at [377, 141] on p "STIIIZY" at bounding box center [343, 140] width 181 height 13
click at [322, 123] on link "OG - Apple Fritter - 0.5g" at bounding box center [343, 127] width 181 height 13
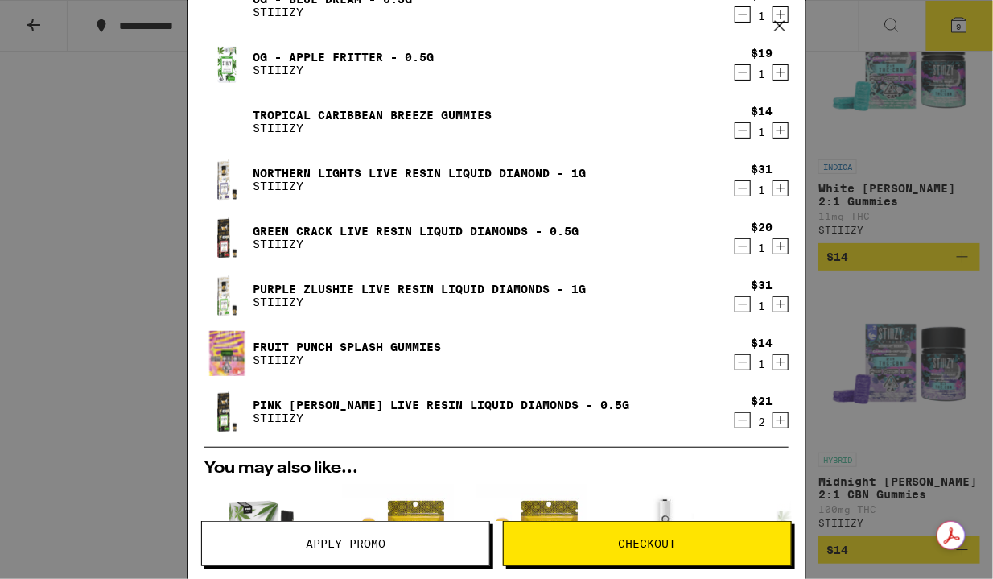
scroll to position [72, 0]
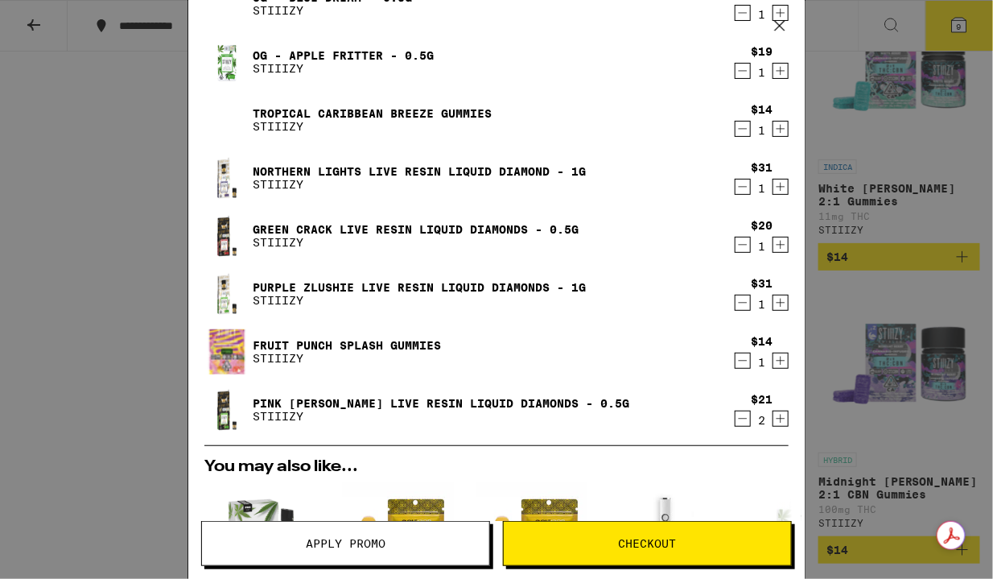
click at [440, 413] on p "STIIIZY" at bounding box center [441, 416] width 377 height 13
click at [735, 245] on icon "Decrement" at bounding box center [742, 244] width 14 height 19
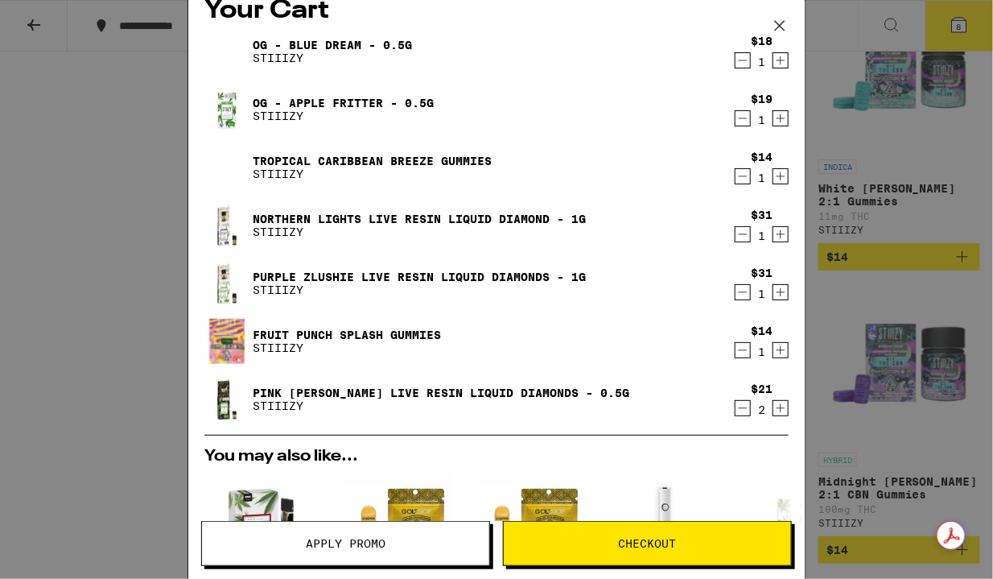
scroll to position [0, 0]
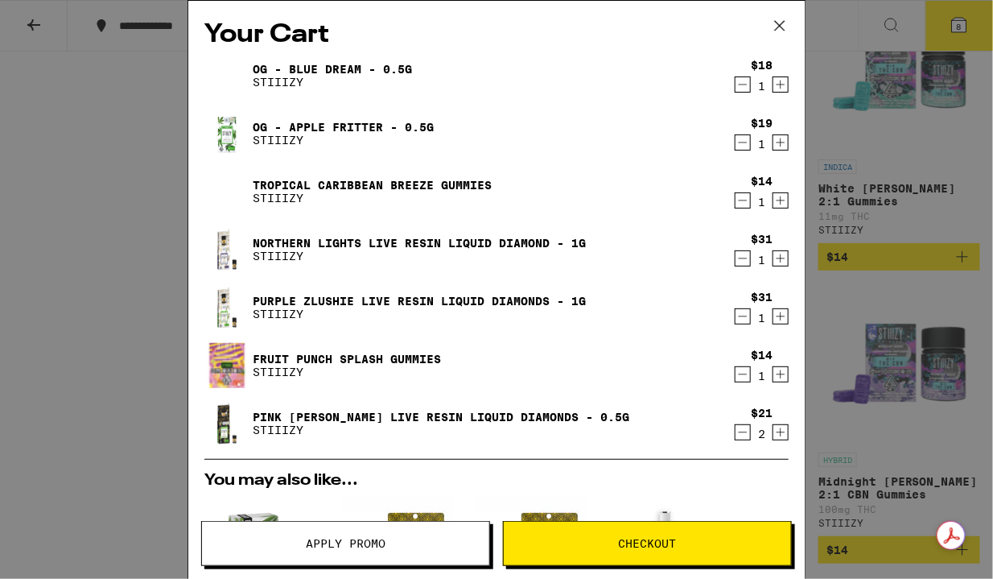
click at [735, 84] on icon "Decrement" at bounding box center [742, 84] width 14 height 19
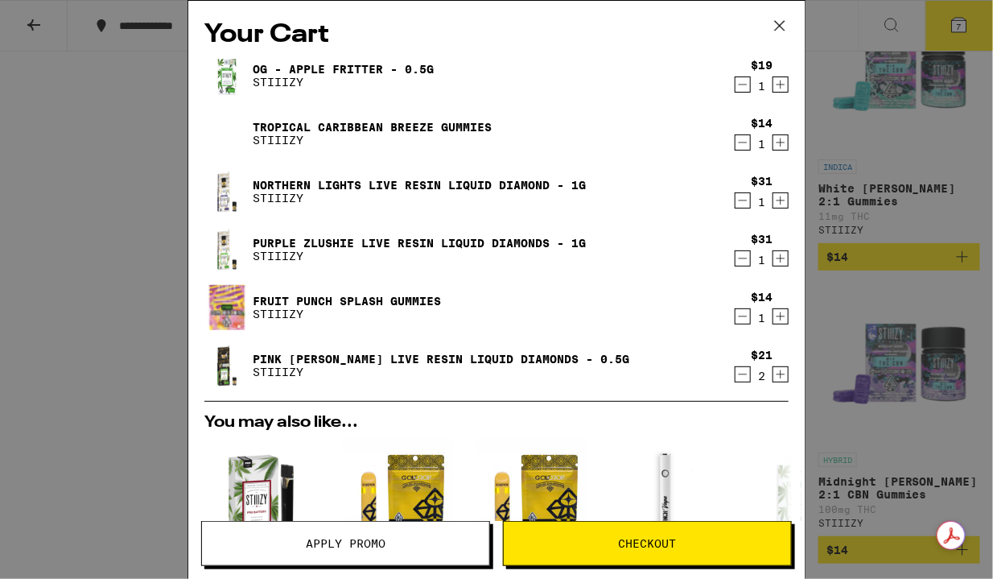
click at [735, 80] on icon "Decrement" at bounding box center [742, 84] width 14 height 19
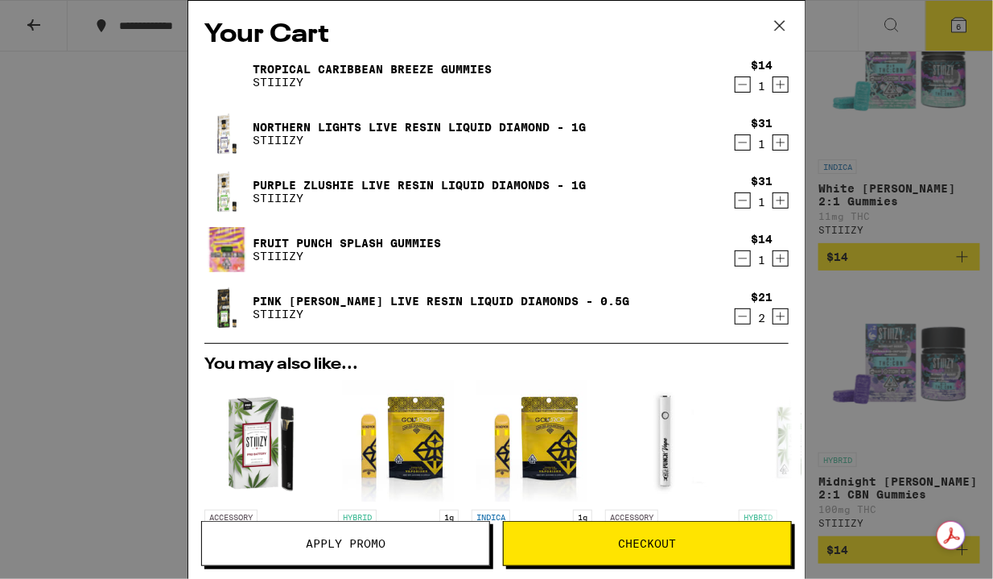
click at [453, 122] on link "Northern Lights Live Resin Liquid Diamond - 1g" at bounding box center [419, 127] width 333 height 13
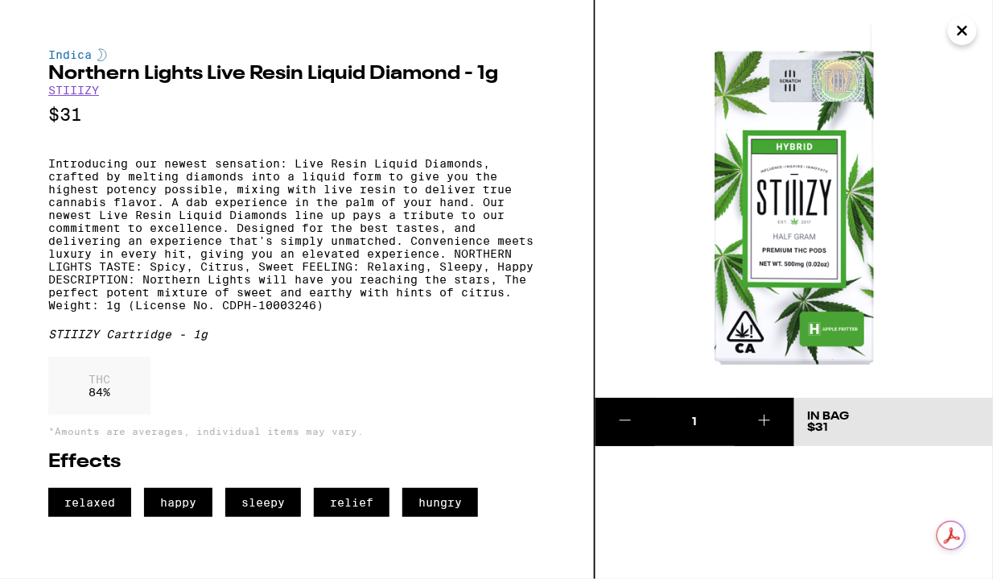
scroll to position [13, 0]
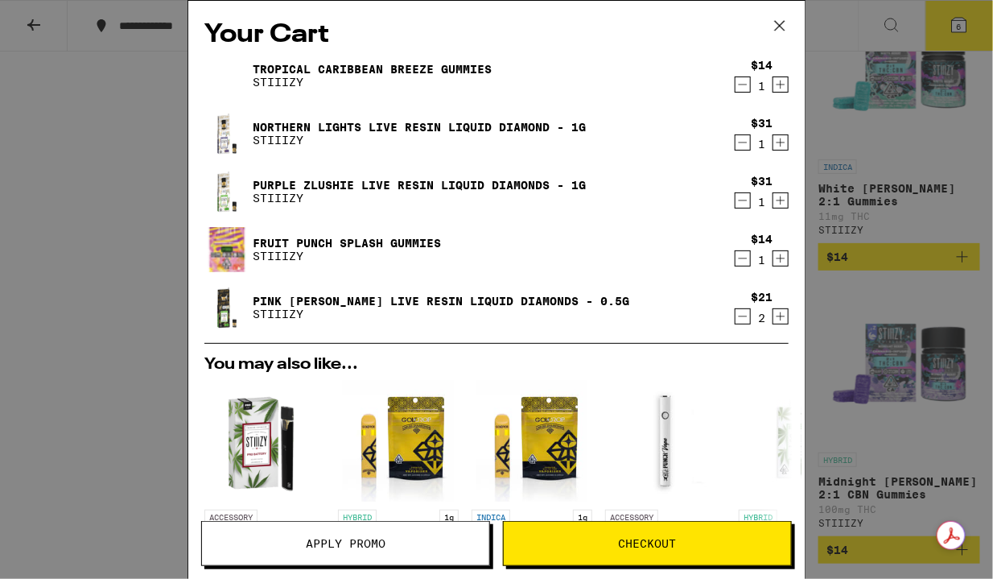
click at [441, 181] on link "Purple Zlushie Live Resin Liquid Diamonds - 1g" at bounding box center [419, 185] width 333 height 13
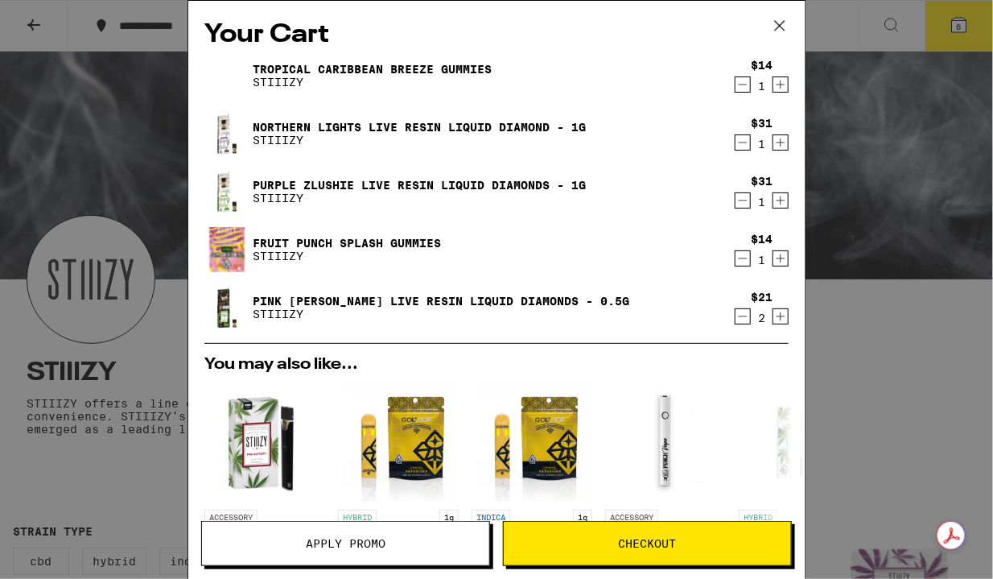
scroll to position [5787, 0]
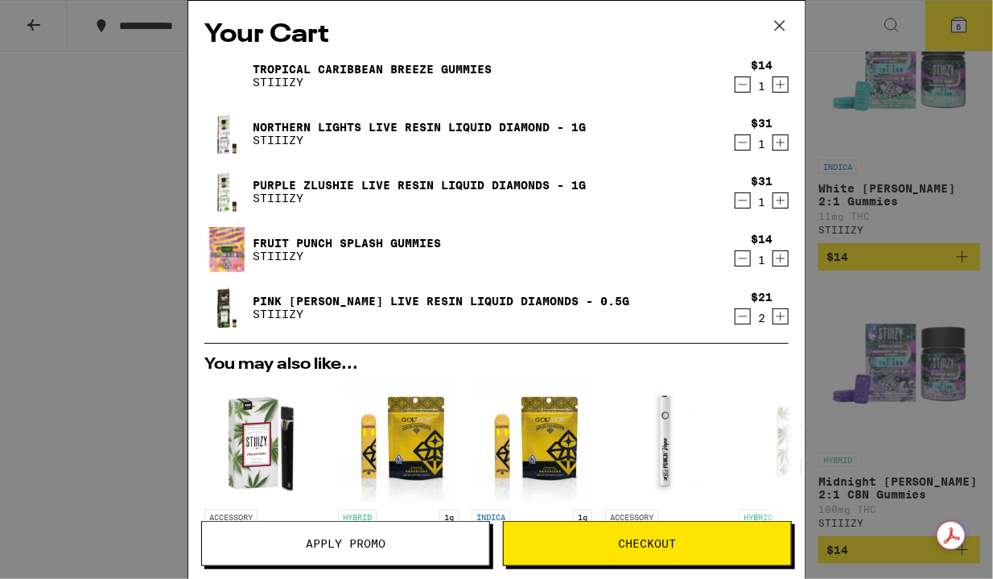
click at [292, 138] on p "STIIIZY" at bounding box center [419, 140] width 333 height 13
click at [261, 121] on link "Northern Lights Live Resin Liquid Diamond - 1g" at bounding box center [419, 127] width 333 height 13
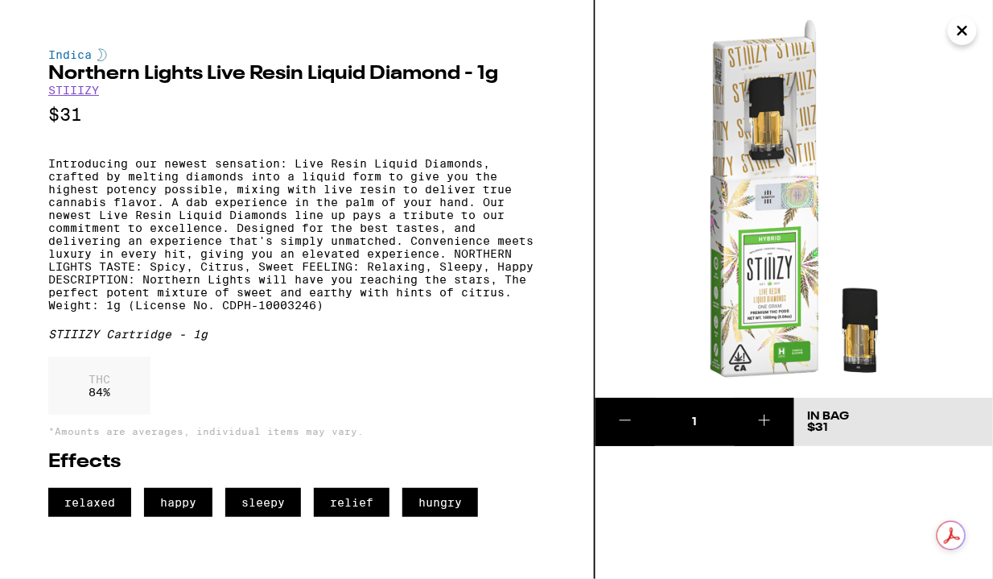
scroll to position [5, 0]
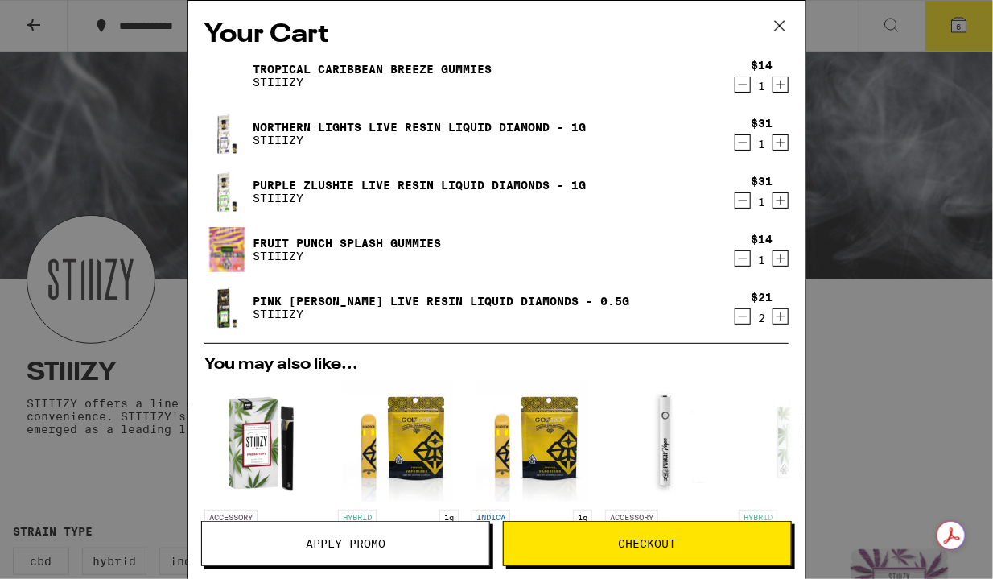
scroll to position [5787, 0]
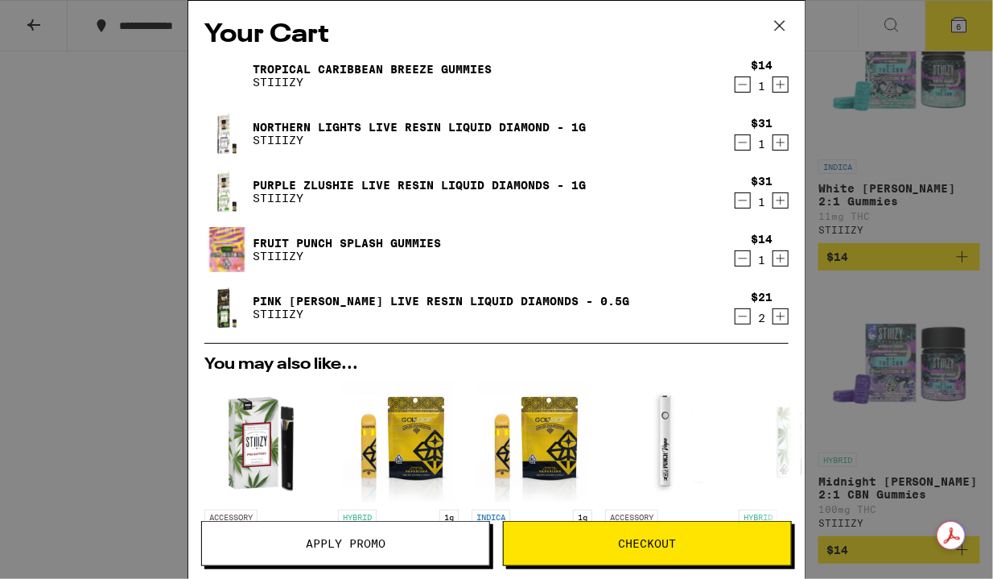
click at [381, 183] on link "Purple Zlushie Live Resin Liquid Diamonds - 1g" at bounding box center [419, 185] width 333 height 13
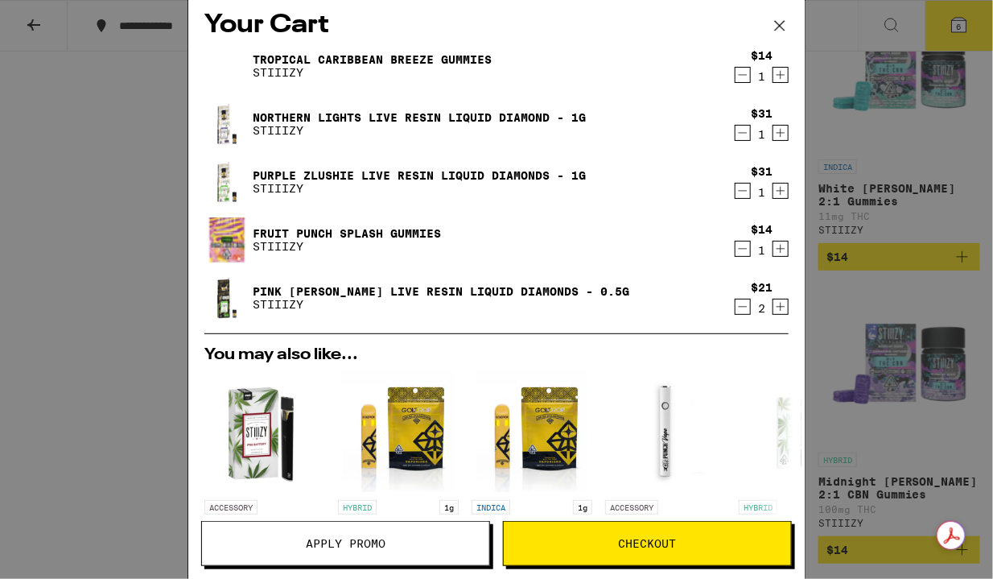
scroll to position [10, 0]
click at [469, 300] on p "STIIIZY" at bounding box center [441, 303] width 377 height 13
click at [406, 287] on link "Pink [PERSON_NAME] Live Resin Liquid Diamonds - 0.5g" at bounding box center [441, 290] width 377 height 13
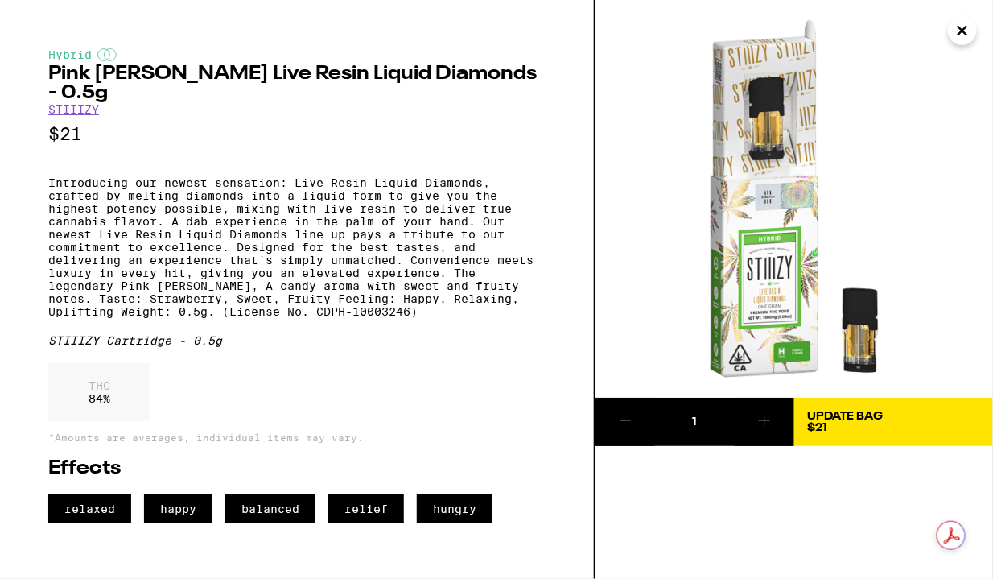
click at [120, 176] on p "Introducing our newest sensation: Live Resin Liquid Diamonds, crafted by meltin…" at bounding box center [296, 247] width 497 height 142
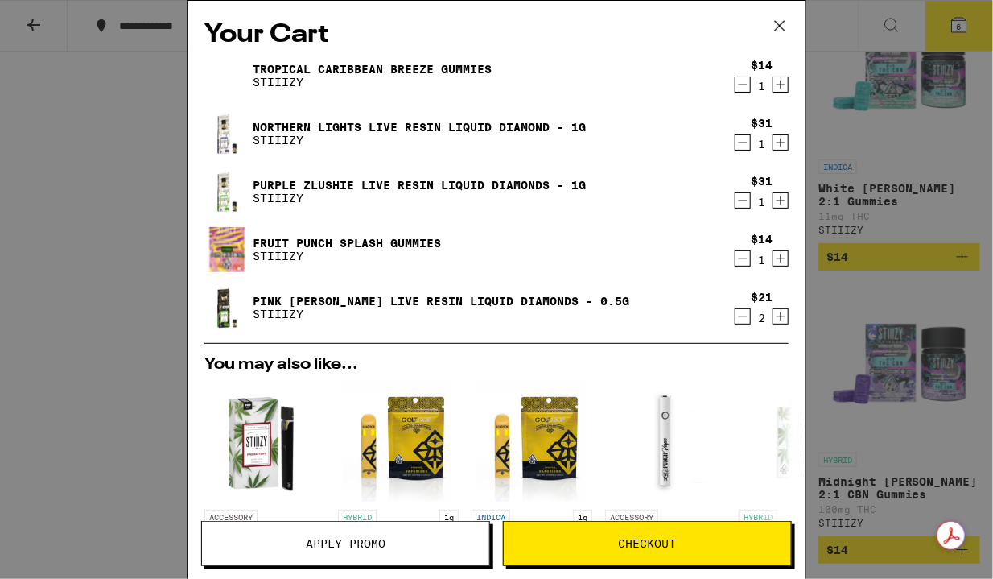
click at [735, 323] on icon "Decrement" at bounding box center [742, 316] width 14 height 19
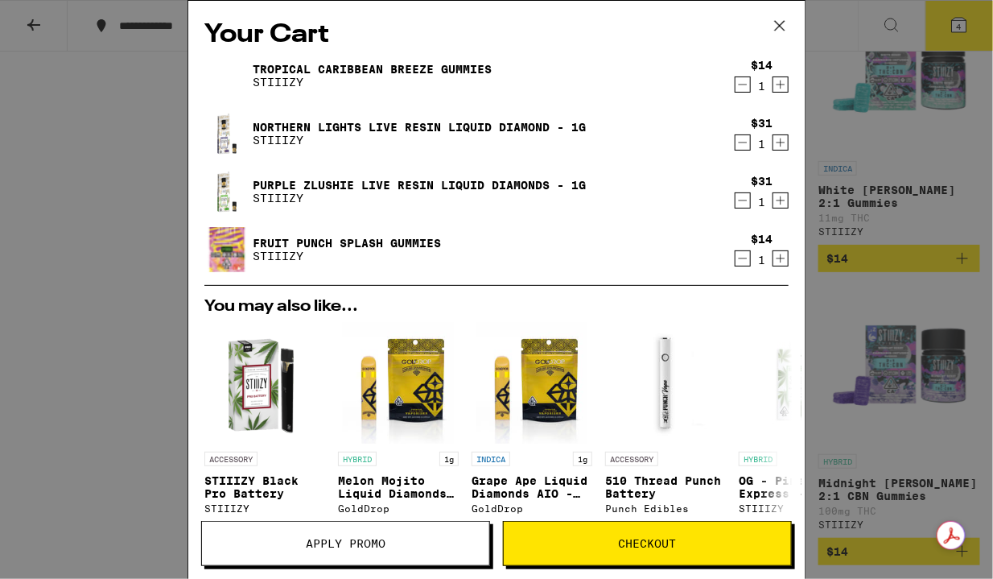
click at [311, 64] on link "Tropical Caribbean Breeze Gummies" at bounding box center [372, 69] width 239 height 13
click at [779, 29] on icon at bounding box center [780, 26] width 24 height 24
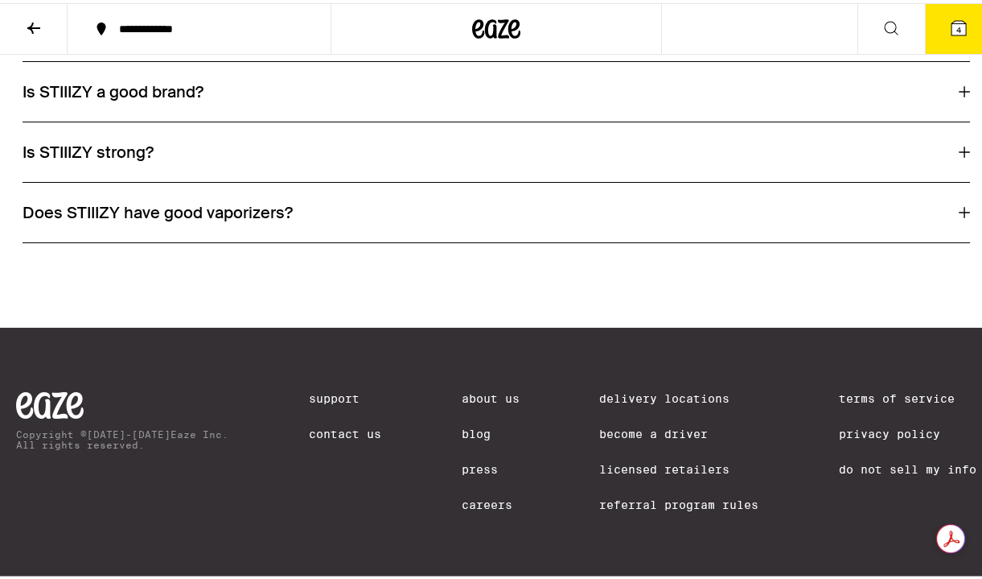
scroll to position [8460, 0]
